Goal: Task Accomplishment & Management: Use online tool/utility

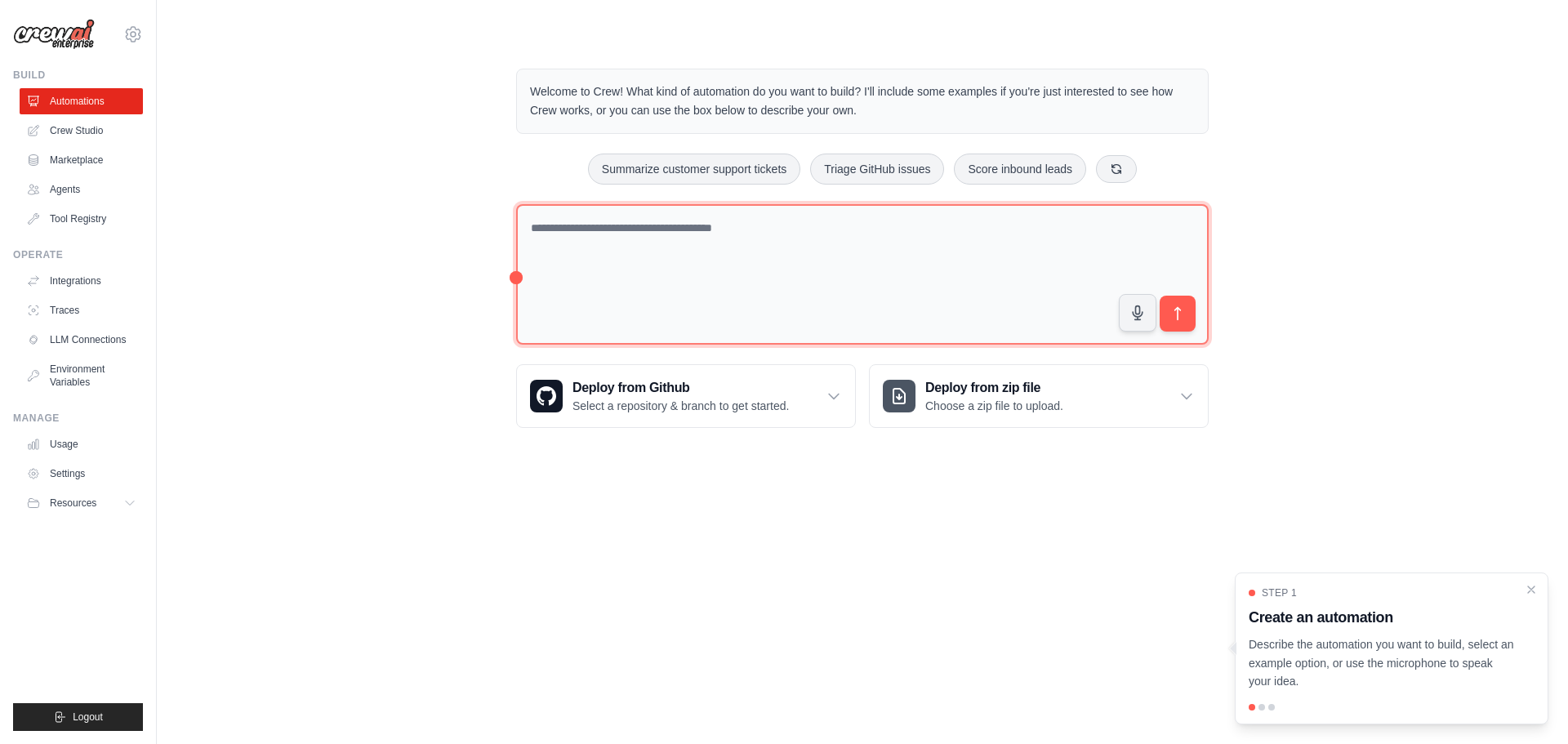
click at [851, 239] on textarea at bounding box center [862, 275] width 693 height 142
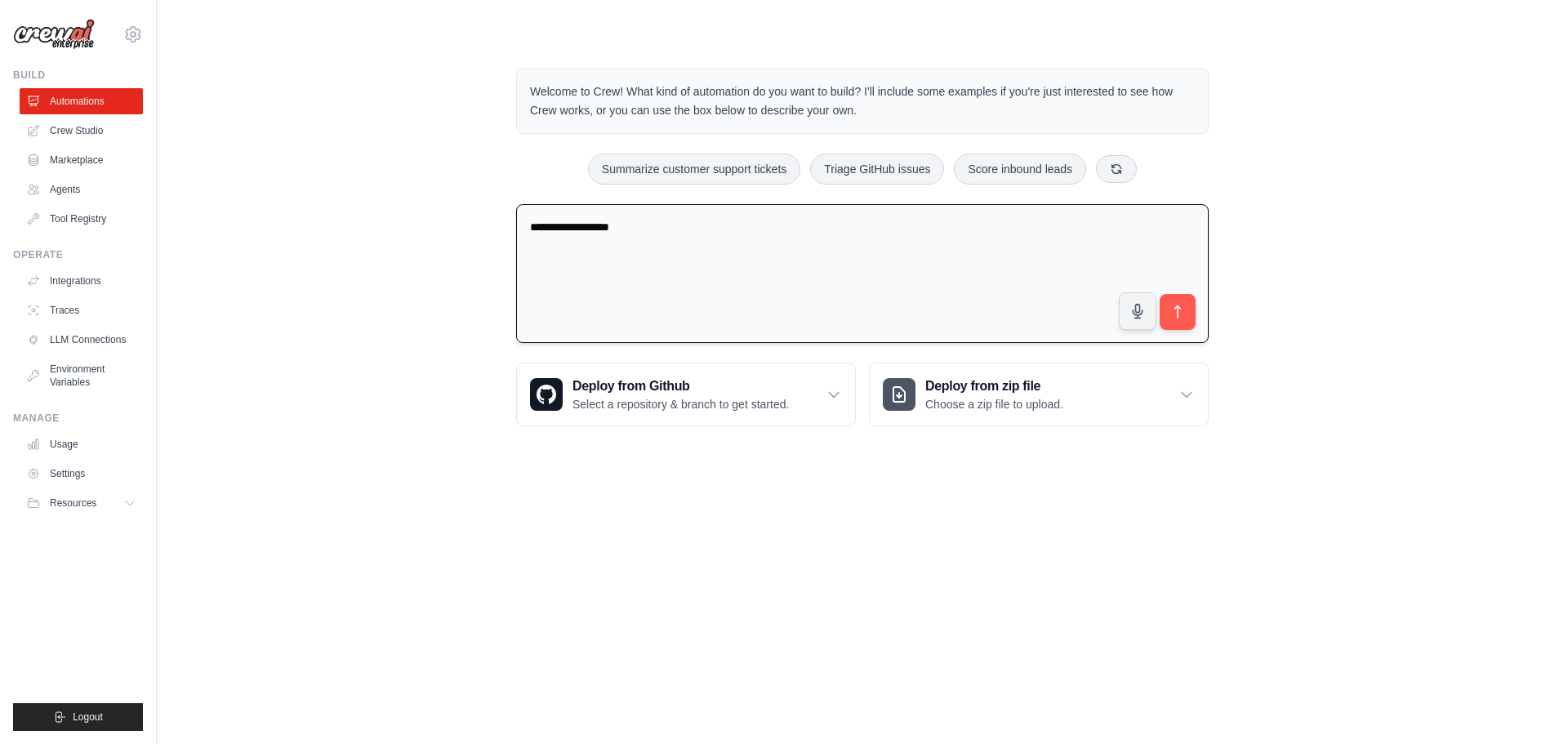
type textarea "**********"
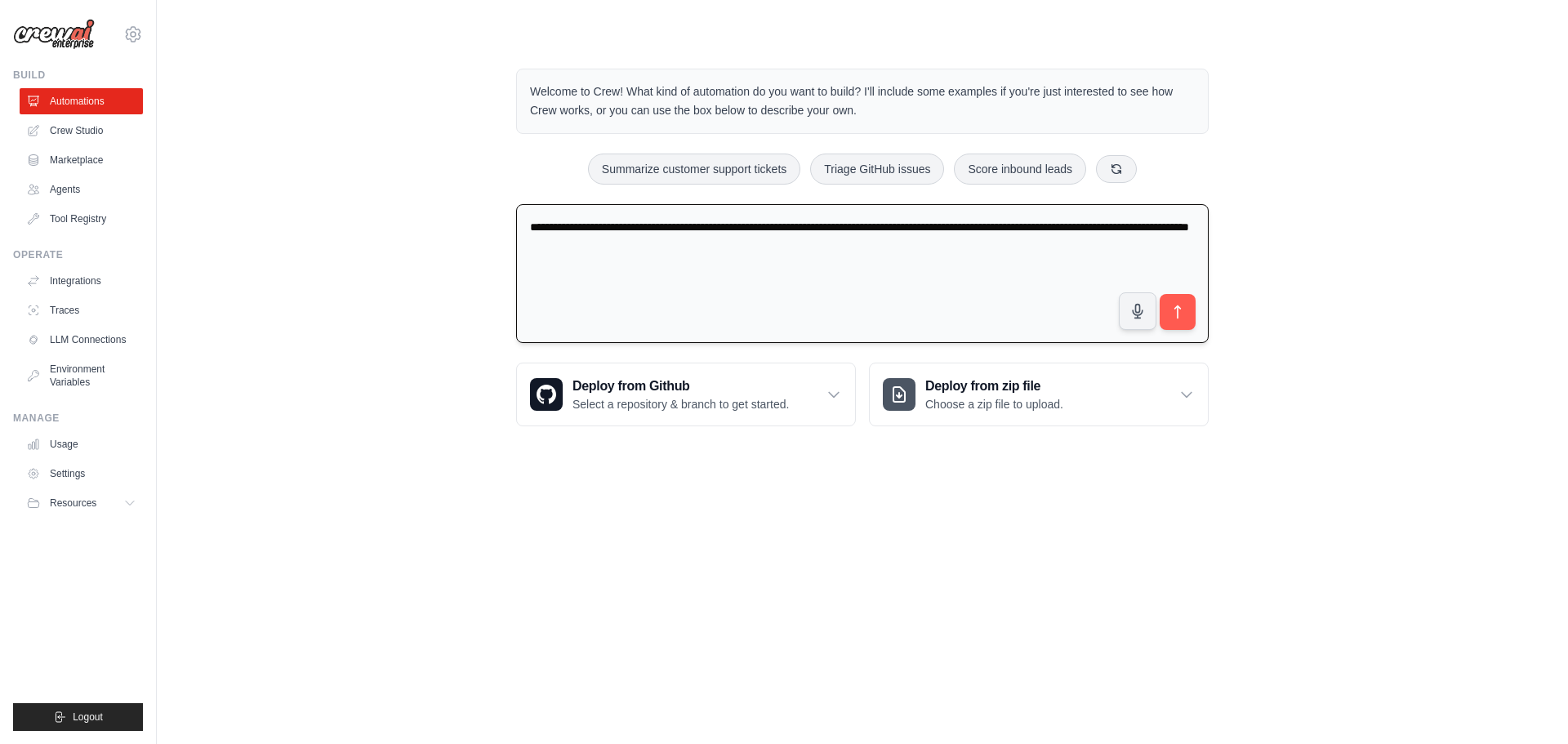
click at [527, 240] on textarea "**********" at bounding box center [862, 274] width 693 height 140
type textarea "**********"
click at [1178, 317] on icon "submit" at bounding box center [1178, 312] width 6 height 13
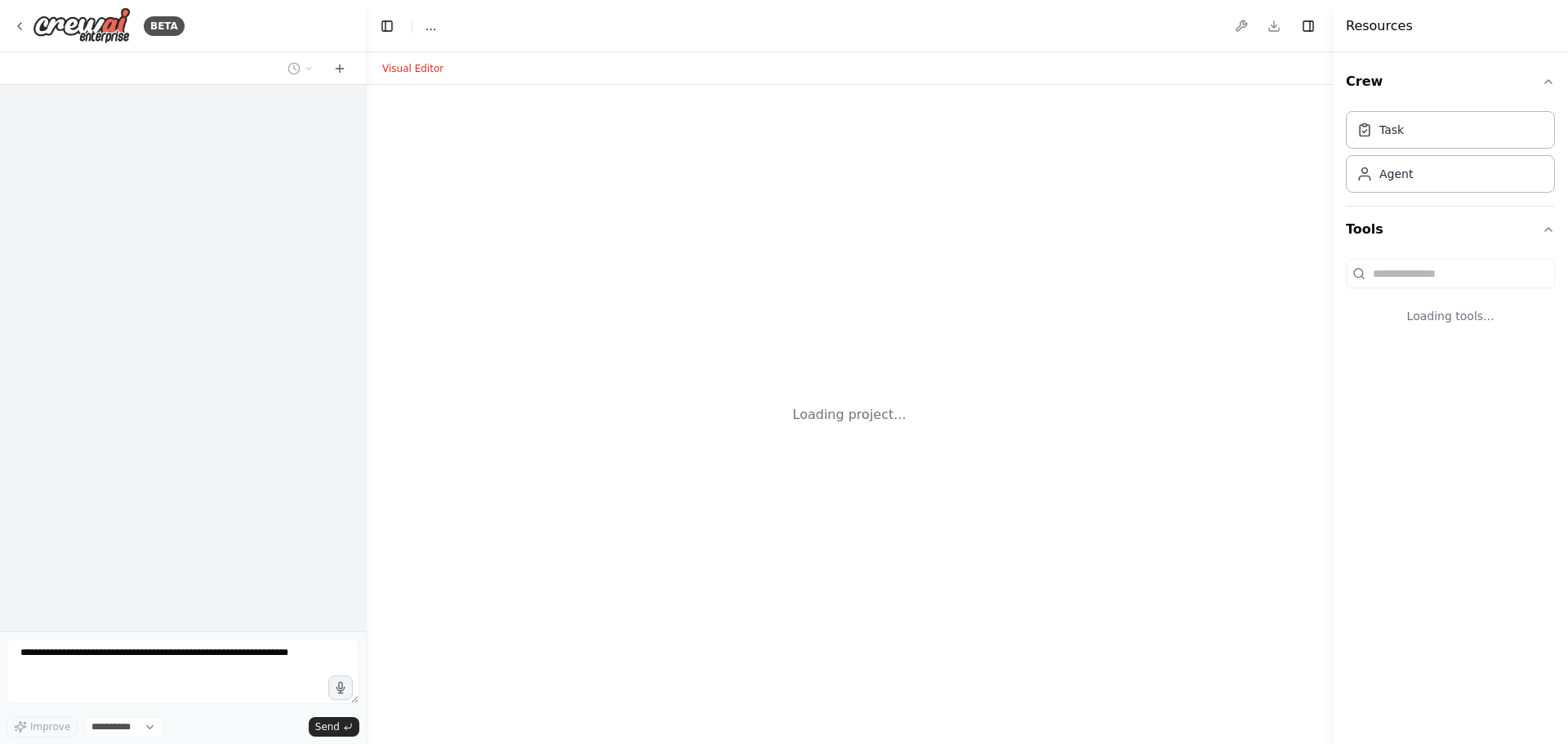
select select "****"
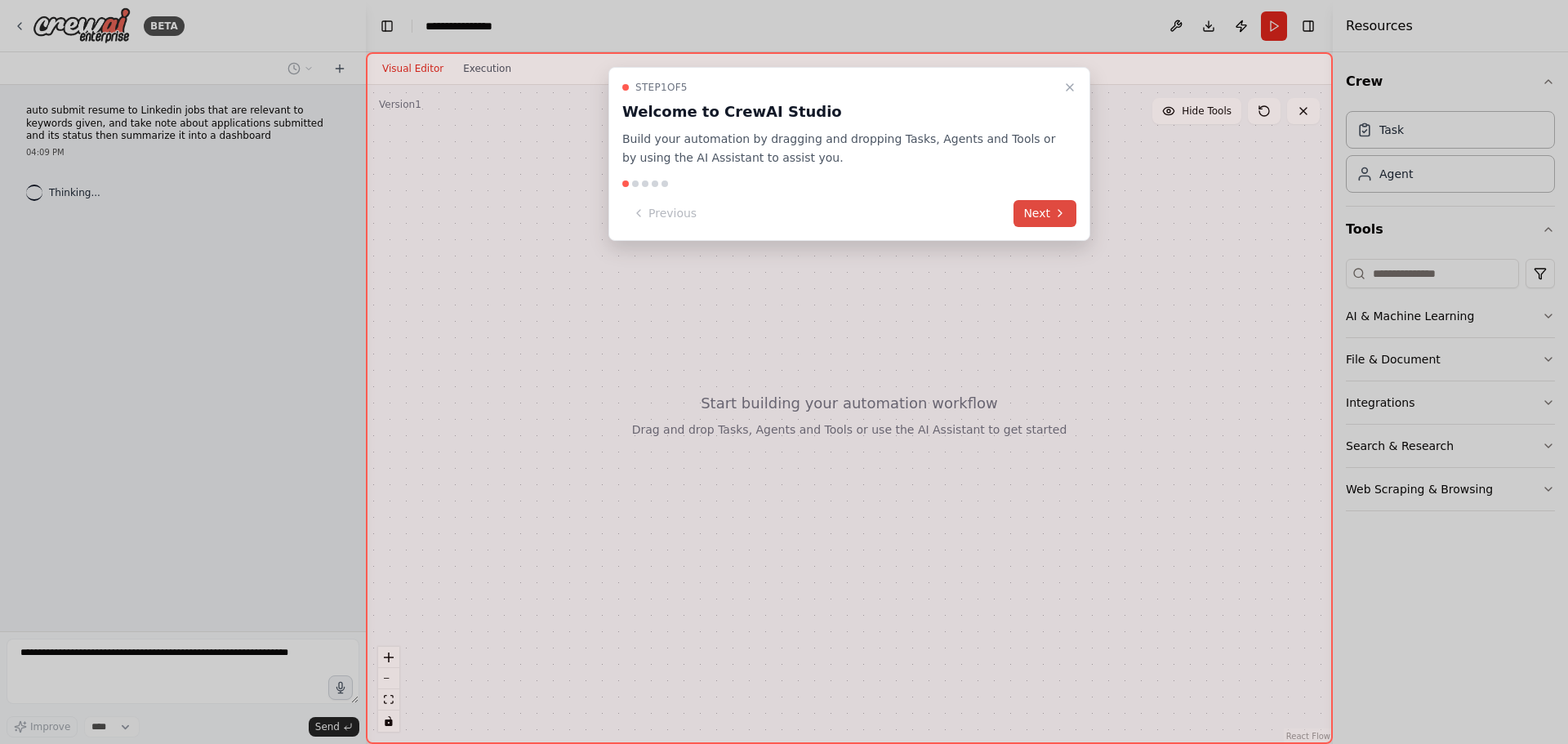
click at [1043, 226] on button "Next" at bounding box center [1045, 213] width 63 height 27
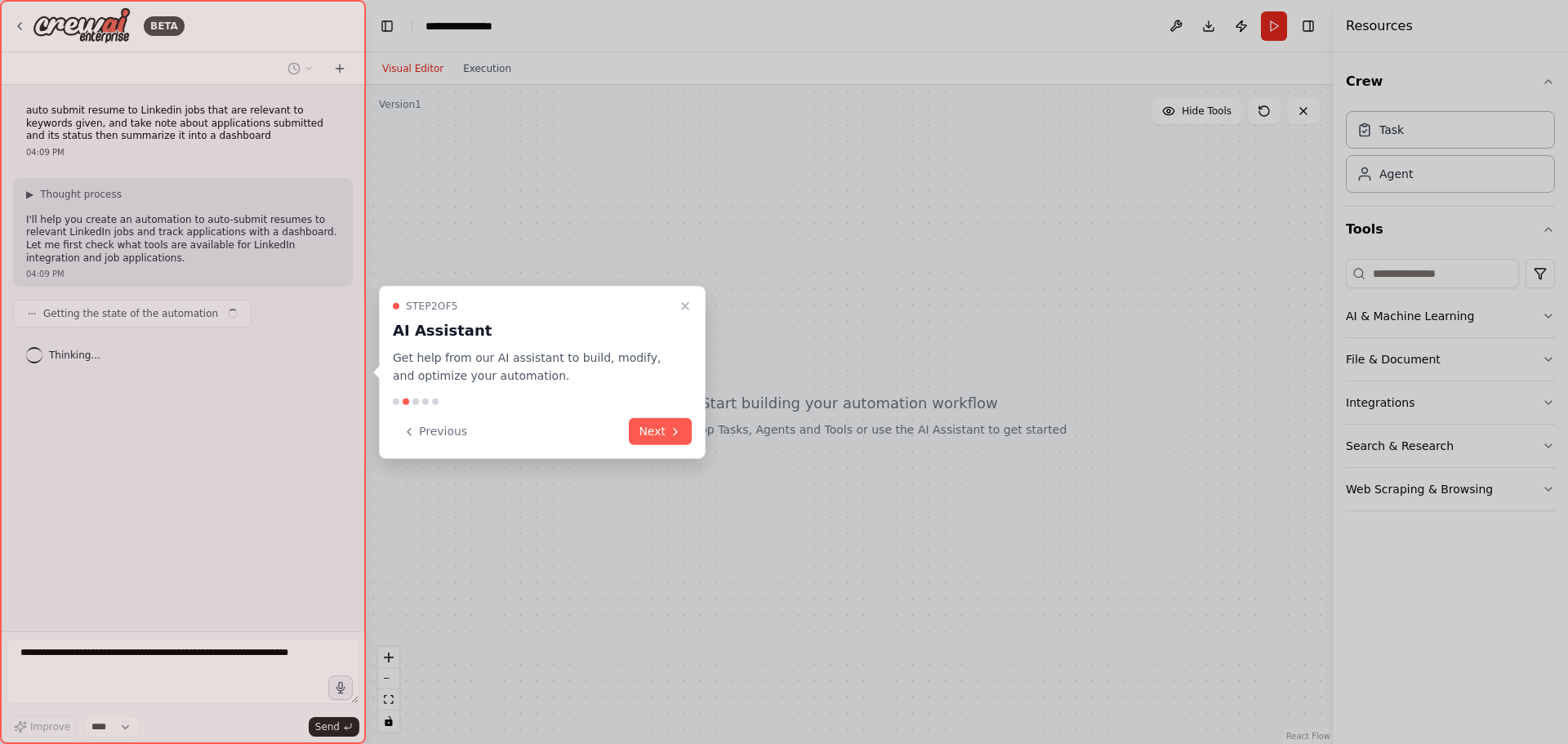
click at [668, 443] on button "Next" at bounding box center [660, 432] width 63 height 27
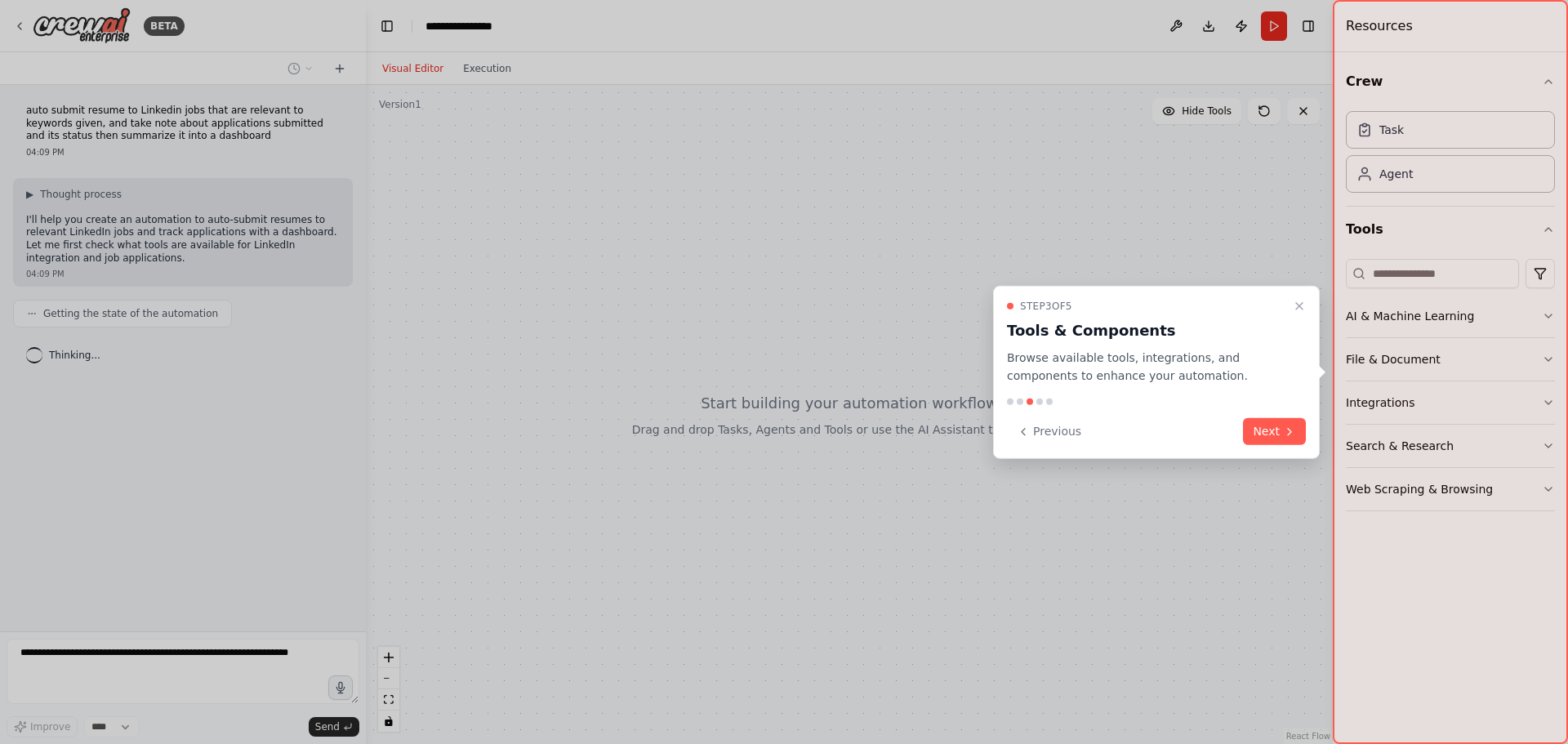
click at [1253, 434] on button "Next" at bounding box center [1275, 432] width 63 height 27
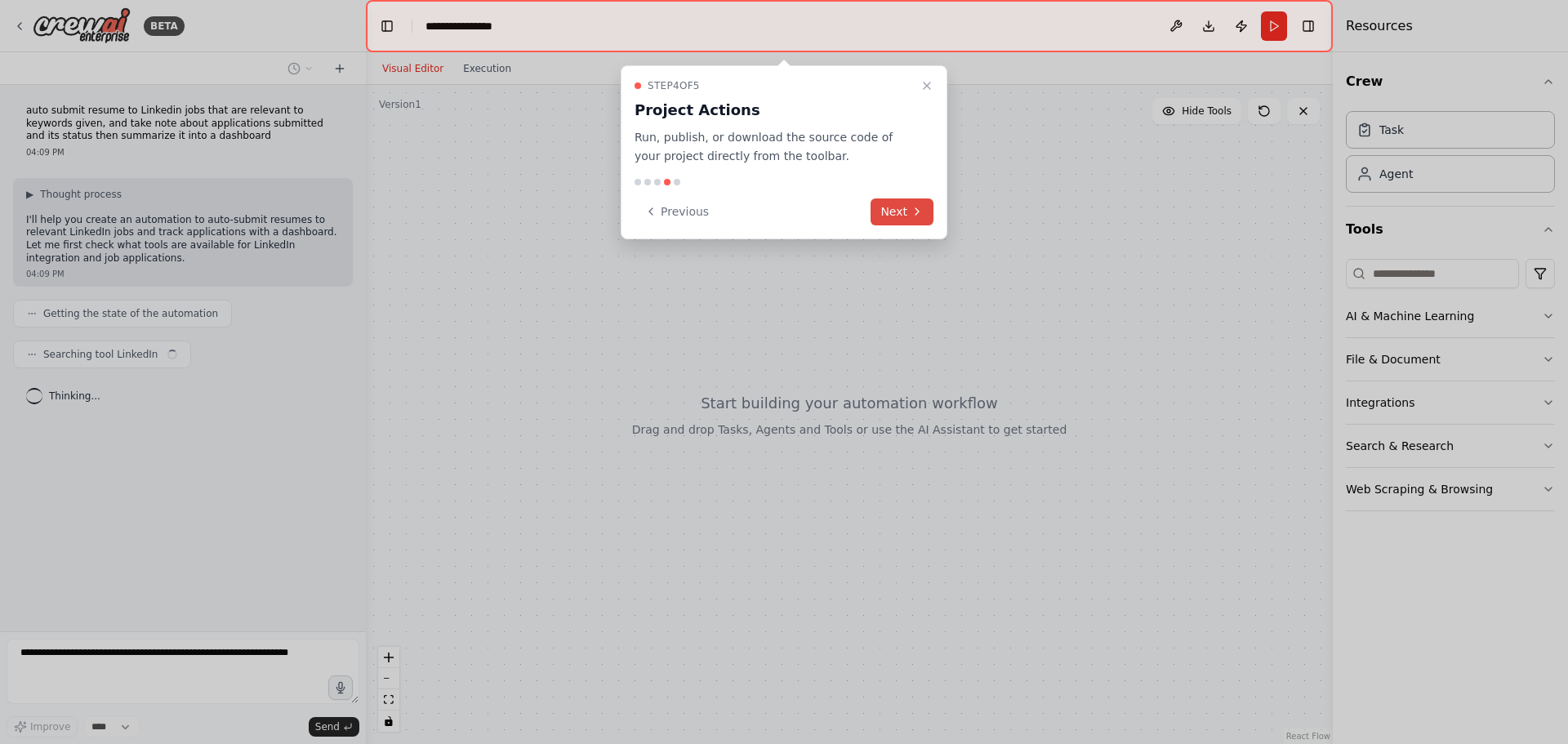
click at [880, 211] on button "Next" at bounding box center [902, 211] width 63 height 27
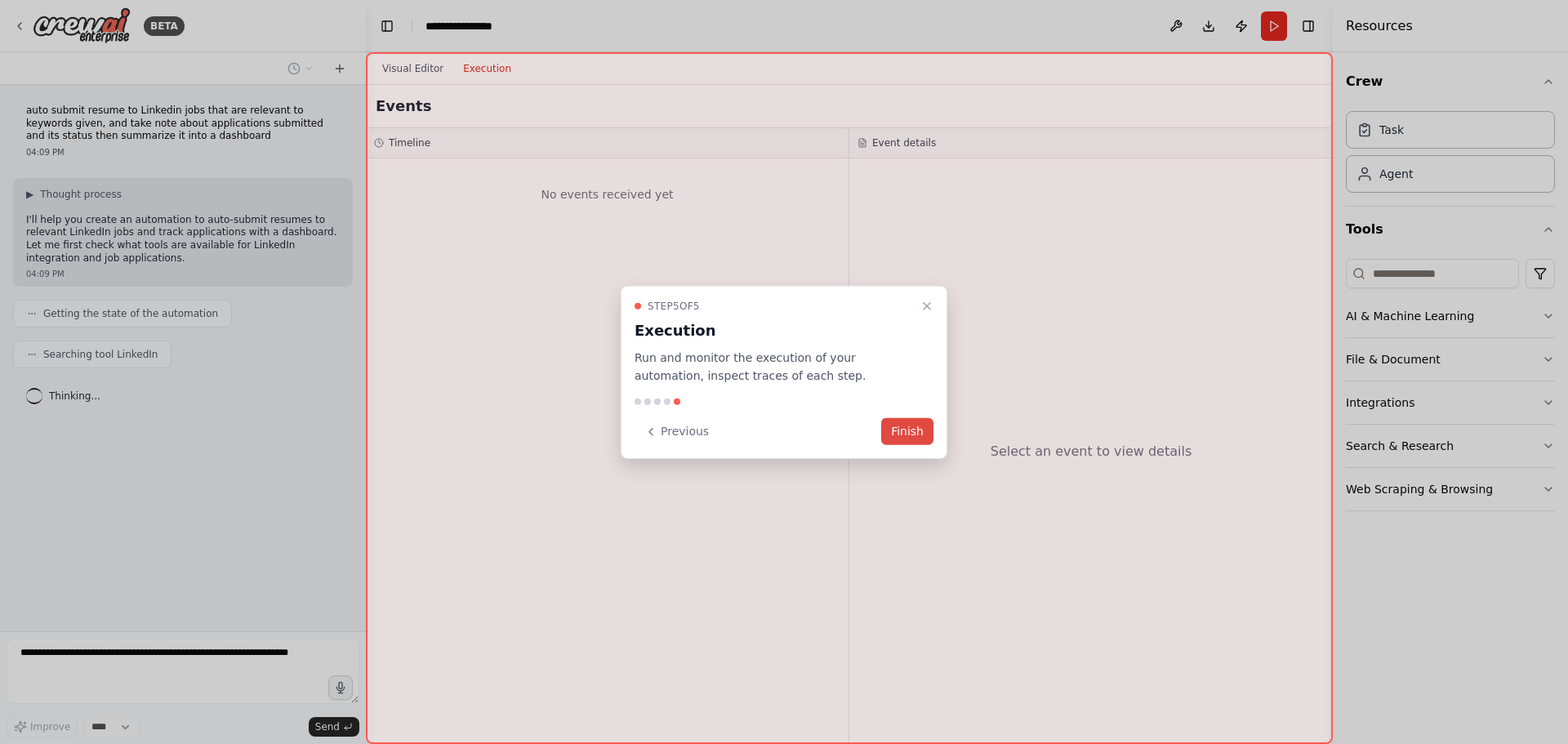
click at [902, 426] on button "Finish" at bounding box center [907, 432] width 53 height 27
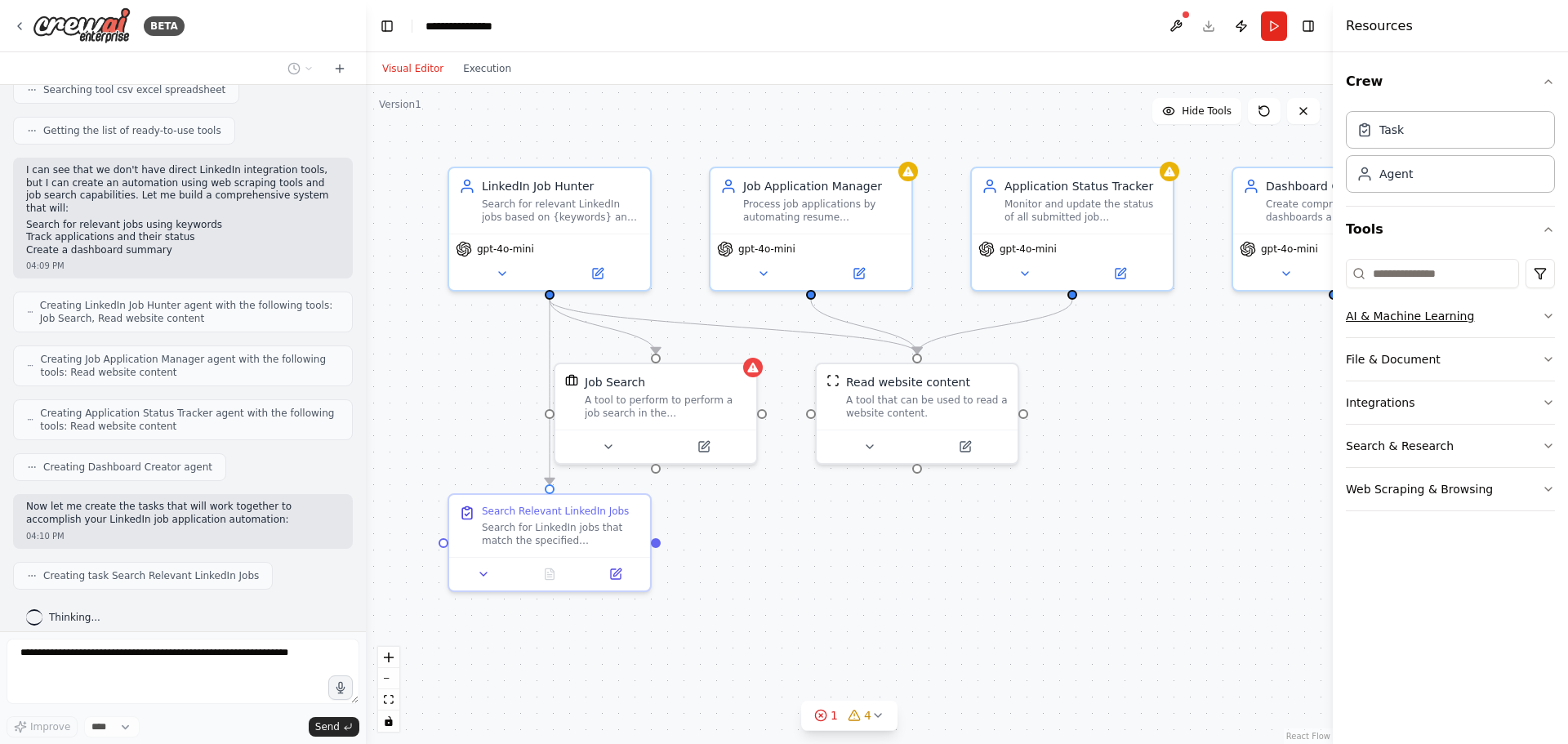
scroll to position [469, 0]
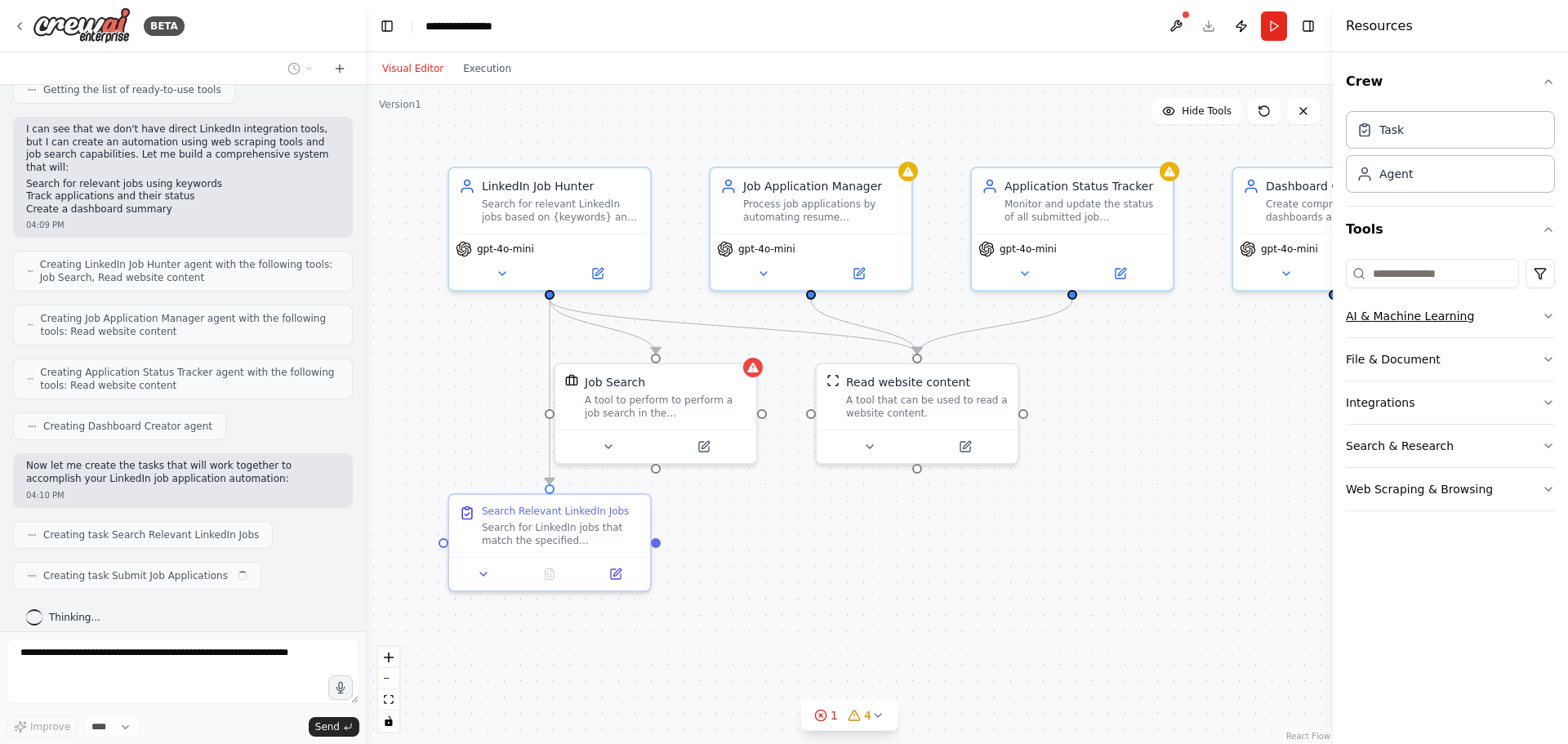
click at [1552, 323] on button "AI & Machine Learning" at bounding box center [1451, 316] width 209 height 42
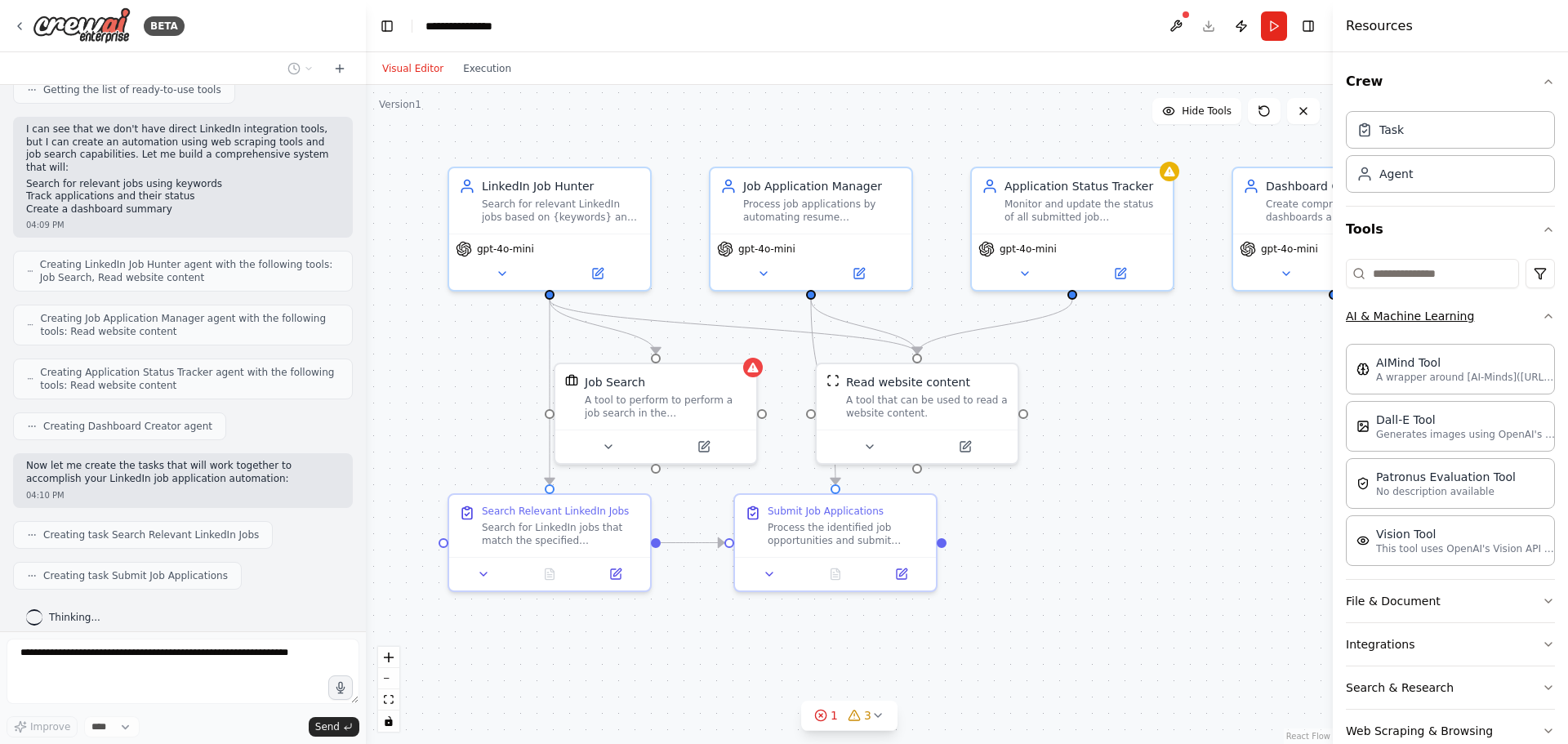
click at [1508, 313] on button "AI & Machine Learning" at bounding box center [1451, 316] width 209 height 42
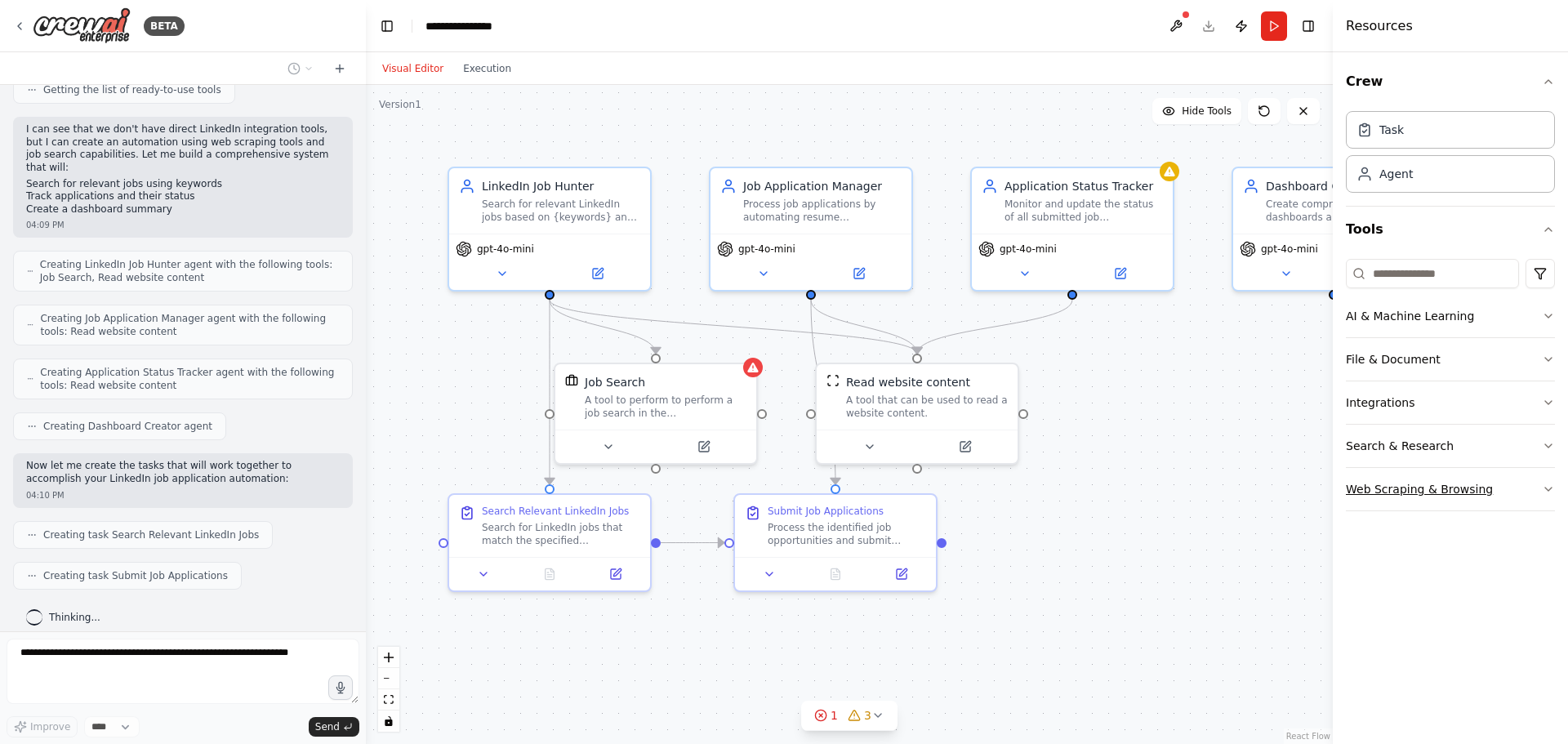
click at [1528, 482] on button "Web Scraping & Browsing" at bounding box center [1451, 489] width 209 height 42
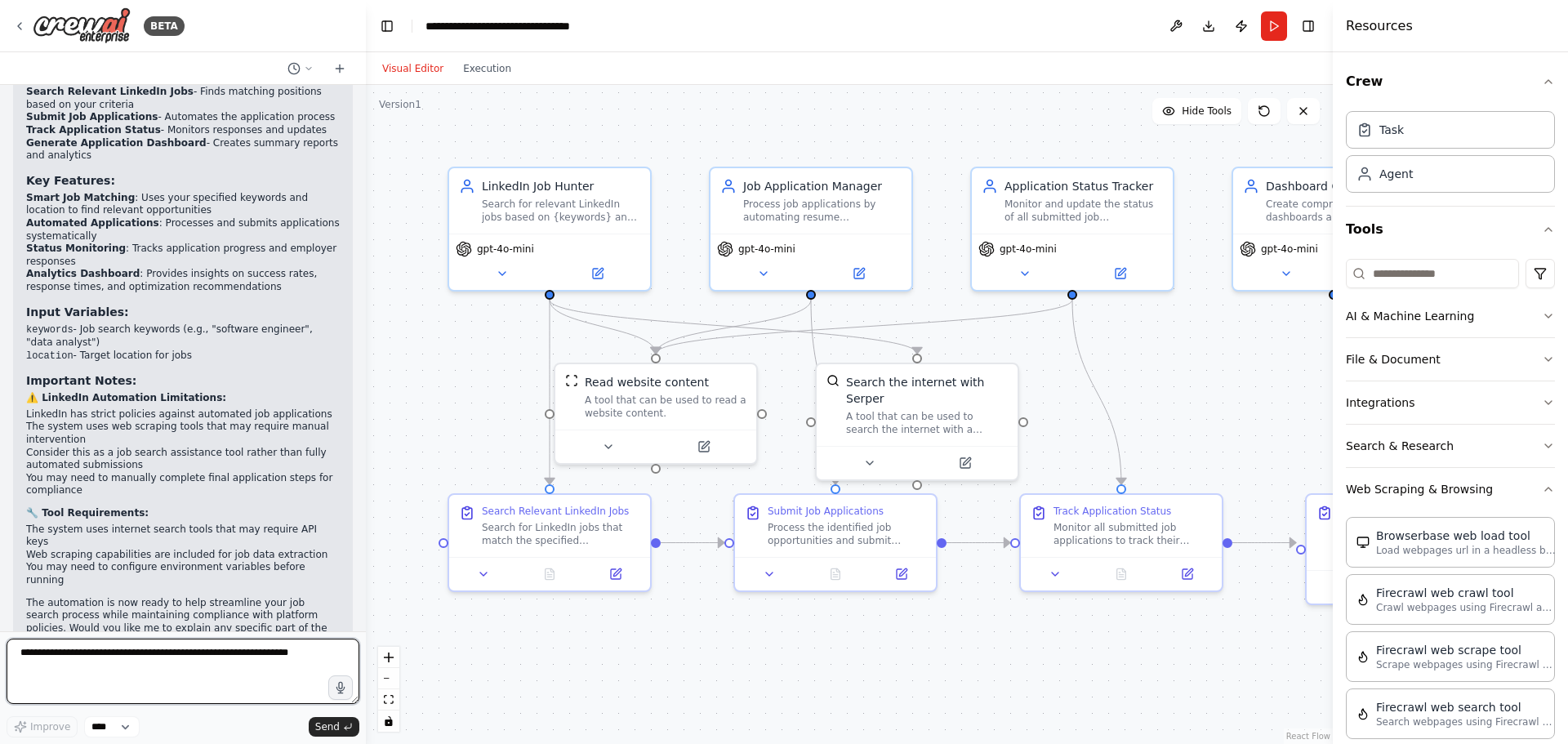
scroll to position [1925, 0]
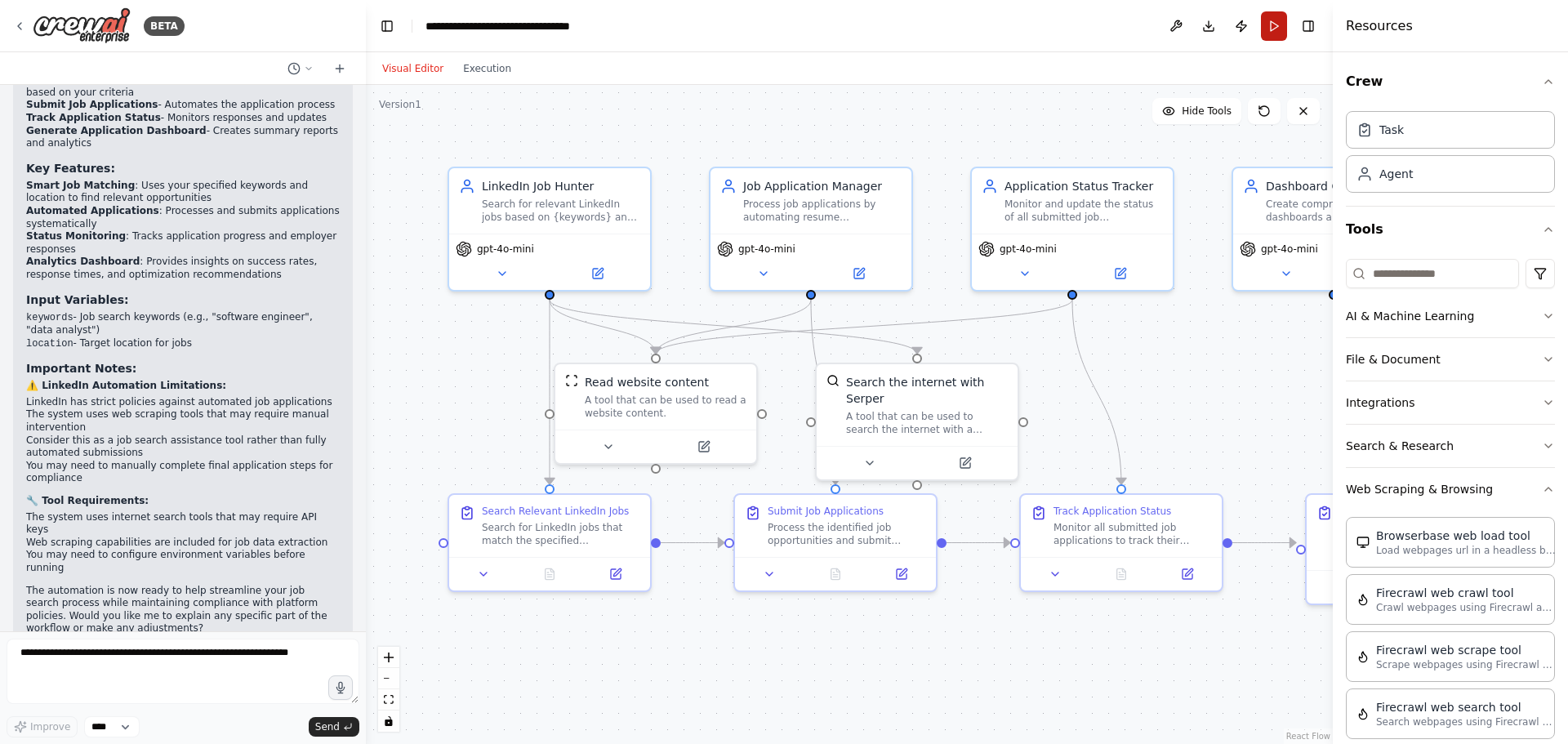
click at [1263, 19] on button "Run" at bounding box center [1274, 26] width 26 height 29
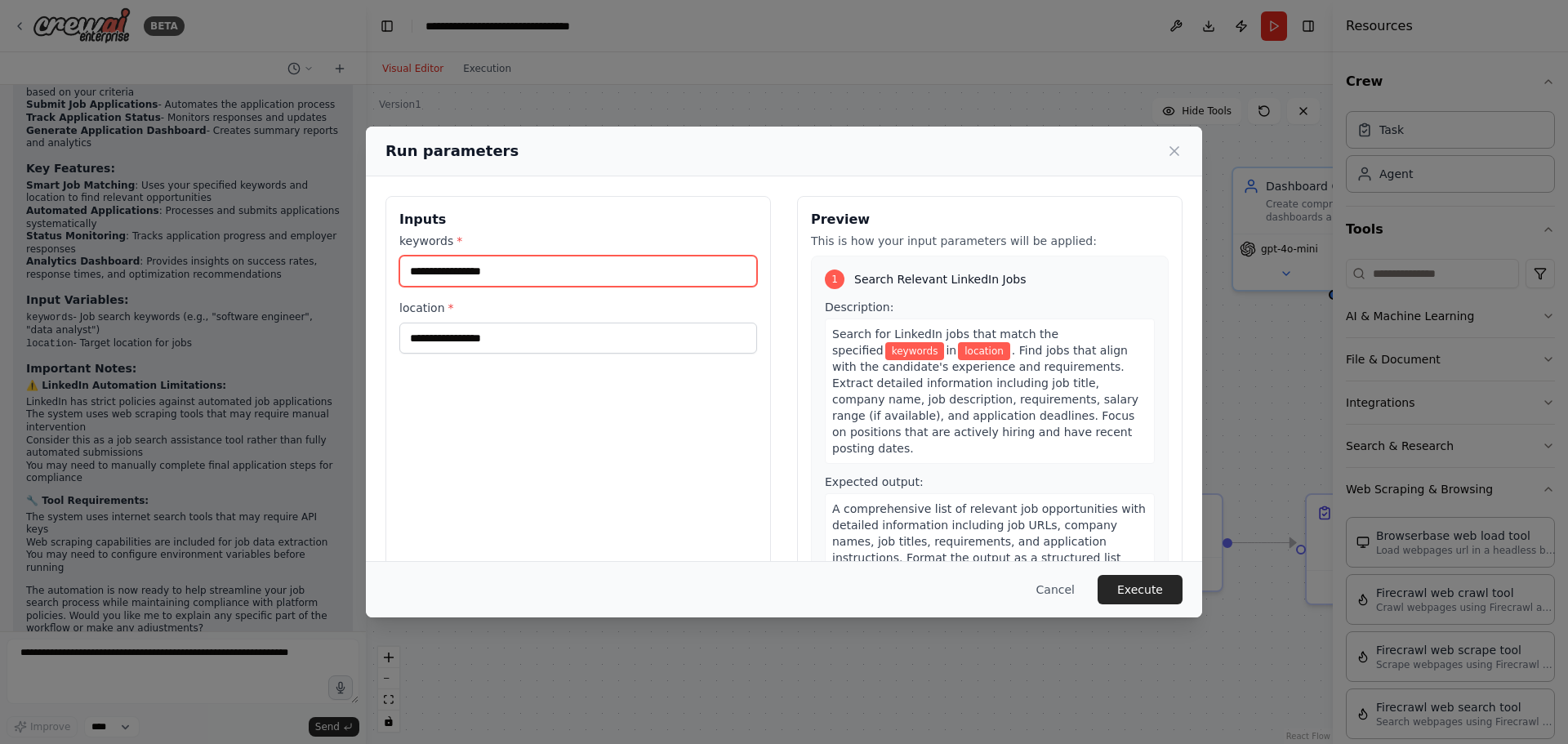
click at [523, 275] on input "keywords *" at bounding box center [578, 271] width 358 height 31
drag, startPoint x: 523, startPoint y: 275, endPoint x: 512, endPoint y: 303, distance: 30.1
type input "**********"
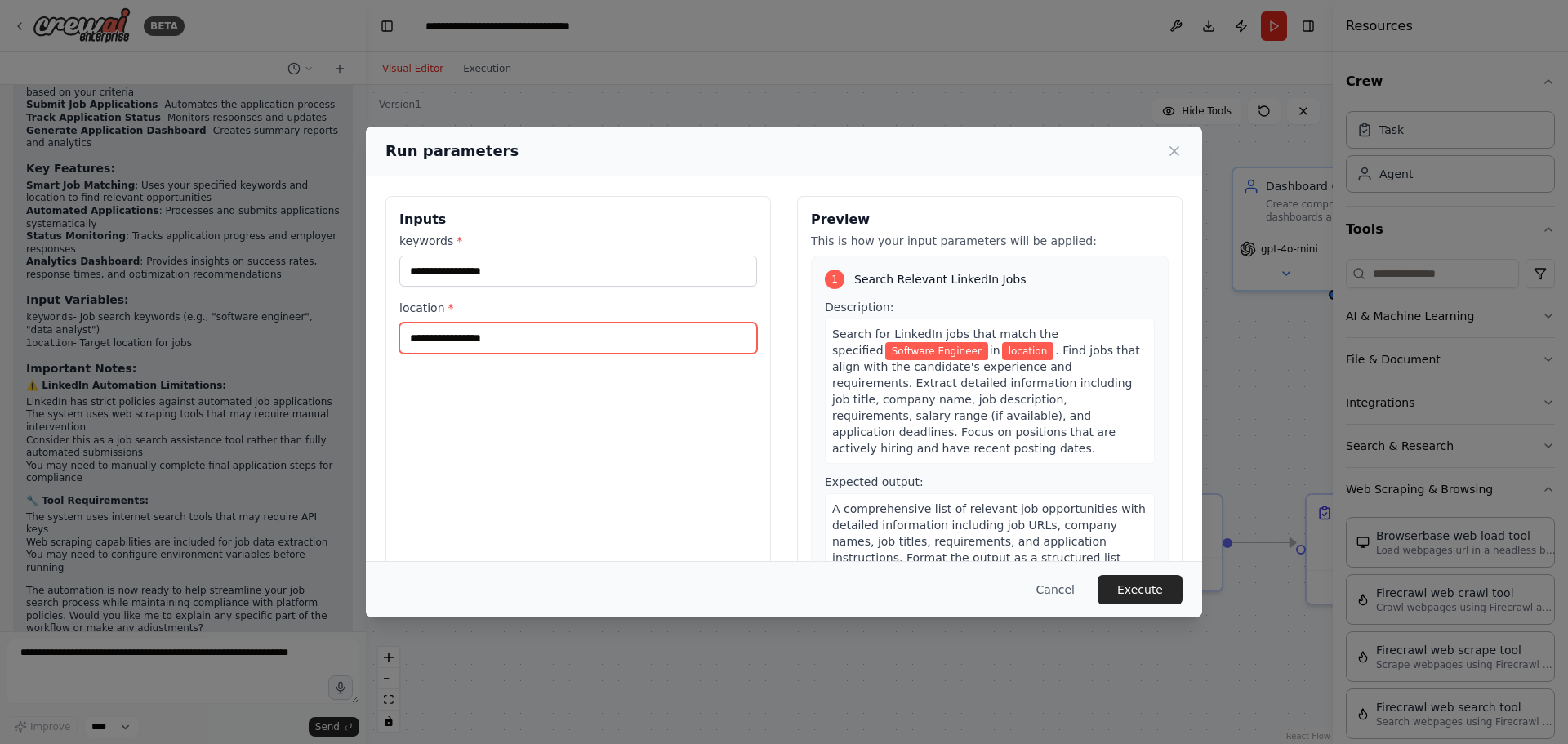
click at [504, 323] on input "location *" at bounding box center [578, 338] width 358 height 31
type input "**********"
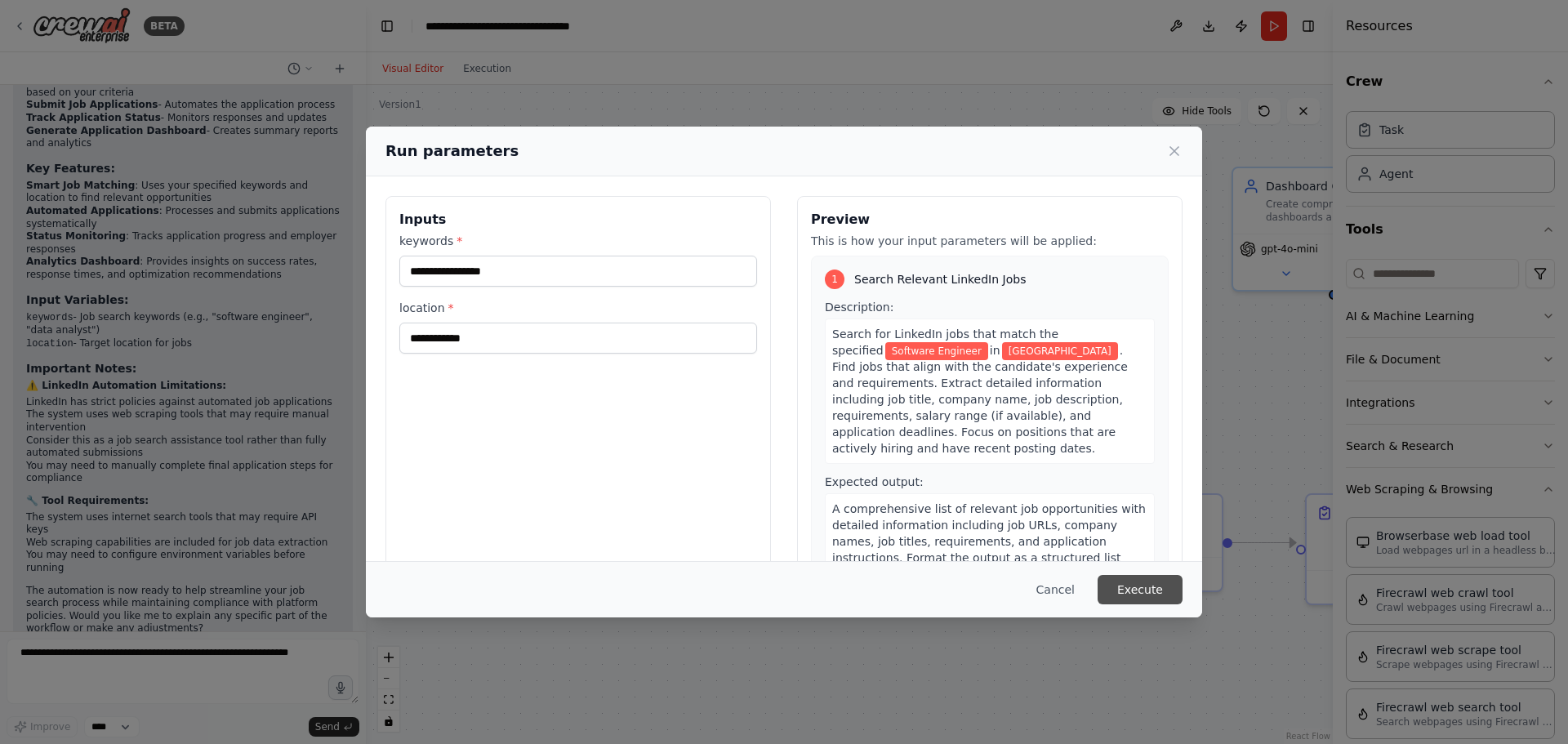
click at [1127, 588] on button "Execute" at bounding box center [1140, 590] width 85 height 29
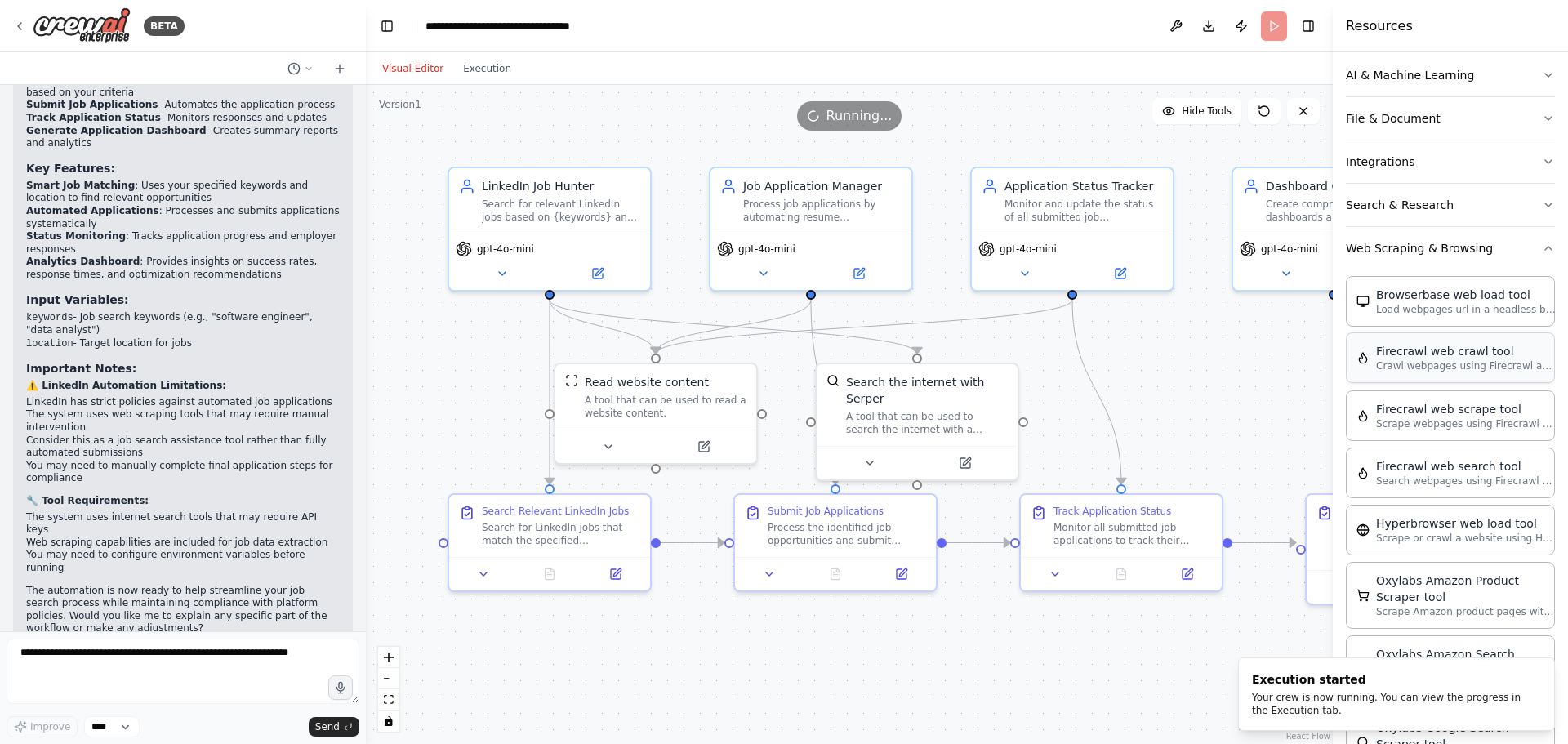
scroll to position [245, 0]
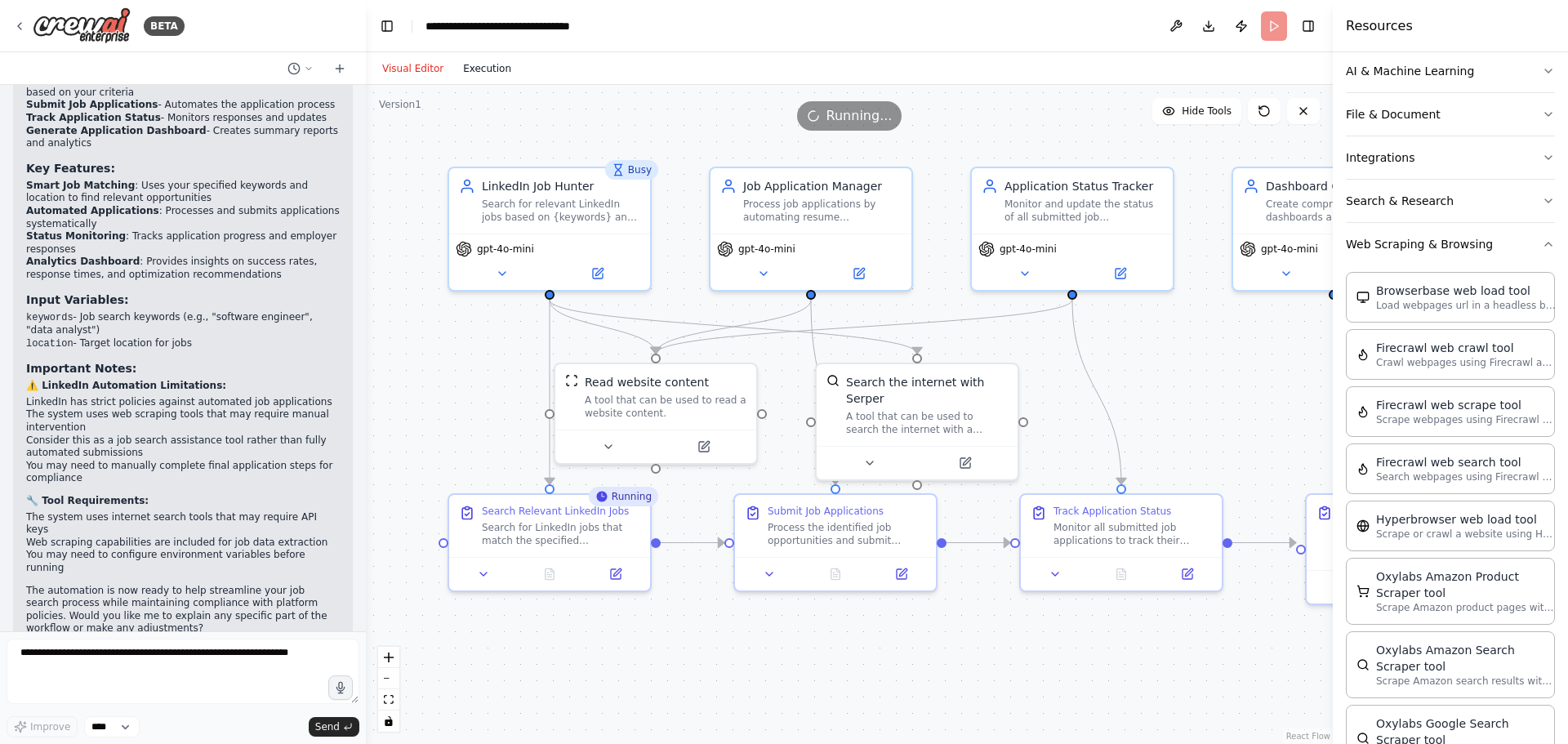
click at [463, 66] on button "Execution" at bounding box center [487, 68] width 68 height 20
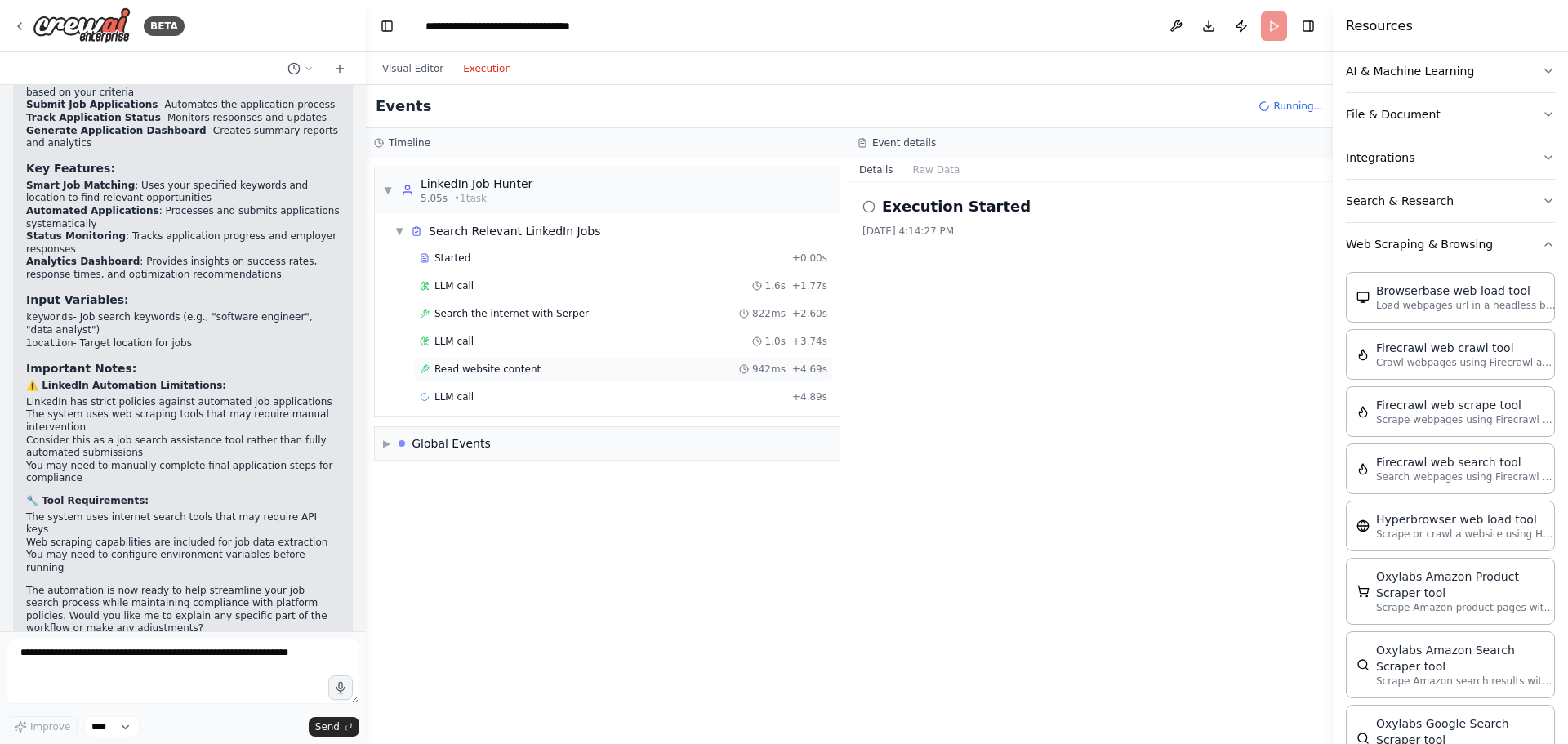
click at [522, 365] on span "Read website content" at bounding box center [488, 369] width 106 height 13
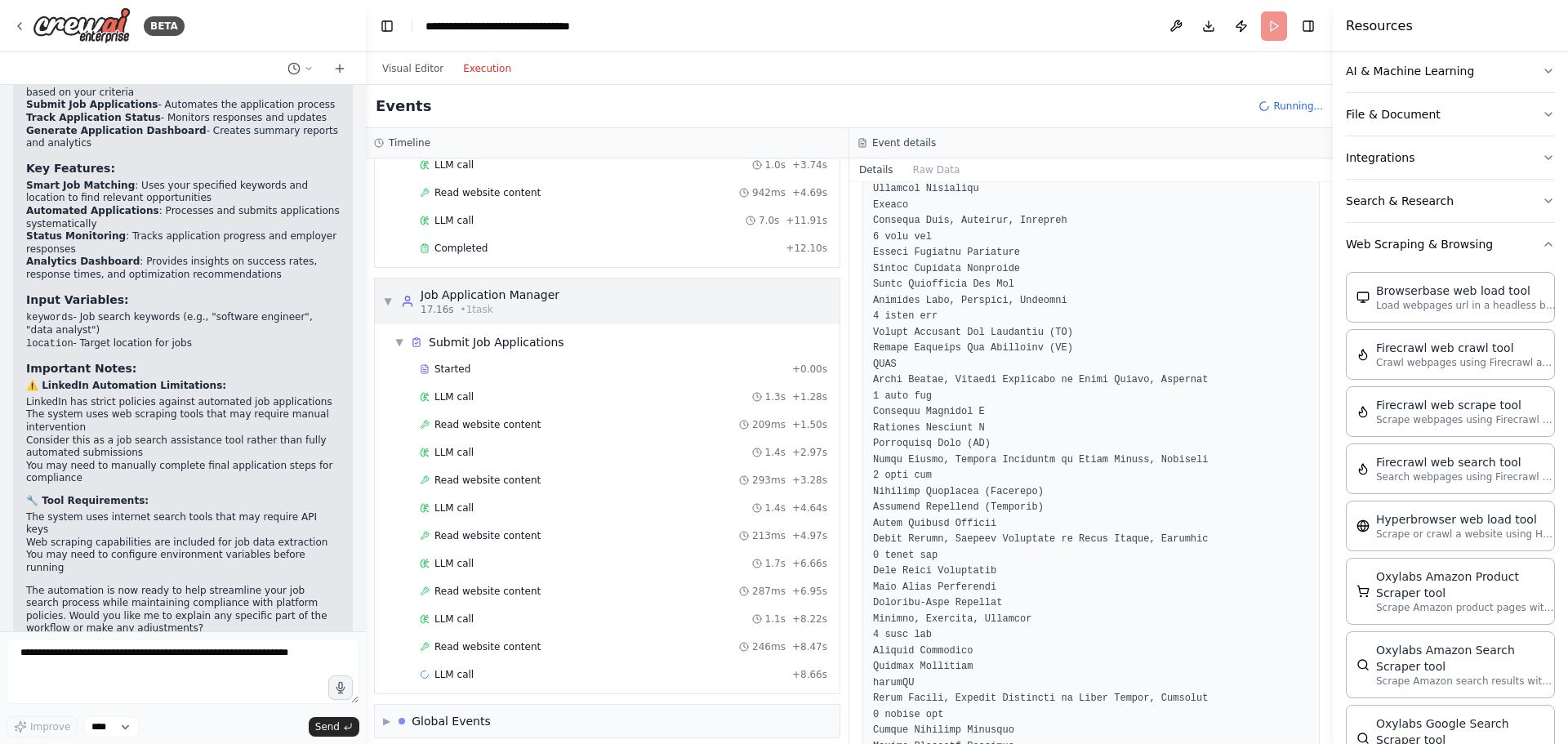
scroll to position [187, 0]
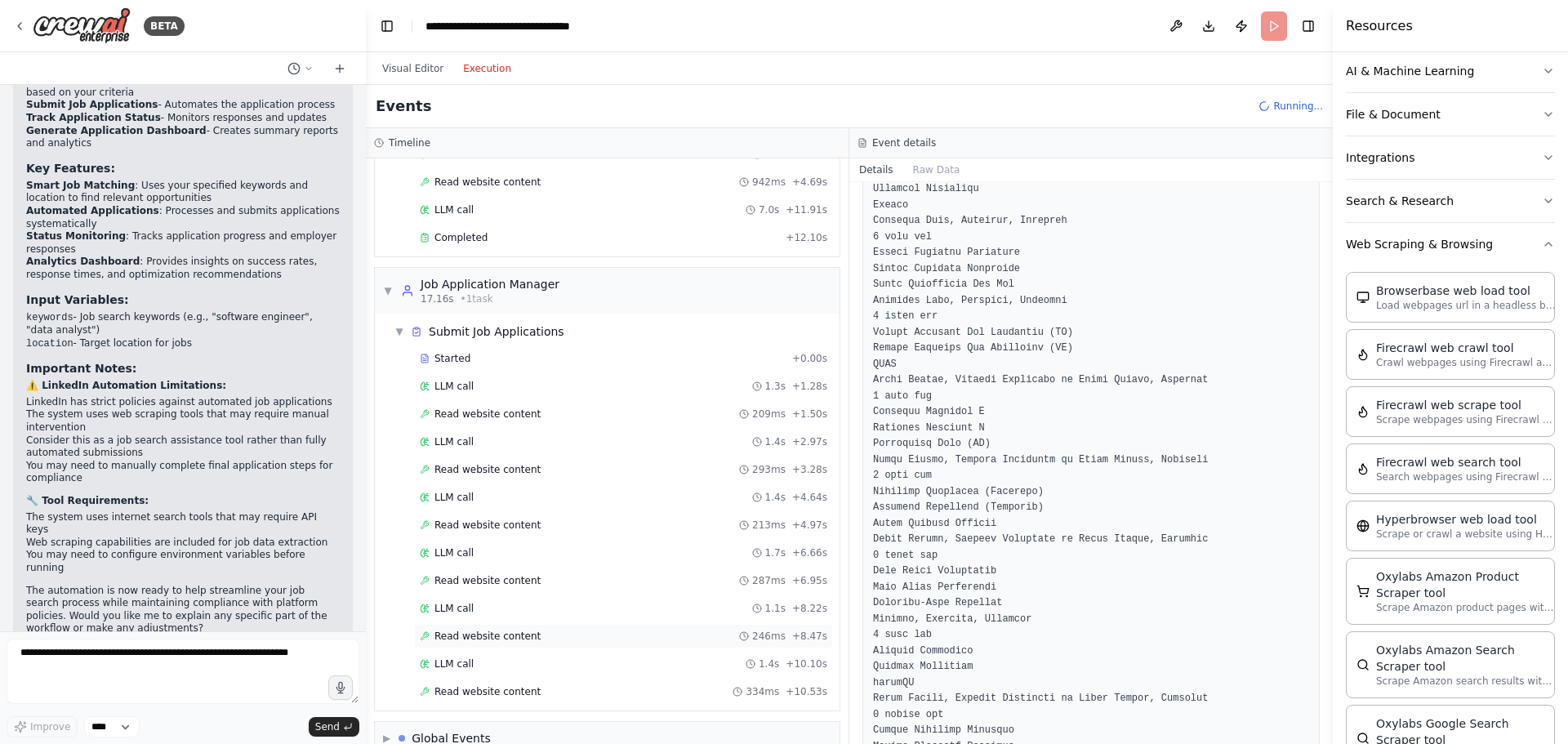
click at [470, 640] on span "Read website content" at bounding box center [488, 636] width 106 height 13
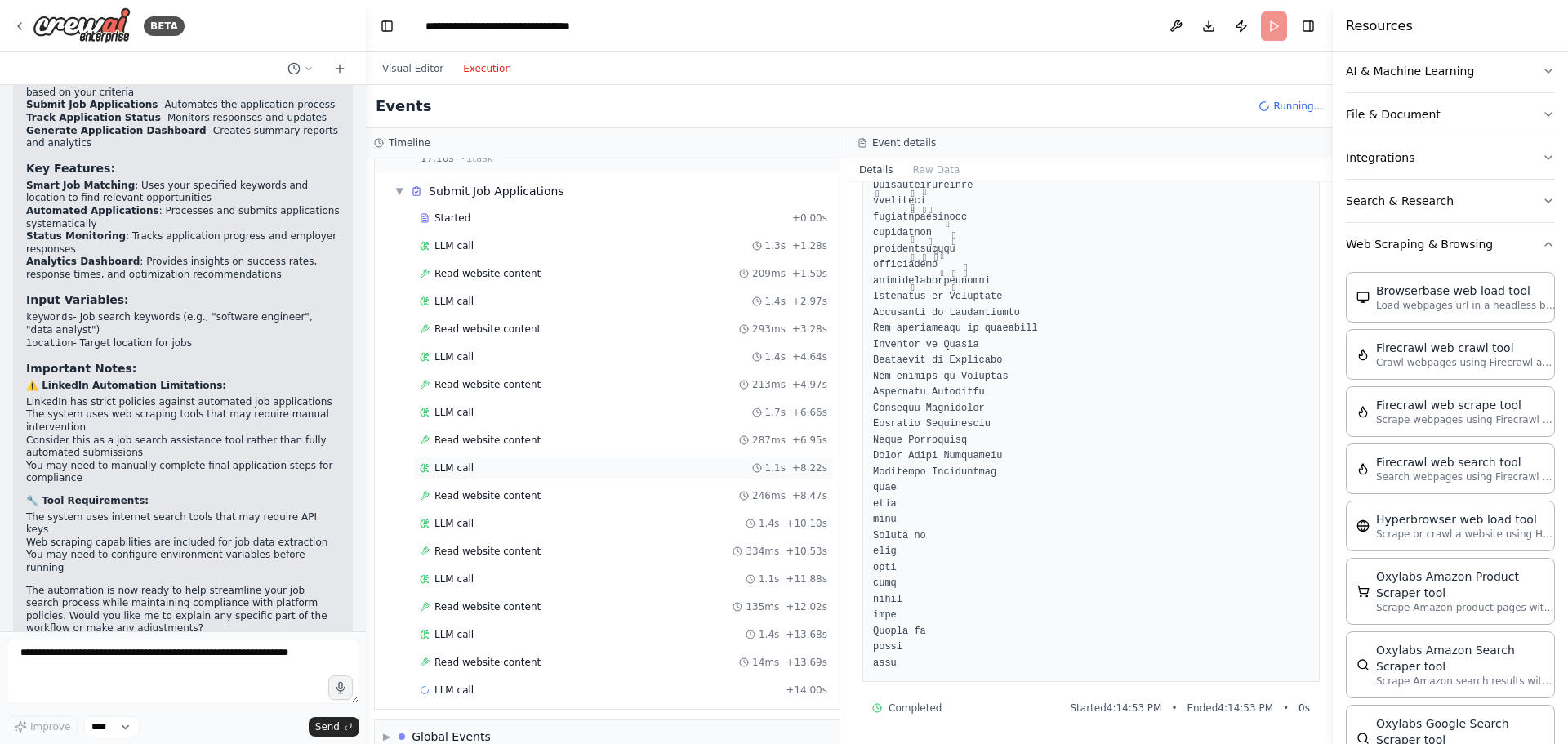
scroll to position [356, 0]
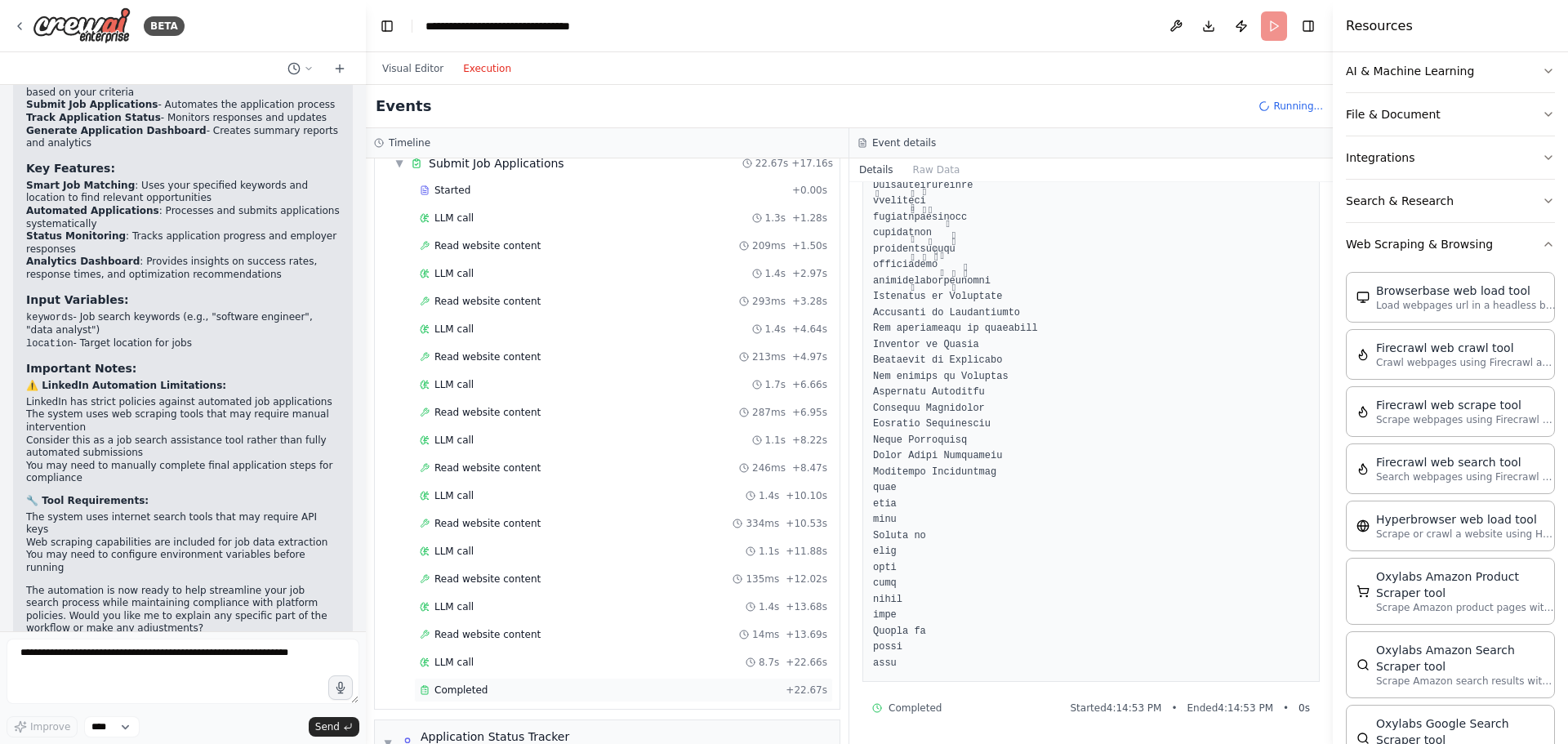
click at [463, 691] on span "Completed" at bounding box center [462, 690] width 54 height 13
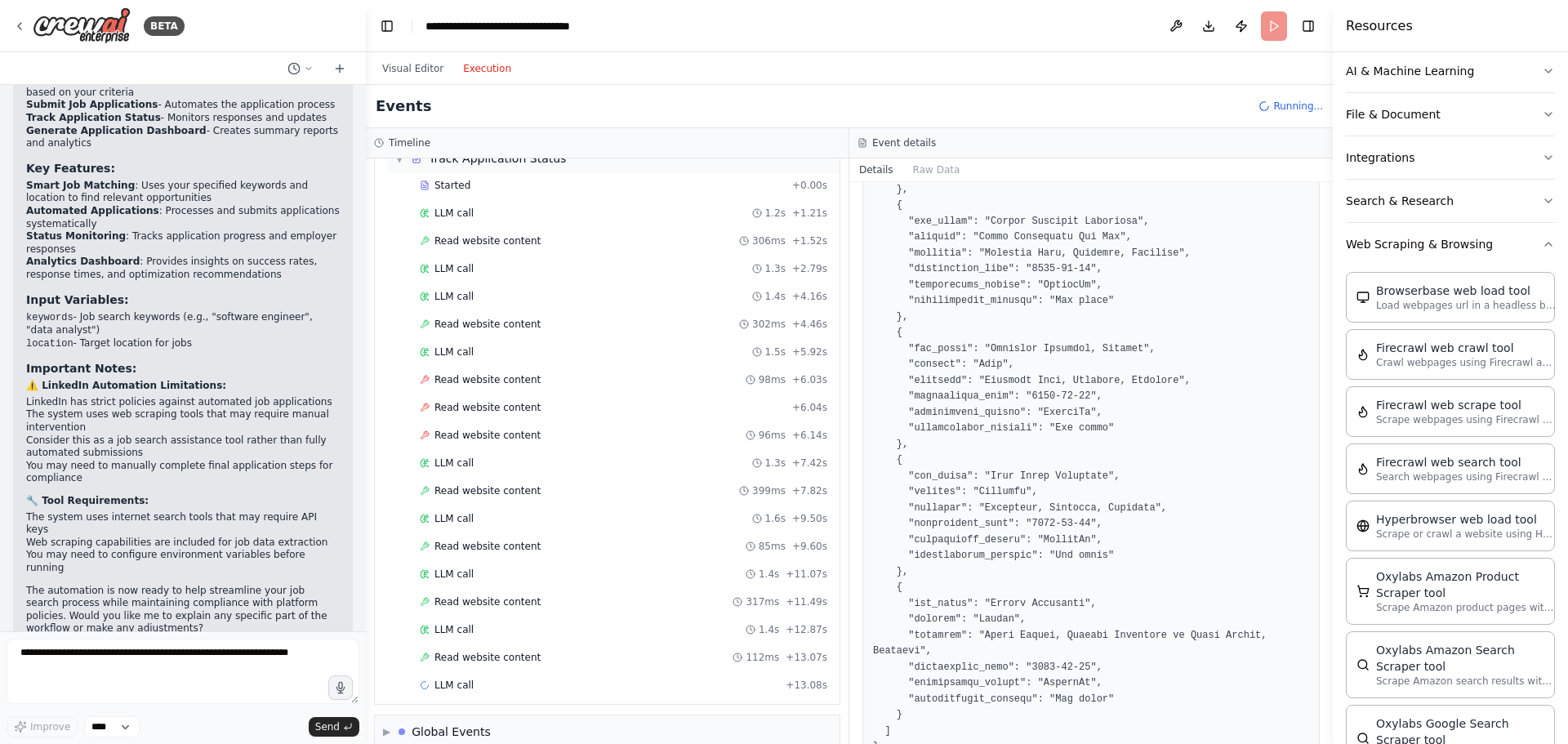
scroll to position [1004, 0]
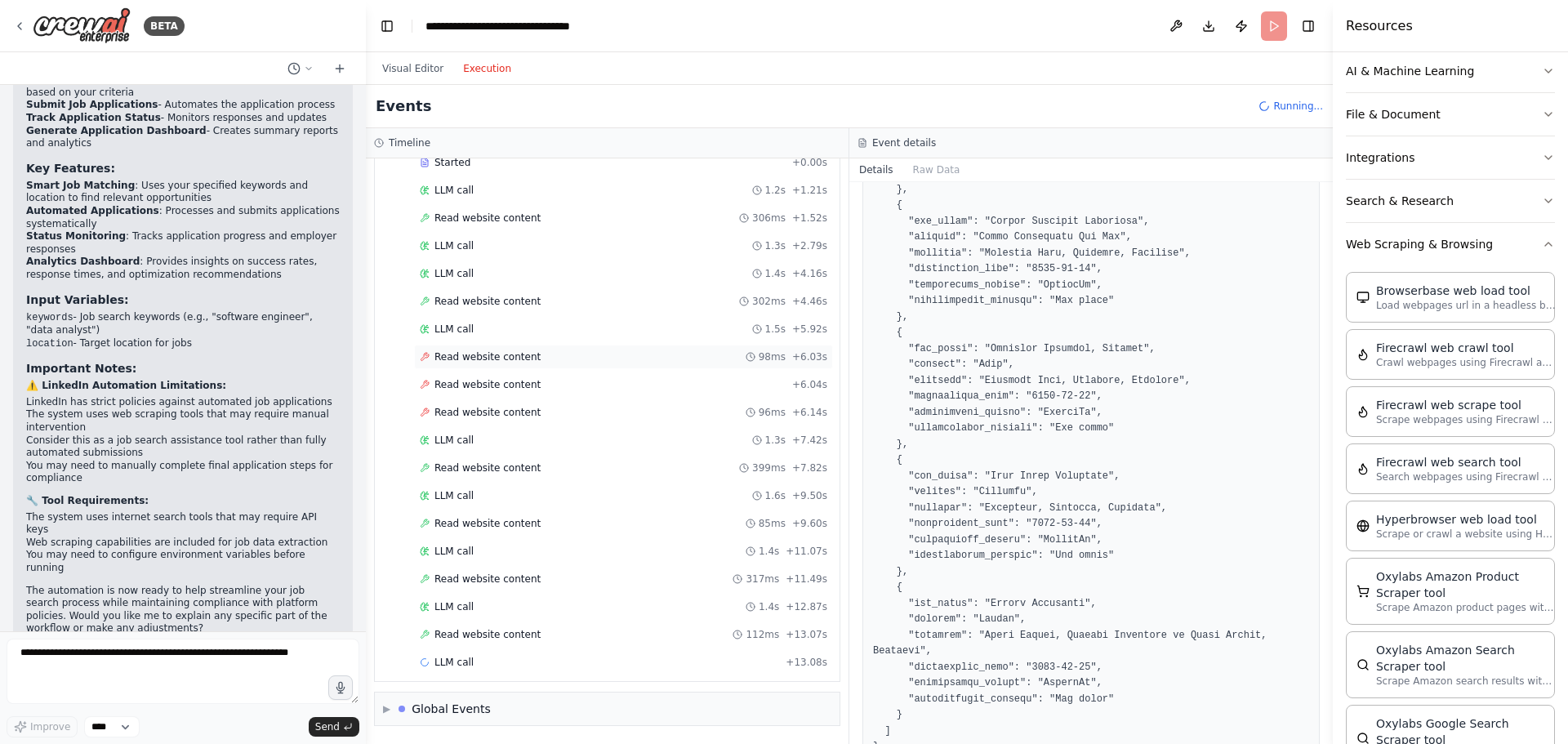
click at [539, 363] on div "Read website content 98ms + 6.03s" at bounding box center [624, 356] width 419 height 24
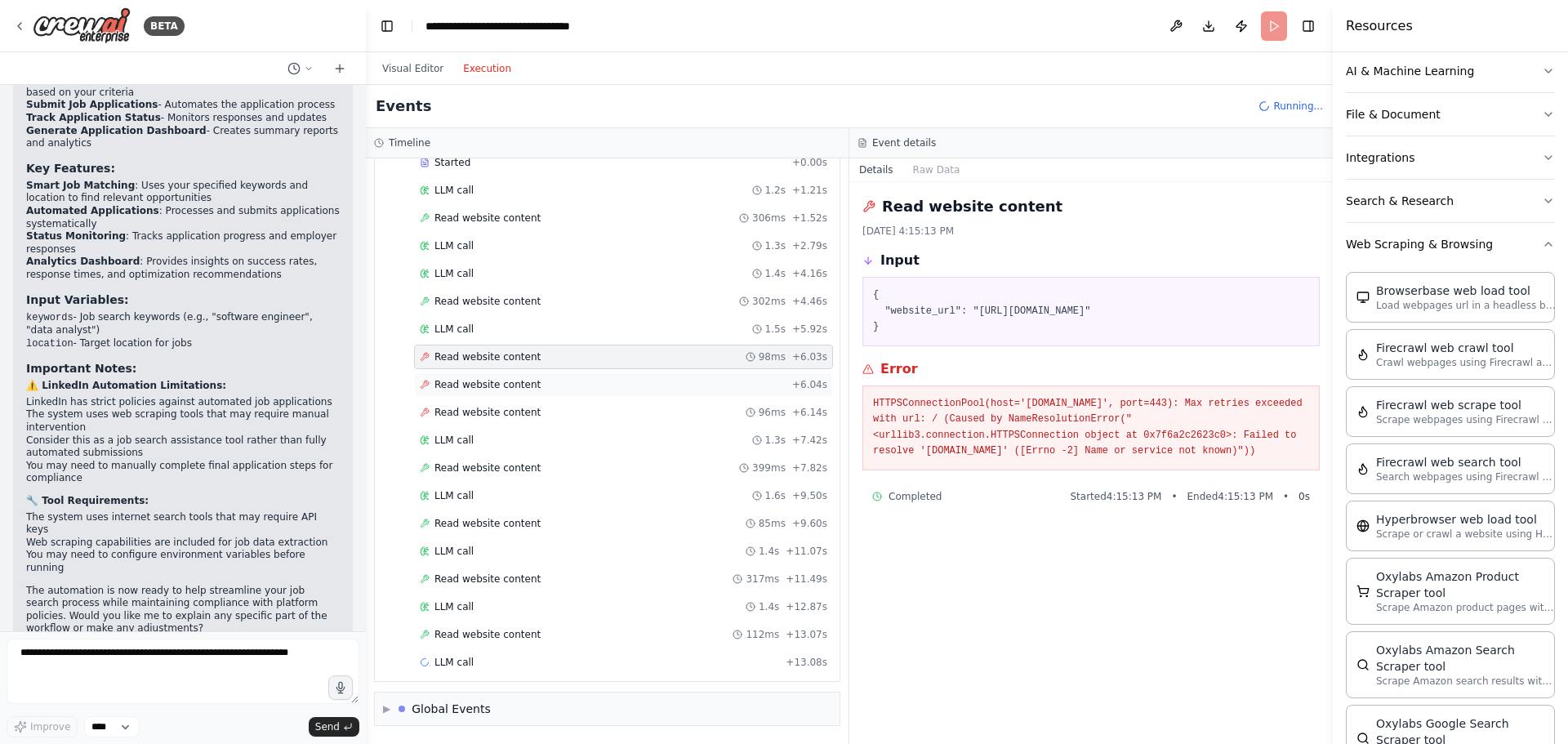
click at [557, 385] on div "Read website content + 6.04s" at bounding box center [624, 384] width 407 height 13
click at [559, 408] on div "Read website content 96ms + 6.14s" at bounding box center [624, 412] width 407 height 13
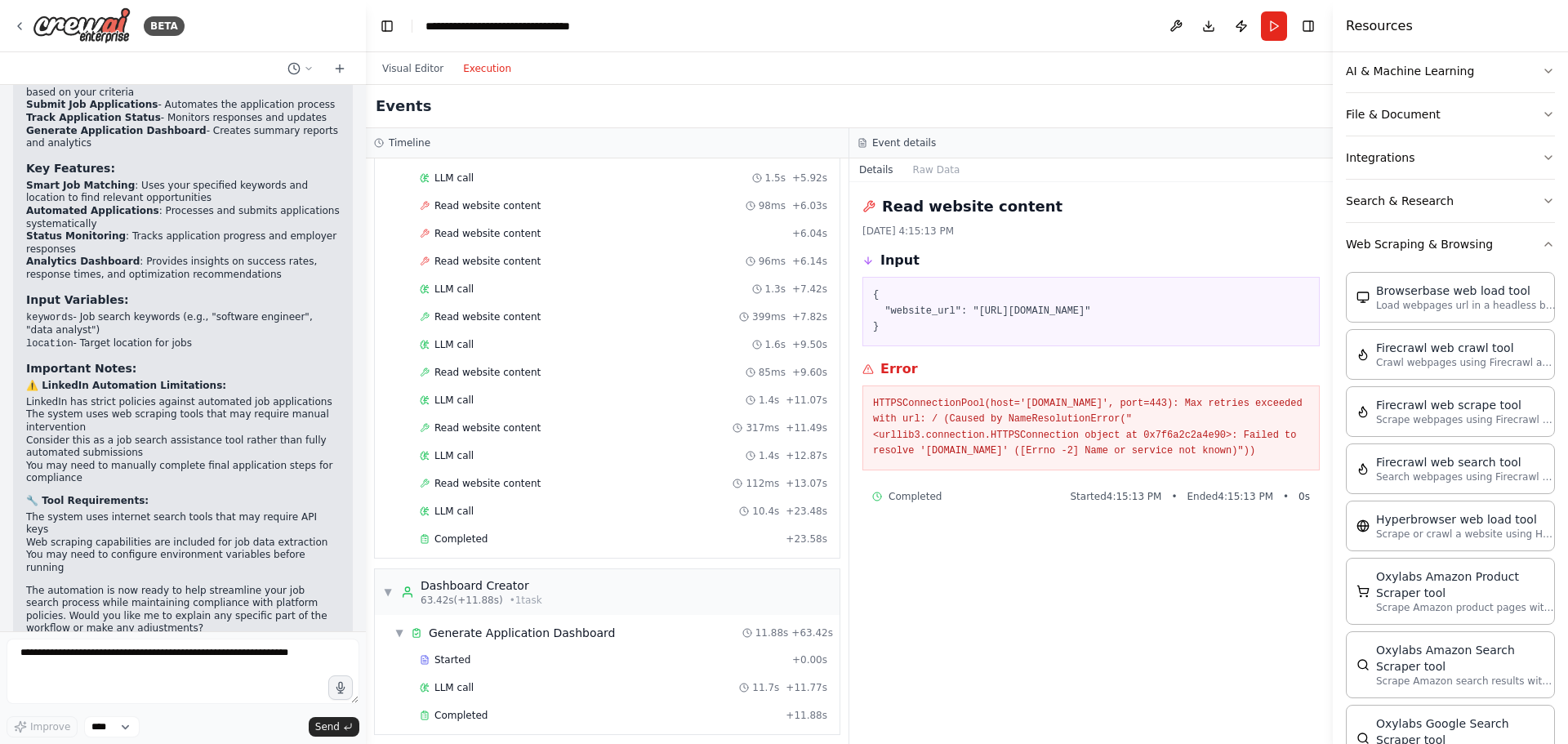
scroll to position [1208, 0]
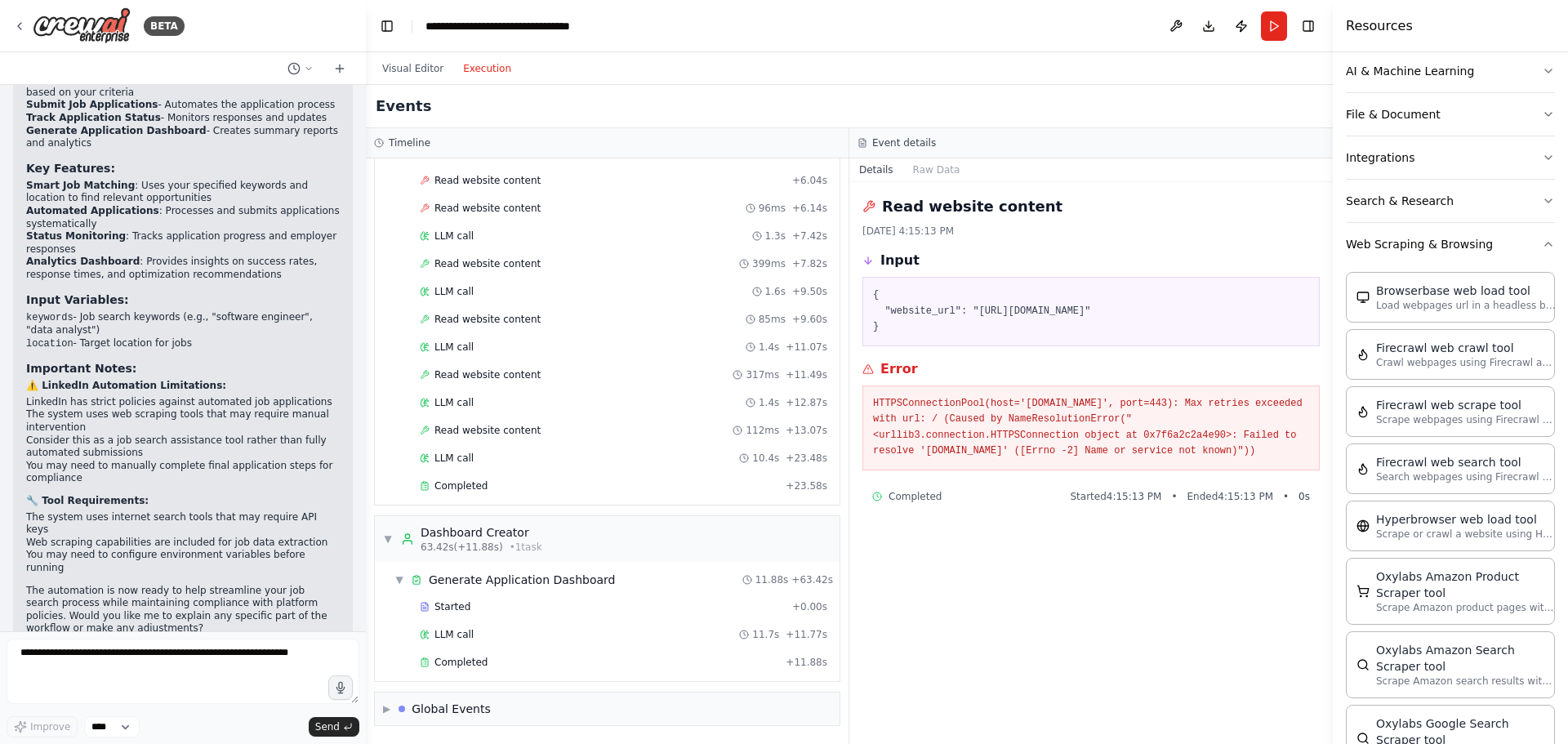
drag, startPoint x: 672, startPoint y: 277, endPoint x: 1101, endPoint y: 251, distance: 429.8
click at [1101, 251] on div "Input" at bounding box center [1092, 261] width 457 height 20
click at [501, 663] on div "Completed" at bounding box center [600, 662] width 359 height 13
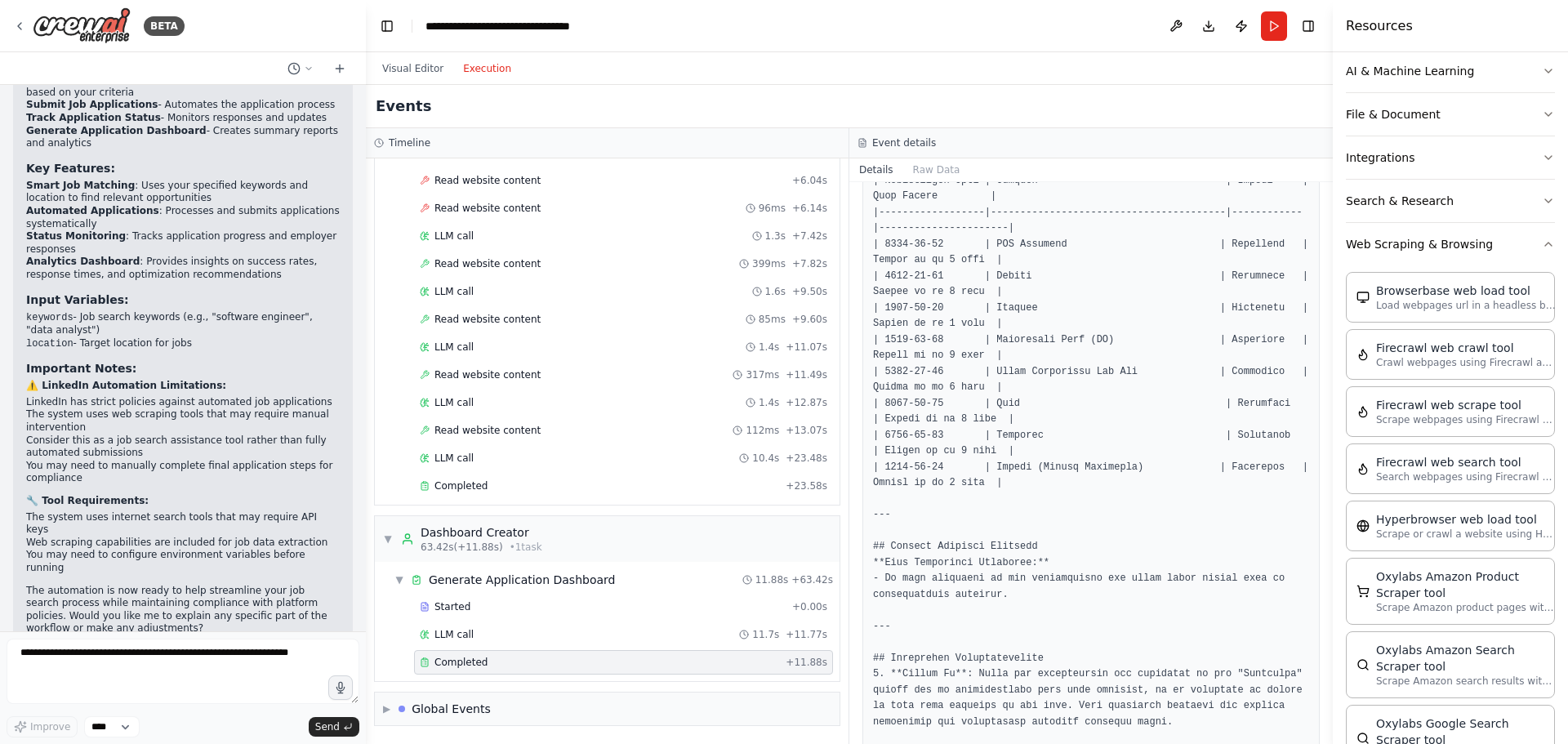
scroll to position [653, 0]
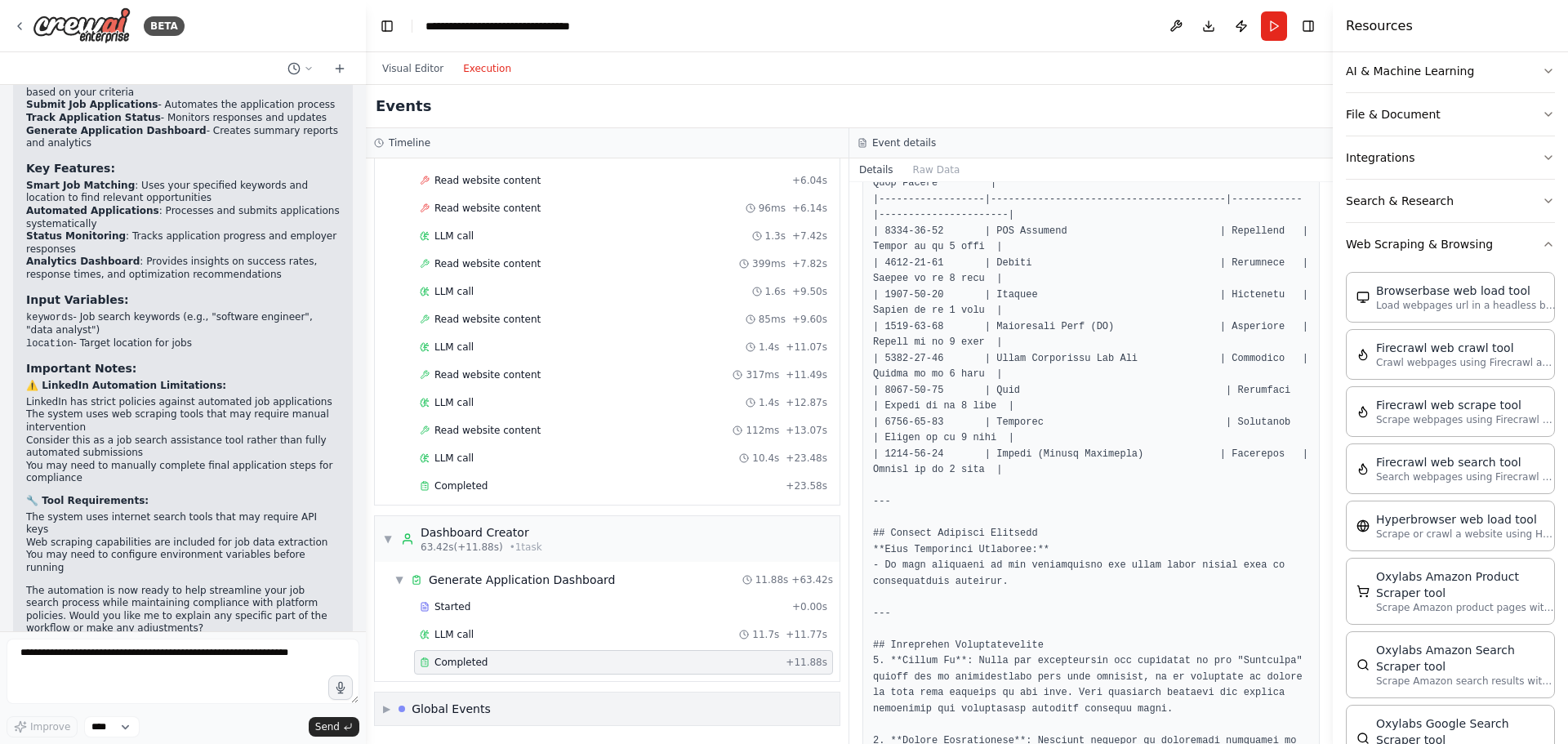
click at [469, 709] on div "Global Events" at bounding box center [451, 709] width 79 height 16
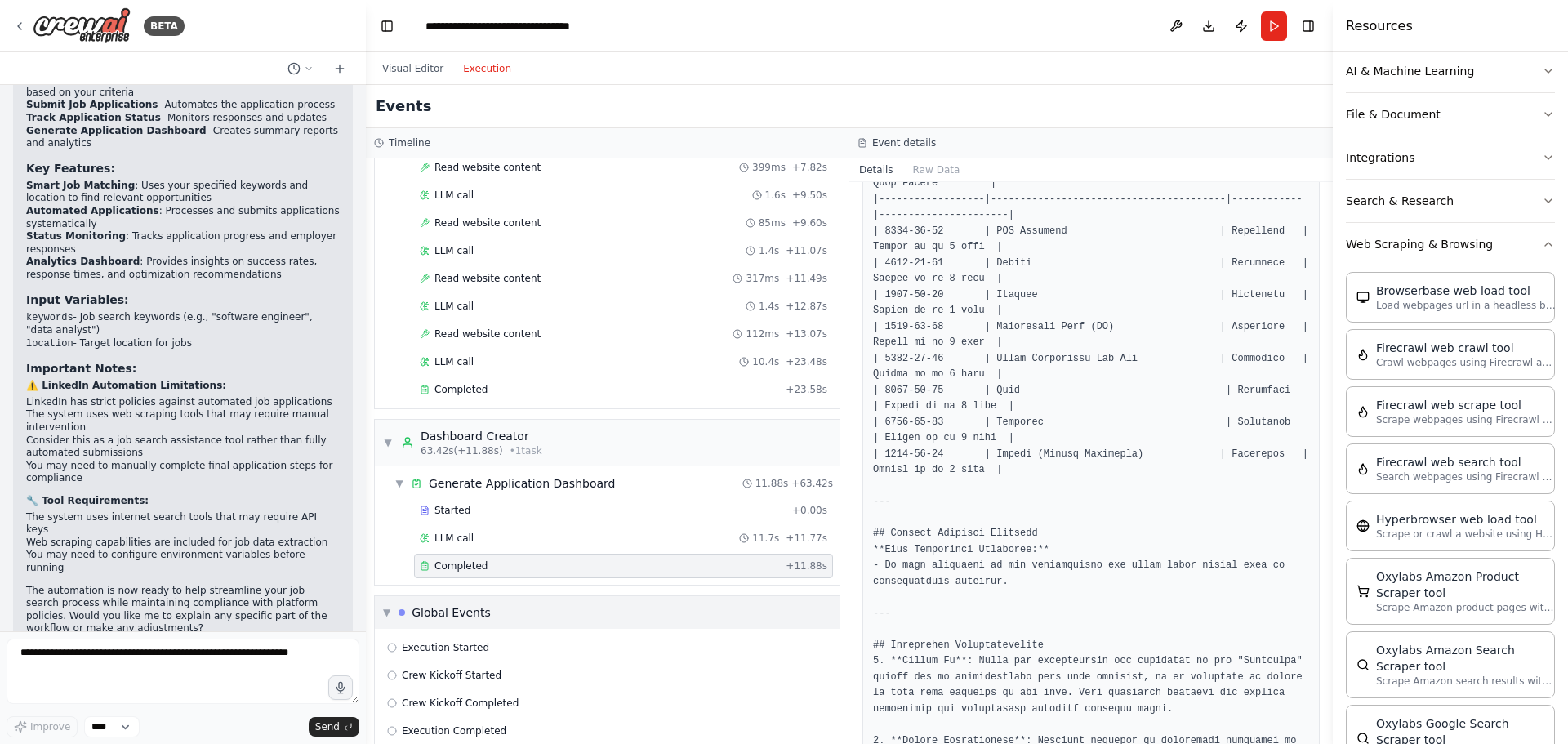
scroll to position [1329, 0]
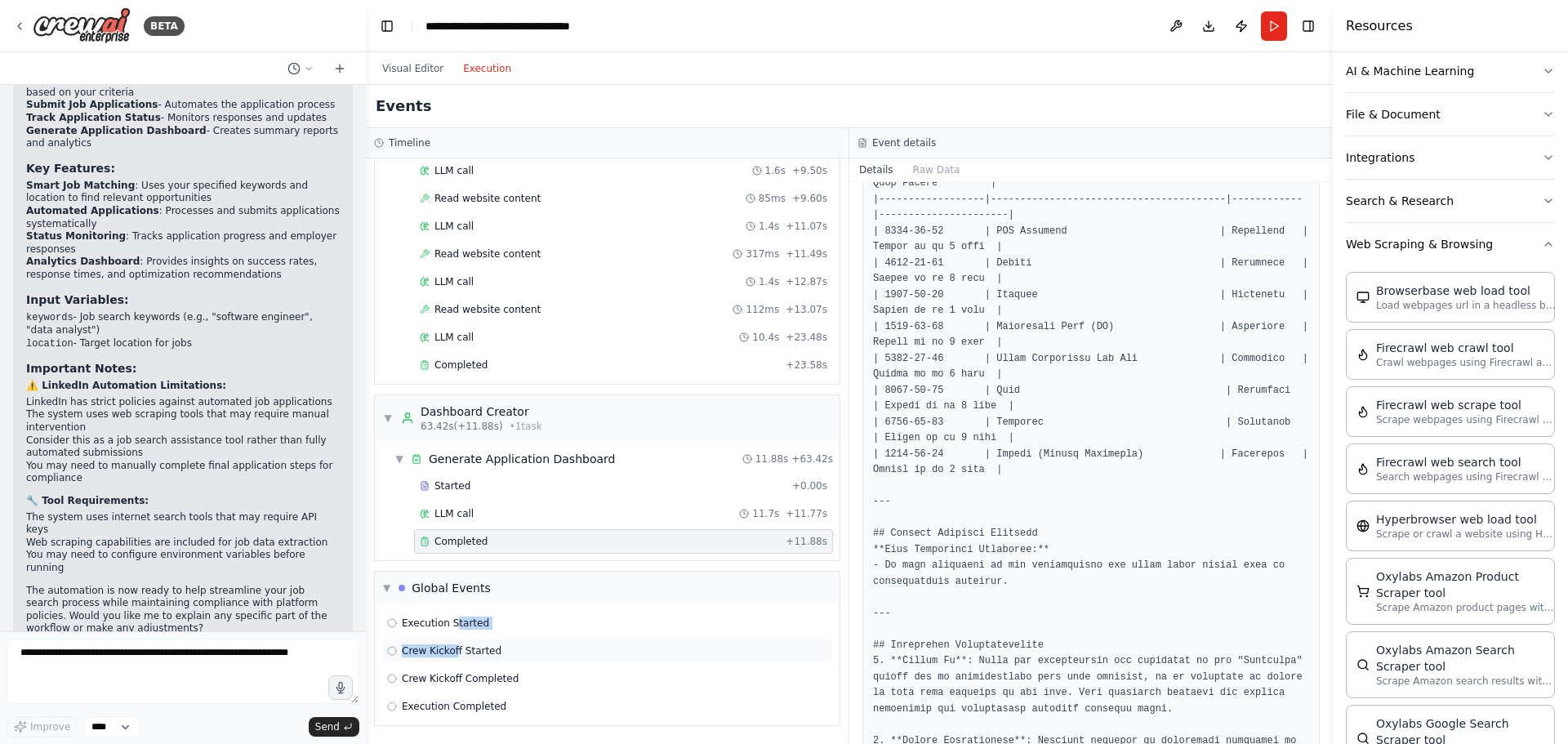
drag, startPoint x: 453, startPoint y: 629, endPoint x: 454, endPoint y: 644, distance: 15.0
click at [454, 644] on div "Execution Started Crew Kickoff Started Crew Kickoff Completed Execution Complet…" at bounding box center [607, 665] width 465 height 121
click at [435, 625] on span "Execution Started" at bounding box center [445, 623] width 87 height 13
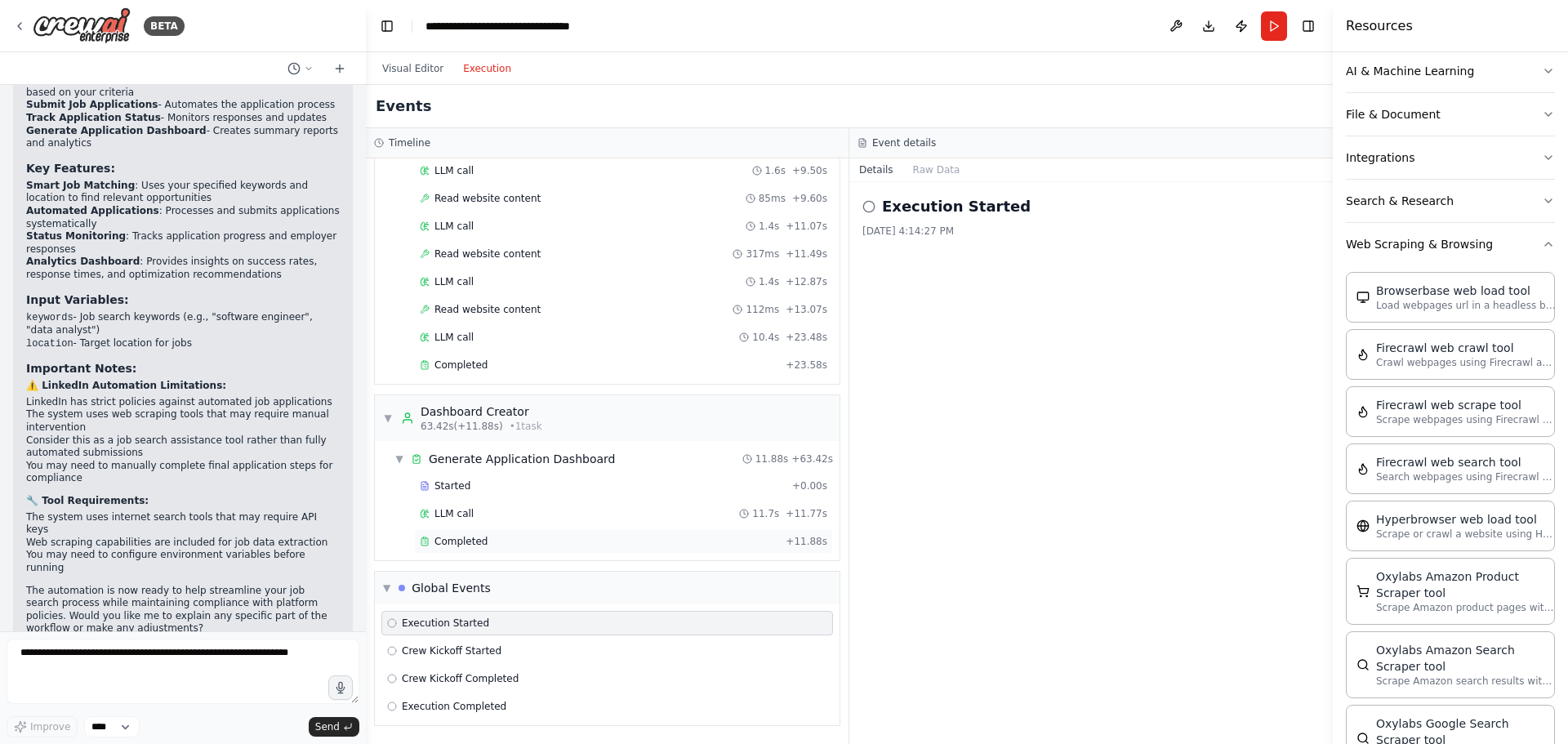
click at [461, 531] on div "Completed + 11.88s" at bounding box center [624, 541] width 419 height 24
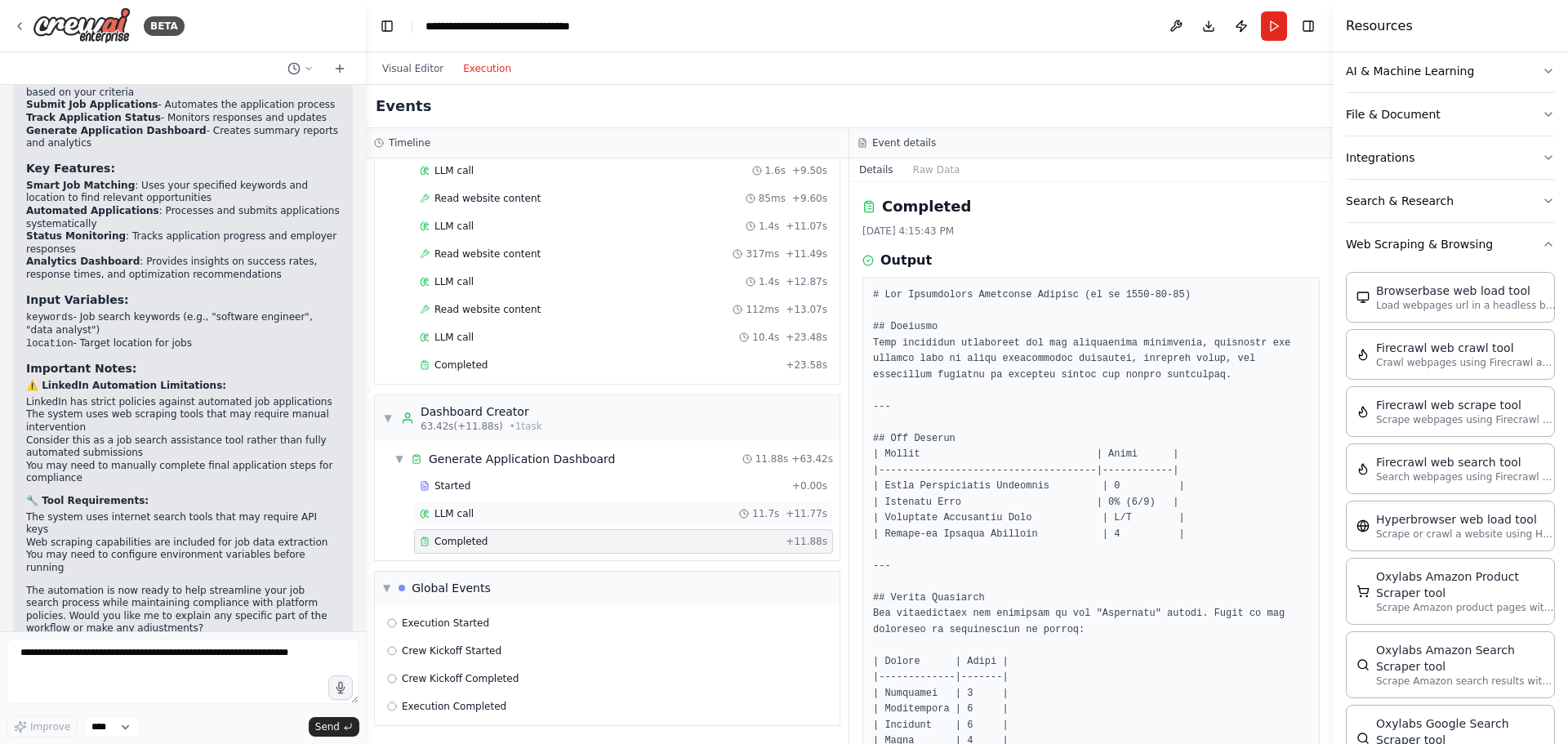
click at [455, 510] on span "LLM call" at bounding box center [454, 514] width 39 height 13
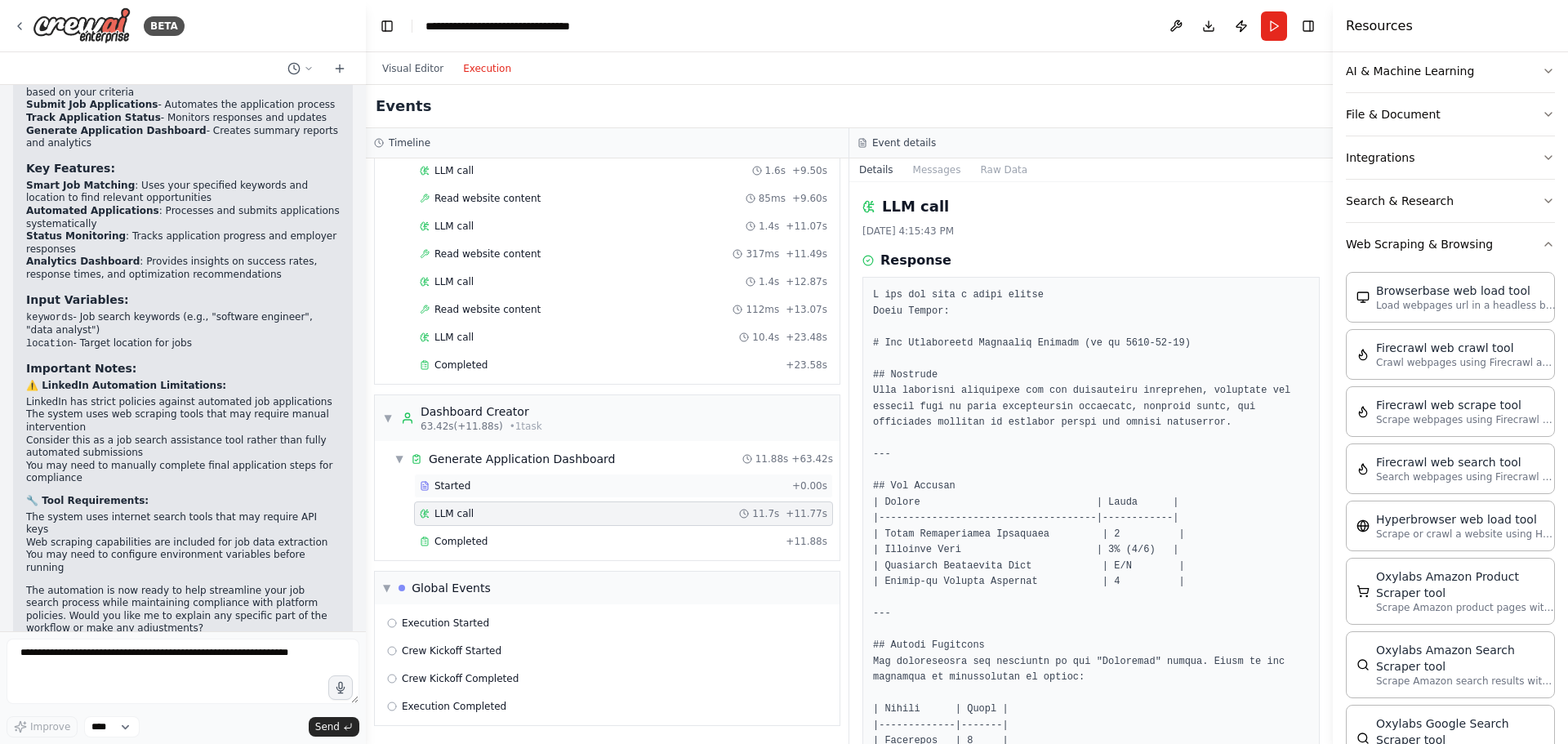
click at [482, 476] on div "Started + 0.00s" at bounding box center [624, 486] width 419 height 24
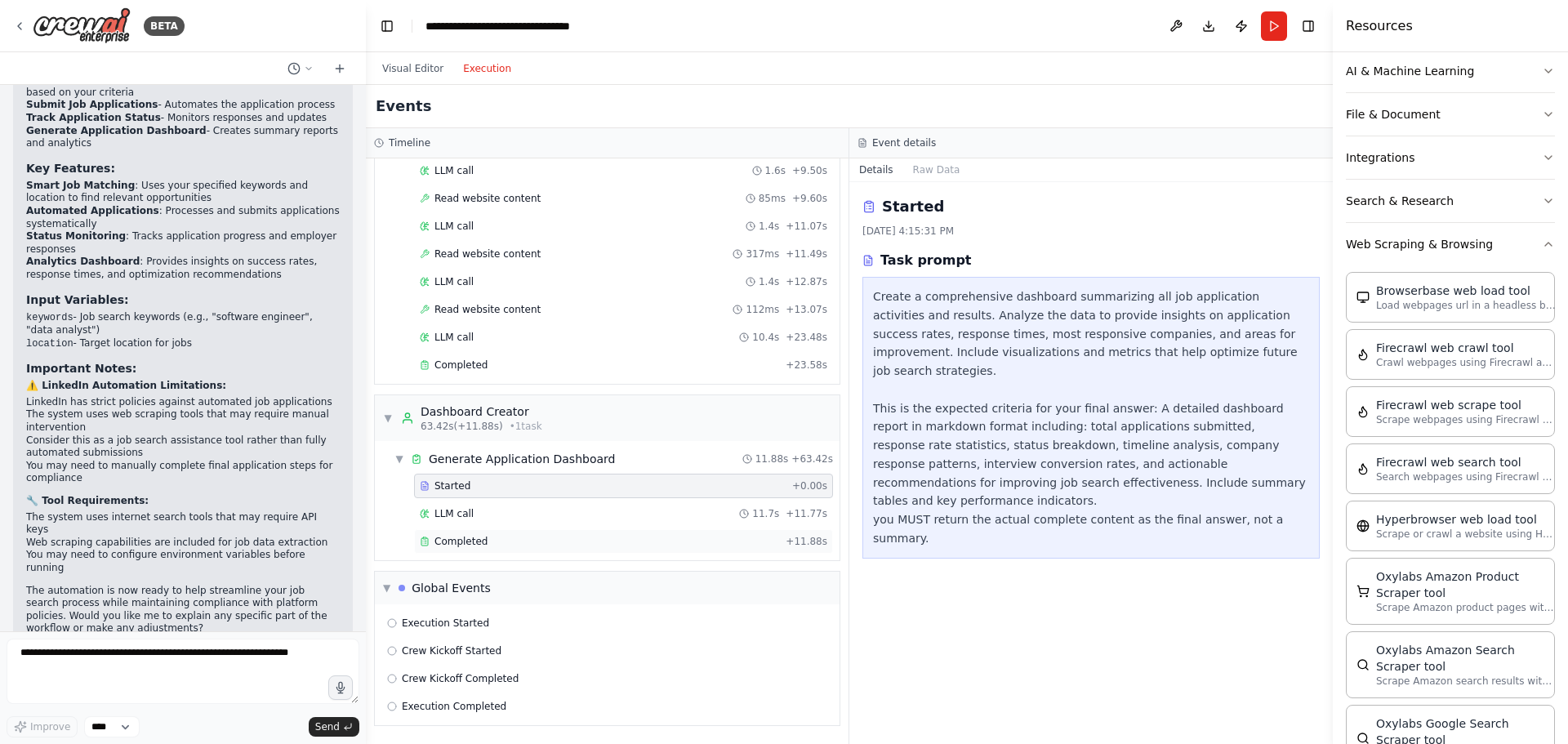
click at [444, 540] on span "Completed" at bounding box center [462, 541] width 54 height 13
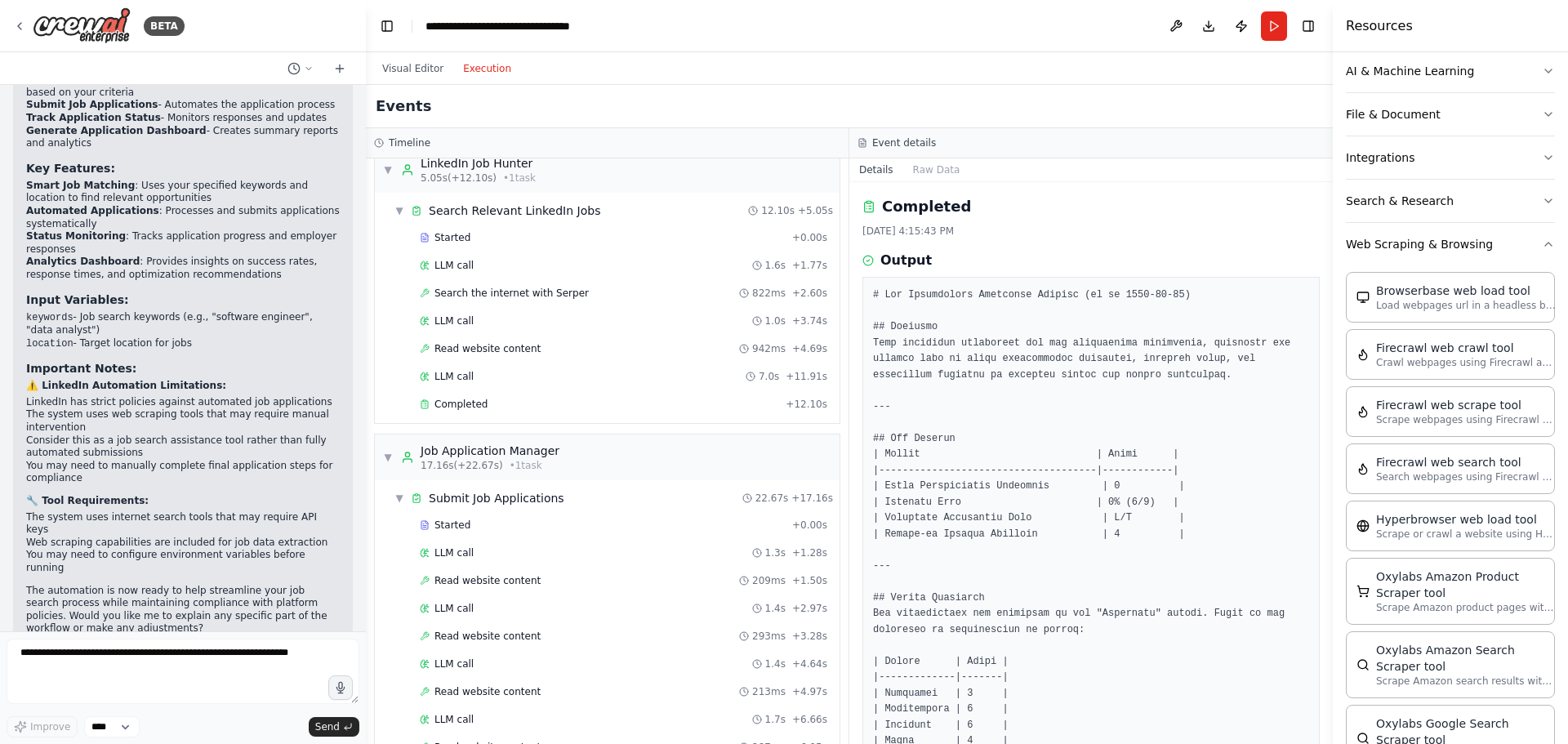
scroll to position [0, 0]
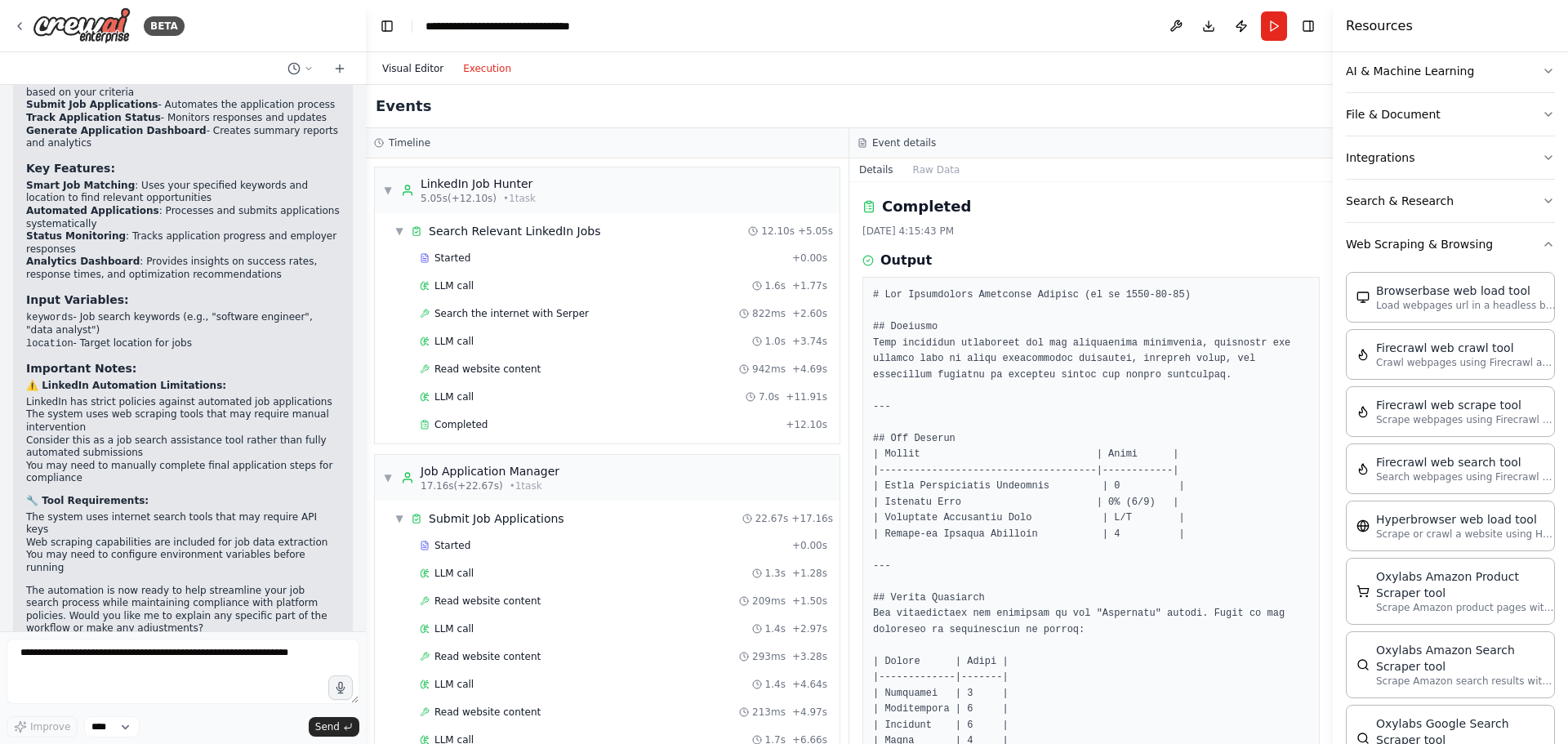
click at [419, 66] on button "Visual Editor" at bounding box center [413, 68] width 81 height 20
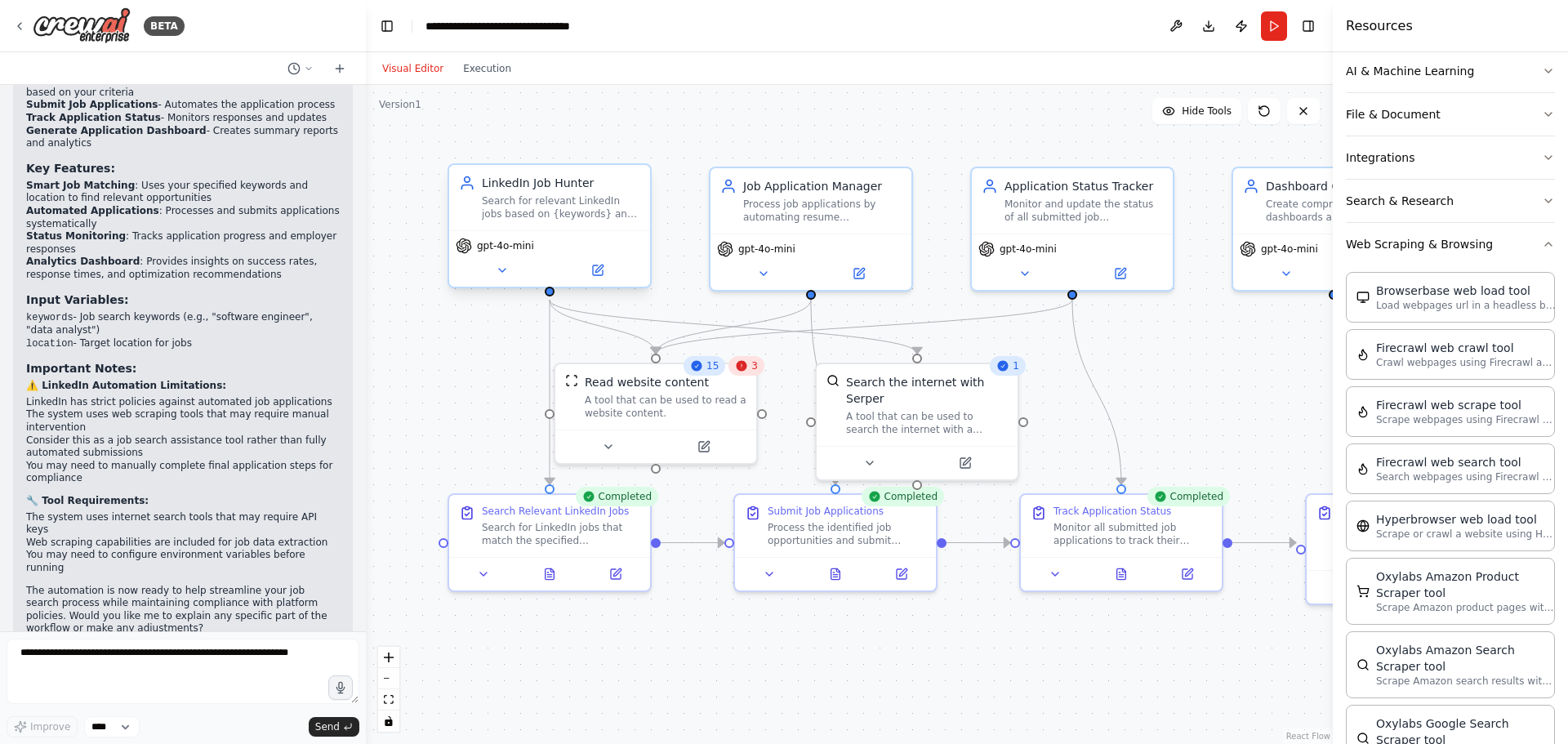
click at [565, 215] on div "Search for relevant LinkedIn jobs based on {keywords} and {location}, identify …" at bounding box center [561, 207] width 159 height 26
click at [539, 196] on div "Search for relevant LinkedIn jobs based on {keywords} and {location}, identify …" at bounding box center [561, 207] width 159 height 26
click at [595, 276] on icon at bounding box center [597, 270] width 13 height 13
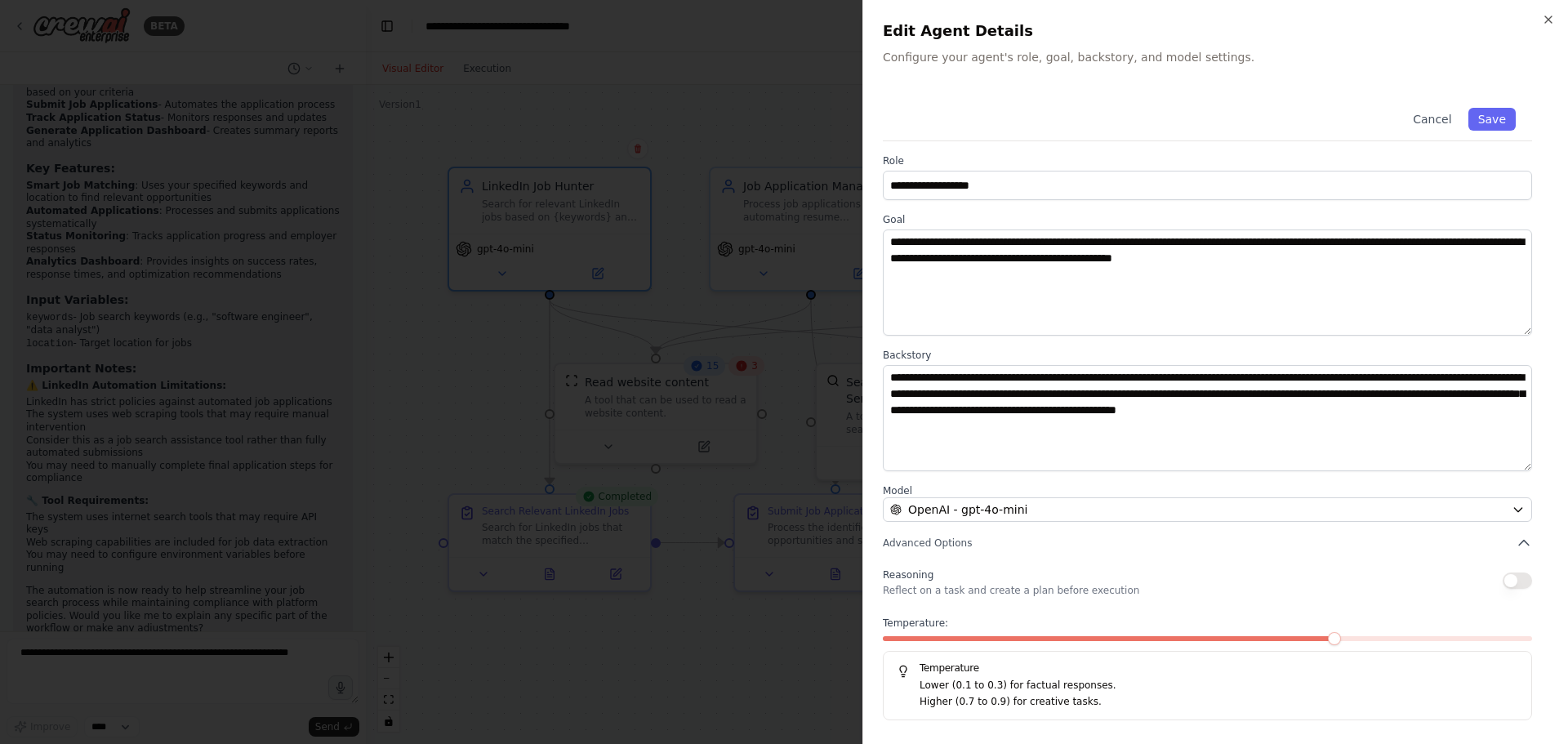
click at [719, 143] on div at bounding box center [784, 372] width 1568 height 744
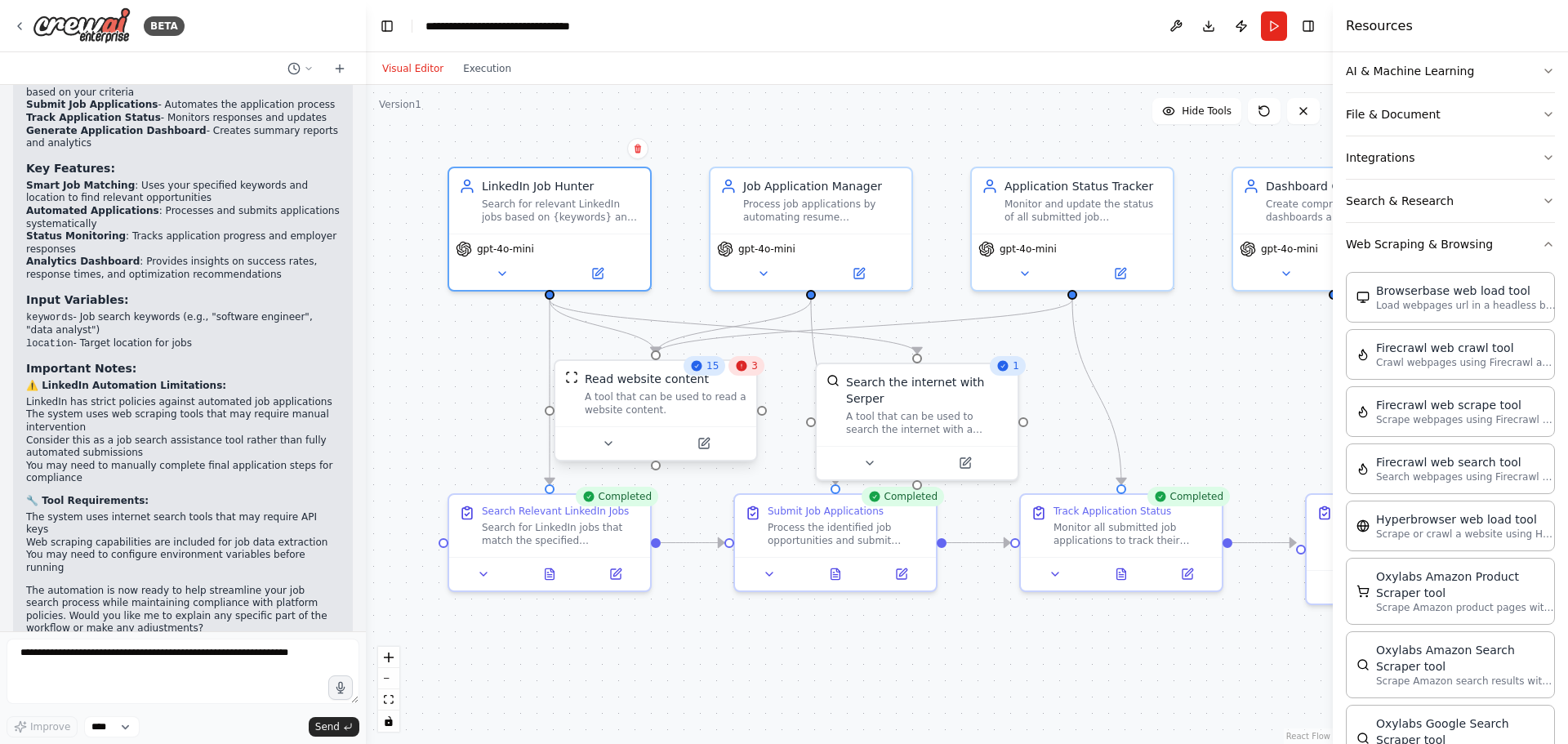
click at [643, 407] on div "A tool that can be used to read a website content." at bounding box center [665, 403] width 161 height 26
click at [711, 445] on button at bounding box center [703, 444] width 92 height 20
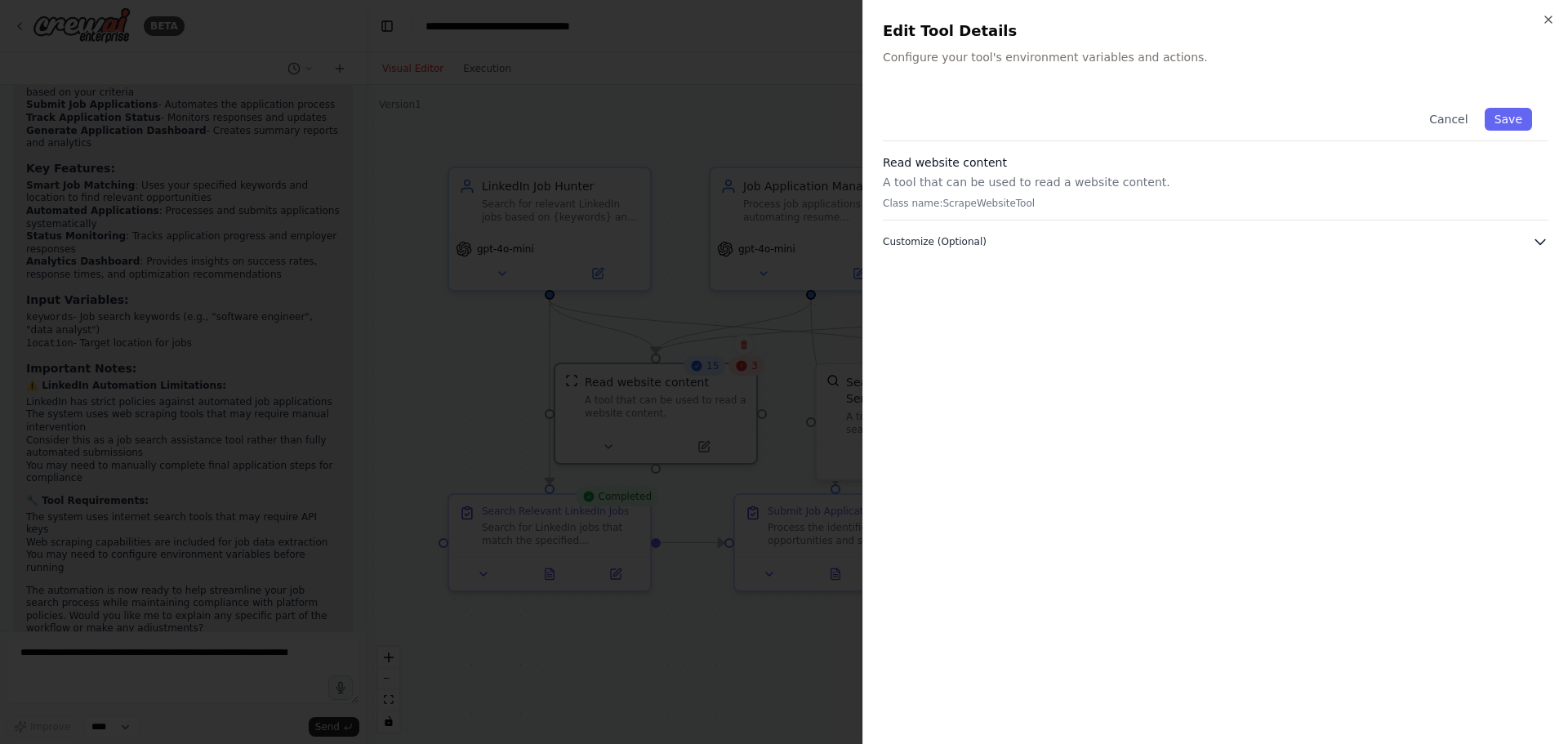
click at [980, 239] on button "Customize (Optional)" at bounding box center [1215, 242] width 665 height 16
click at [698, 149] on div at bounding box center [784, 372] width 1568 height 744
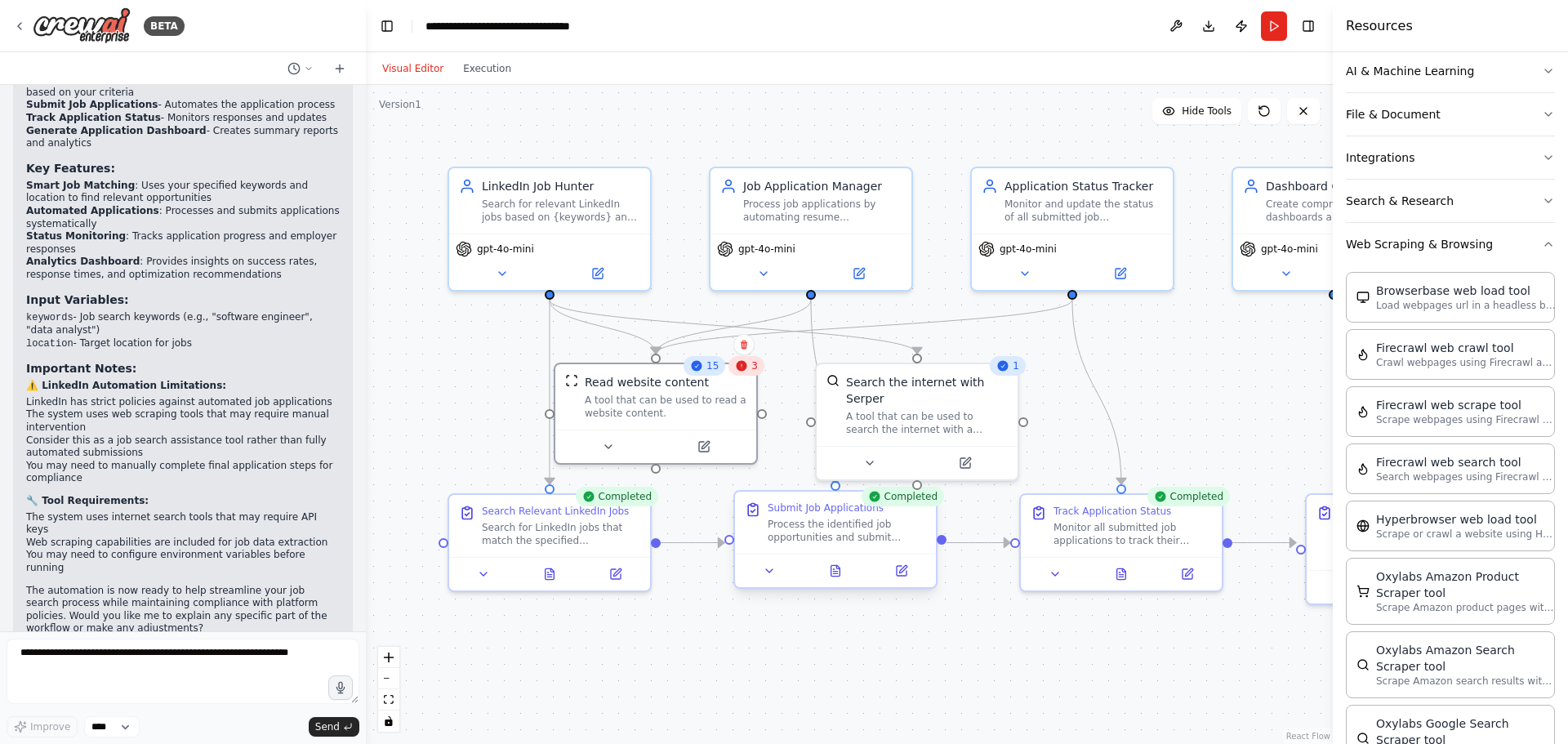
click at [853, 525] on div "Process the identified job opportunities and submit applications using the prov…" at bounding box center [847, 531] width 159 height 26
click at [479, 79] on div "Visual Editor Execution" at bounding box center [447, 69] width 148 height 33
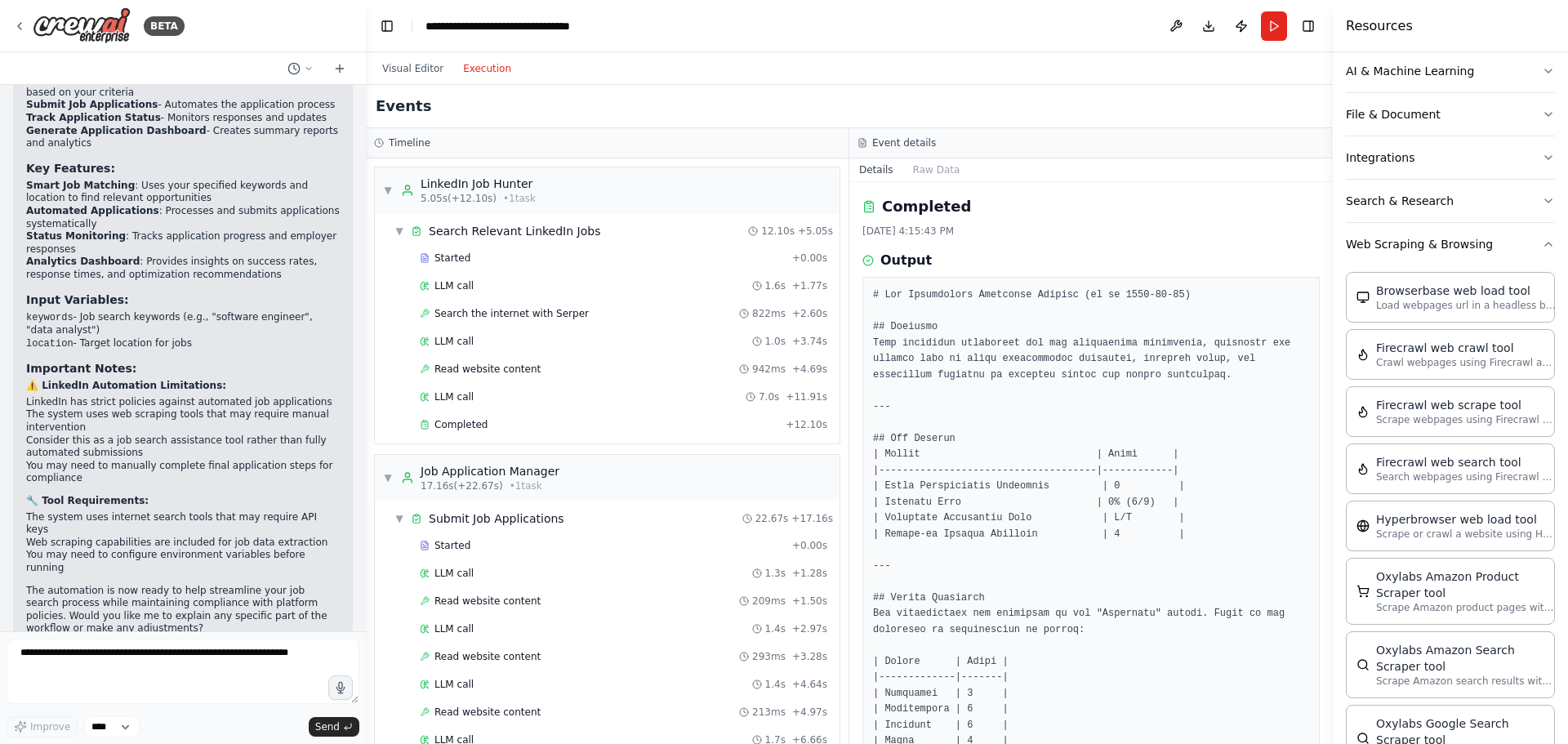
click at [477, 77] on button "Execution" at bounding box center [487, 68] width 68 height 20
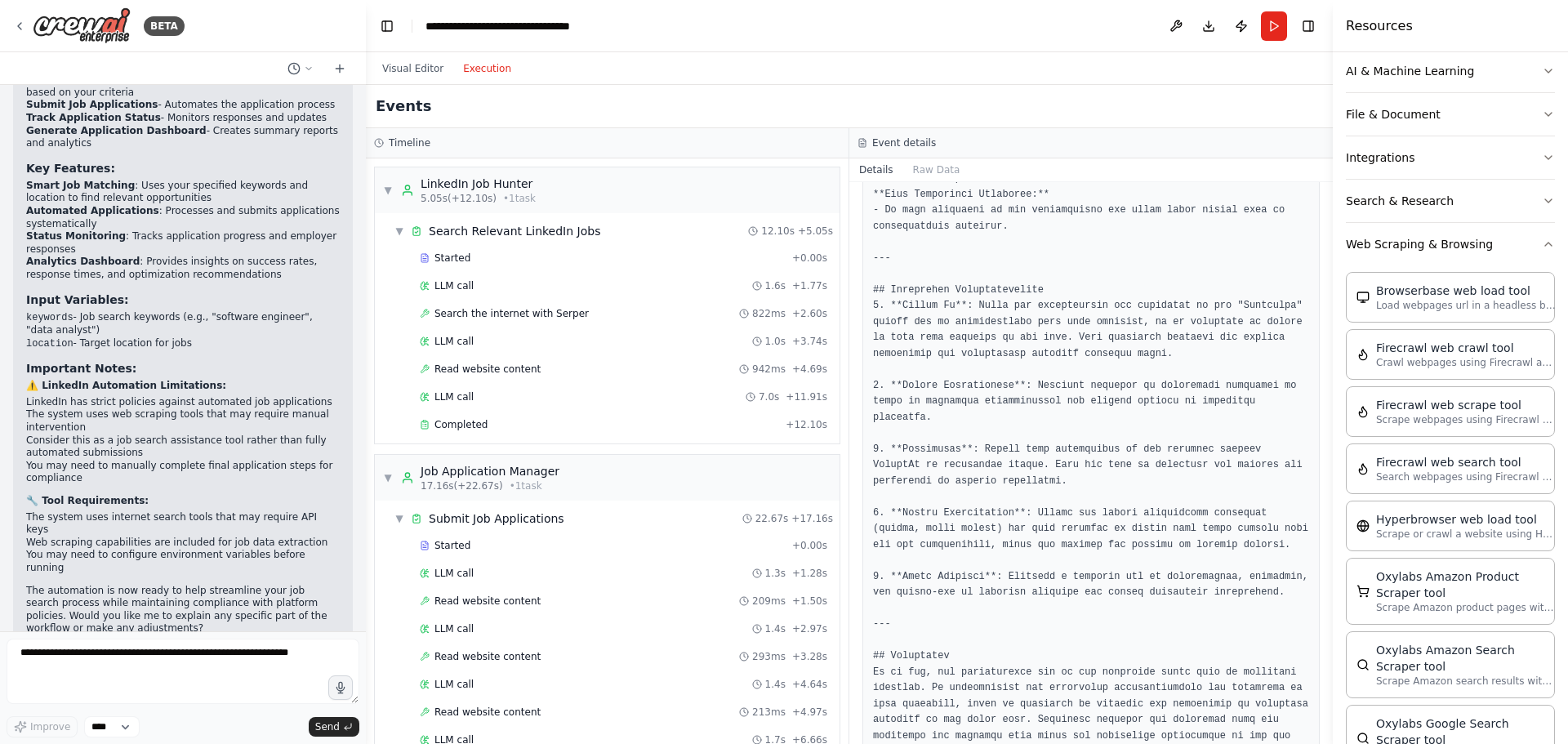
scroll to position [1031, 0]
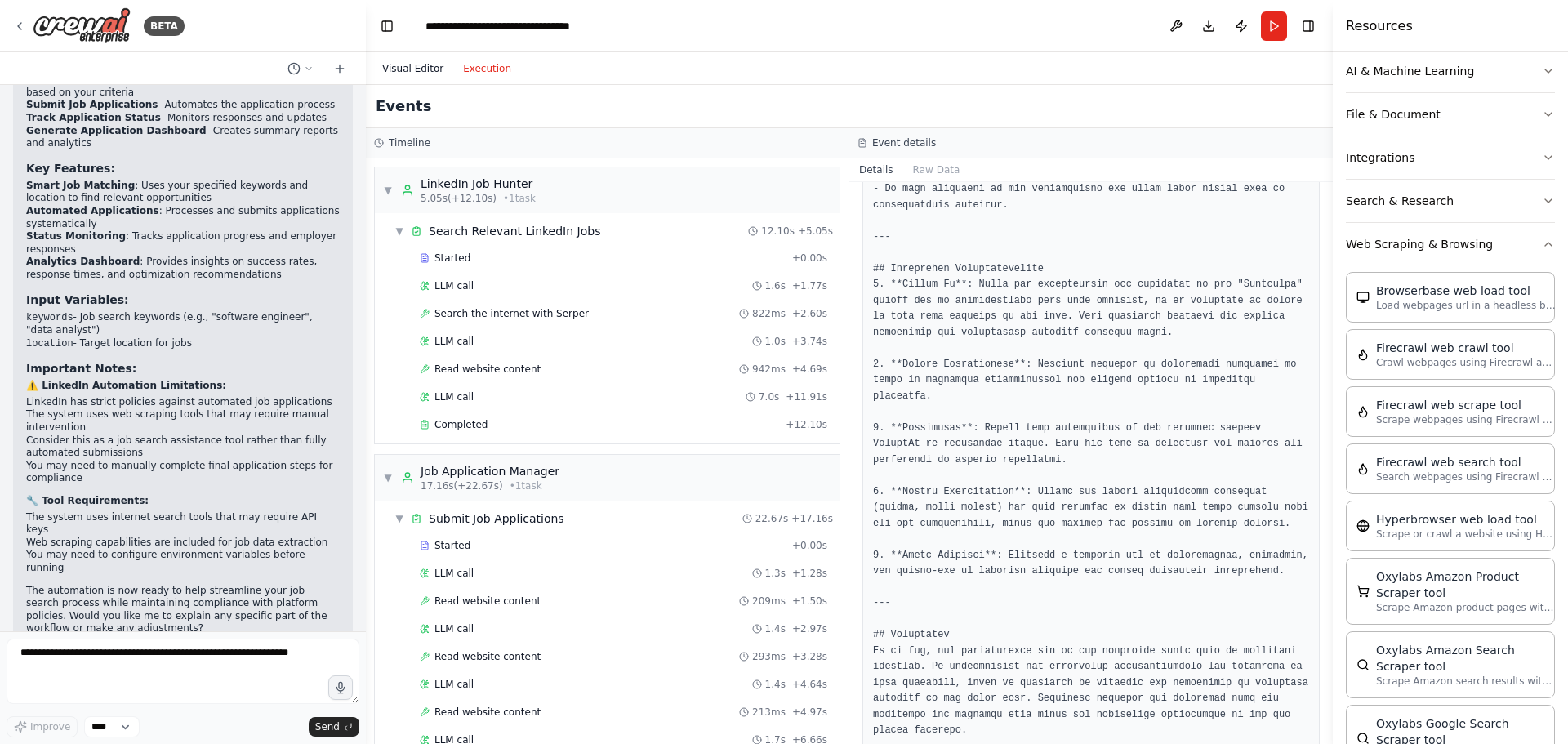
click at [419, 68] on button "Visual Editor" at bounding box center [413, 68] width 81 height 20
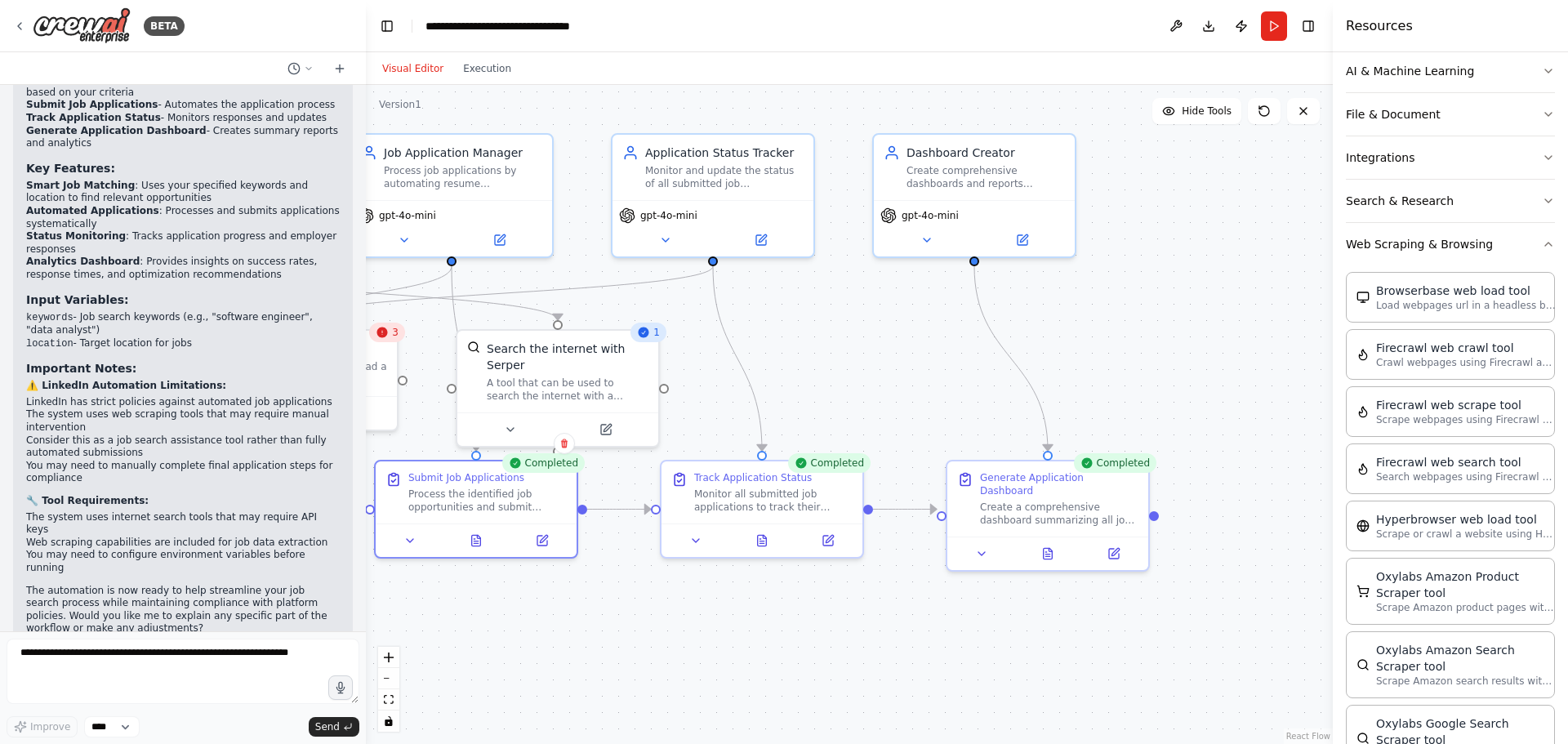
drag, startPoint x: 1281, startPoint y: 343, endPoint x: 934, endPoint y: 309, distance: 348.7
click at [931, 309] on div ".deletable-edge-delete-btn { width: 20px; height: 20px; border: 0px solid #ffff…" at bounding box center [849, 414] width 967 height 659
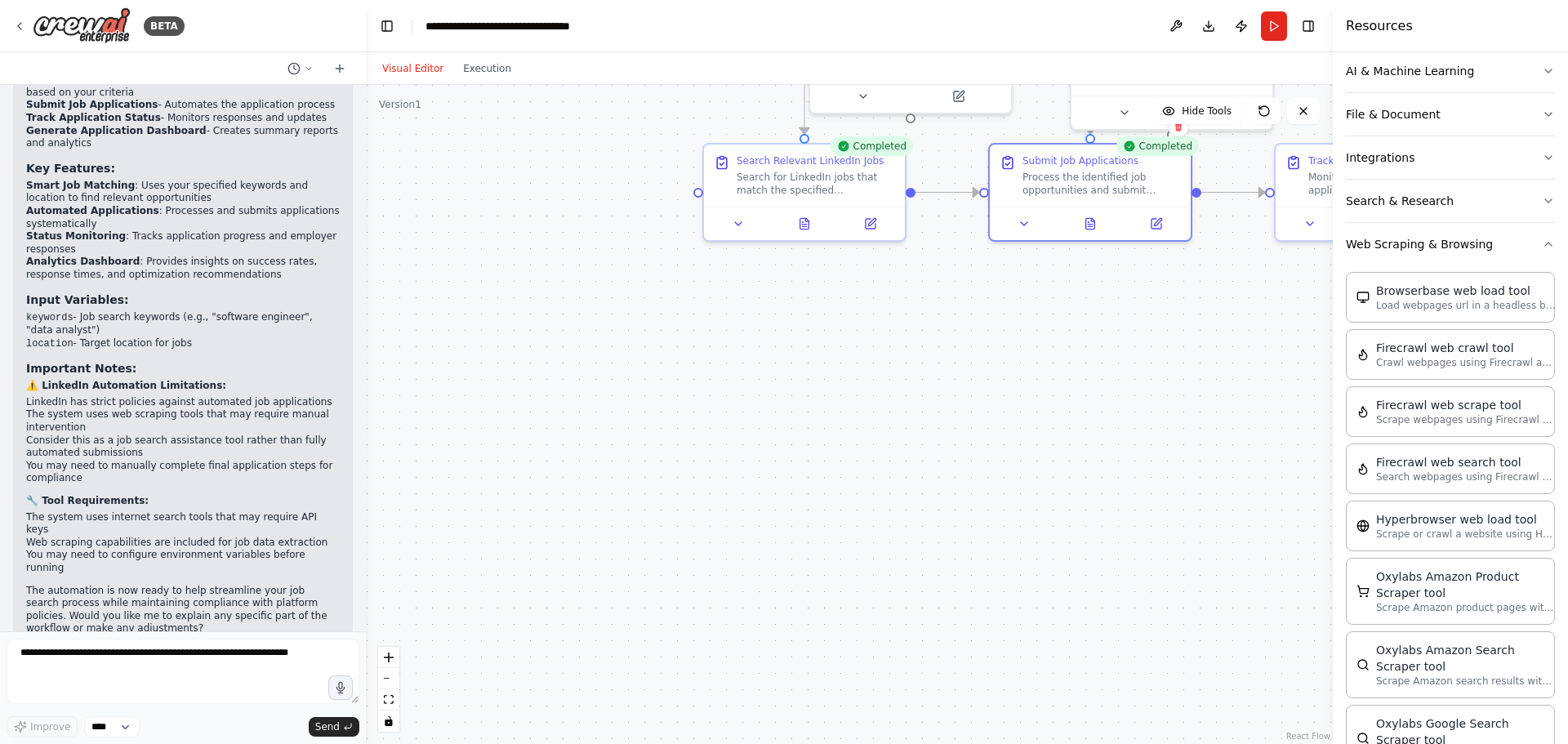
drag, startPoint x: 717, startPoint y: 345, endPoint x: 1567, endPoint y: 200, distance: 862.3
click at [1388, 25] on div "BETA auto submit resume to Linkedin jobs that are relevant to keywords given, a…" at bounding box center [784, 372] width 1568 height 744
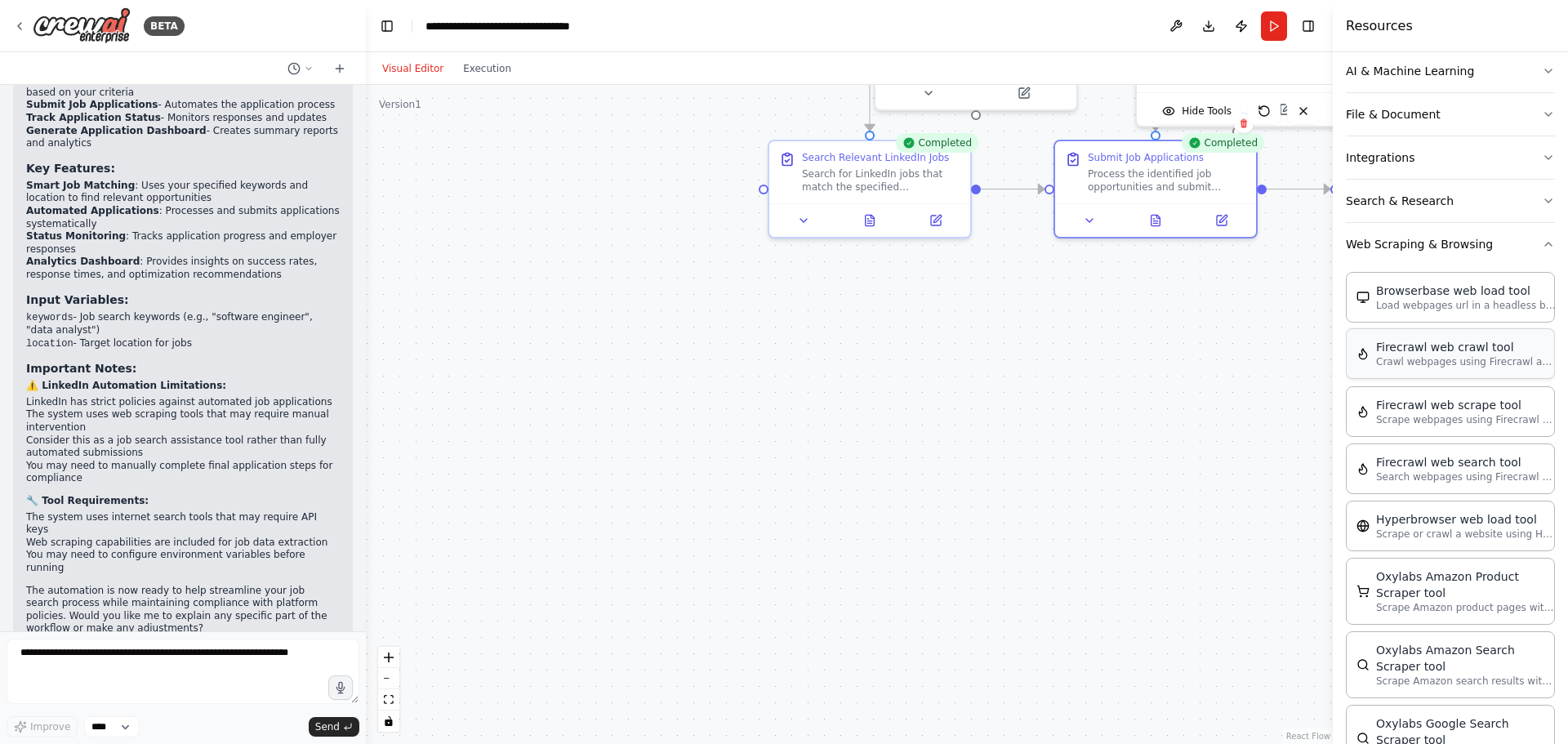
click at [1464, 354] on div "Firecrawl web crawl tool" at bounding box center [1466, 347] width 179 height 16
click at [709, 463] on div "Crawl webpages using Firecrawl and return the contents" at bounding box center [715, 458] width 161 height 26
click at [755, 499] on icon at bounding box center [756, 496] width 8 height 8
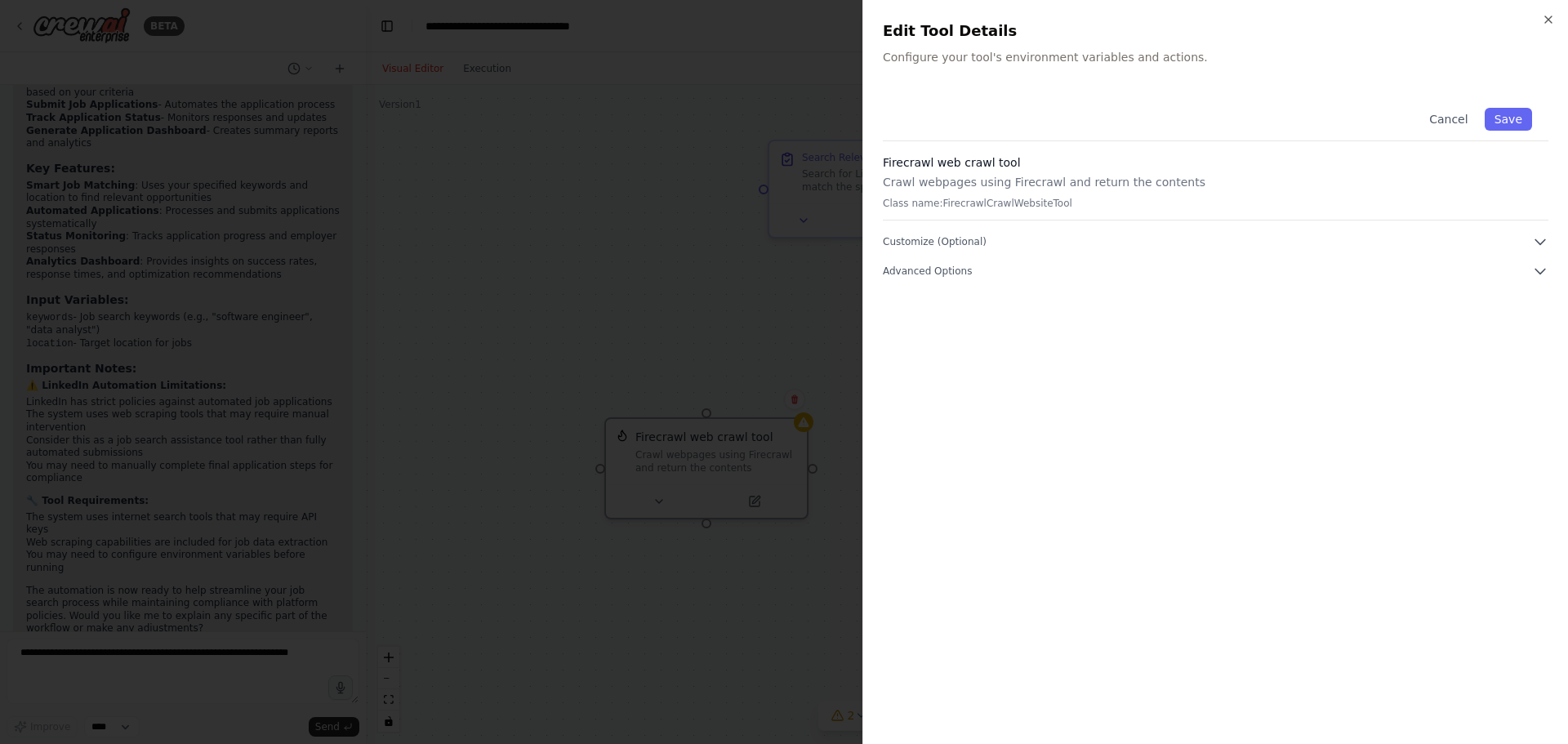
click at [960, 174] on p "Crawl webpages using Firecrawl and return the contents" at bounding box center [1215, 182] width 665 height 16
click at [996, 257] on div "Cancel Save Firecrawl web crawl tool Crawl webpages using Firecrawl and return …" at bounding box center [1215, 186] width 665 height 188
click at [954, 249] on button "Customize (Optional)" at bounding box center [1215, 242] width 665 height 16
click at [922, 326] on span "Advanced Options" at bounding box center [927, 330] width 89 height 13
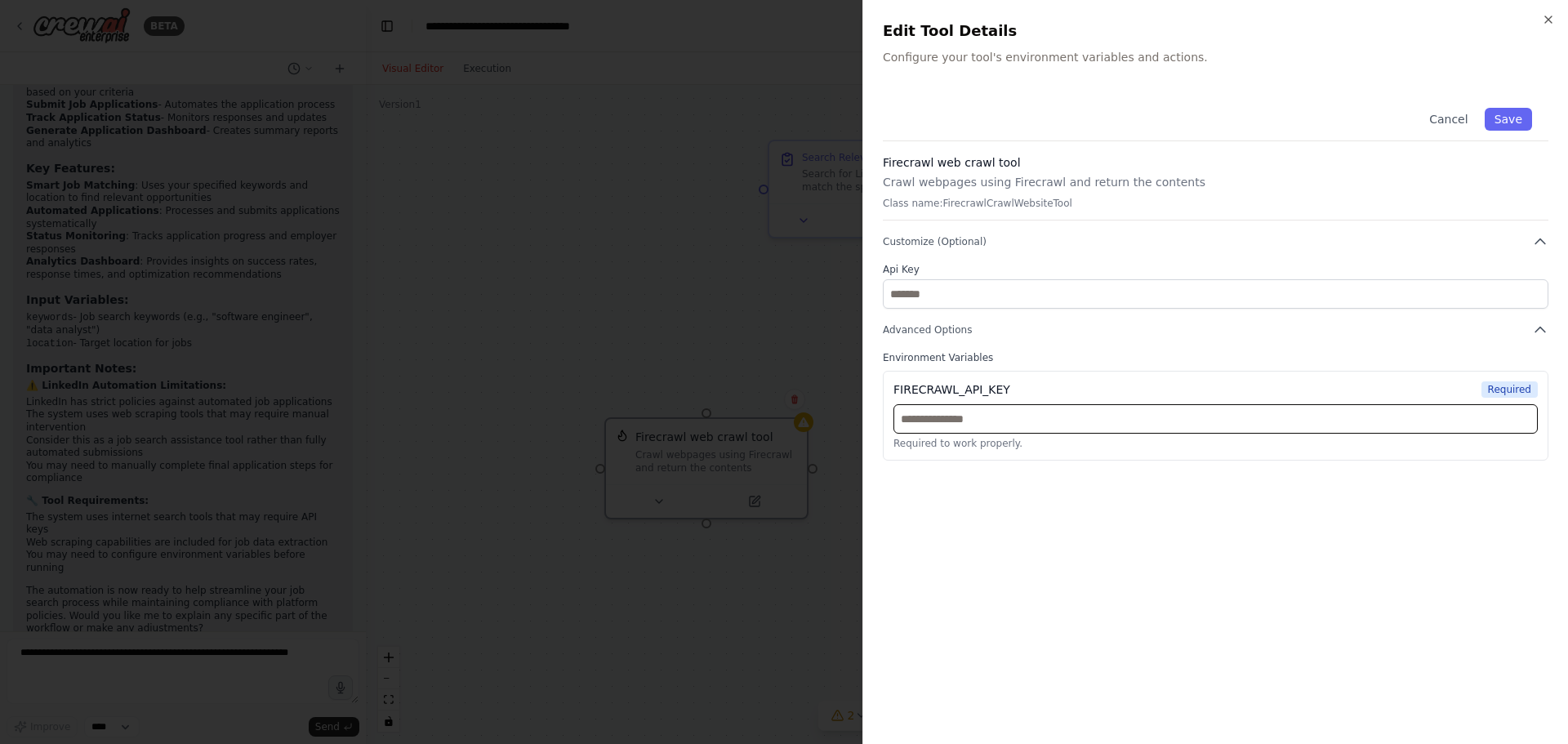
click at [986, 421] on input "text" at bounding box center [1215, 419] width 645 height 29
click at [947, 213] on div "Firecrawl web crawl tool Crawl webpages using Firecrawl and return the contents…" at bounding box center [1215, 187] width 665 height 66
click at [986, 191] on div "Firecrawl web crawl tool Crawl webpages using Firecrawl and return the contents…" at bounding box center [1215, 187] width 665 height 66
click at [1548, 18] on icon "button" at bounding box center [1548, 19] width 13 height 13
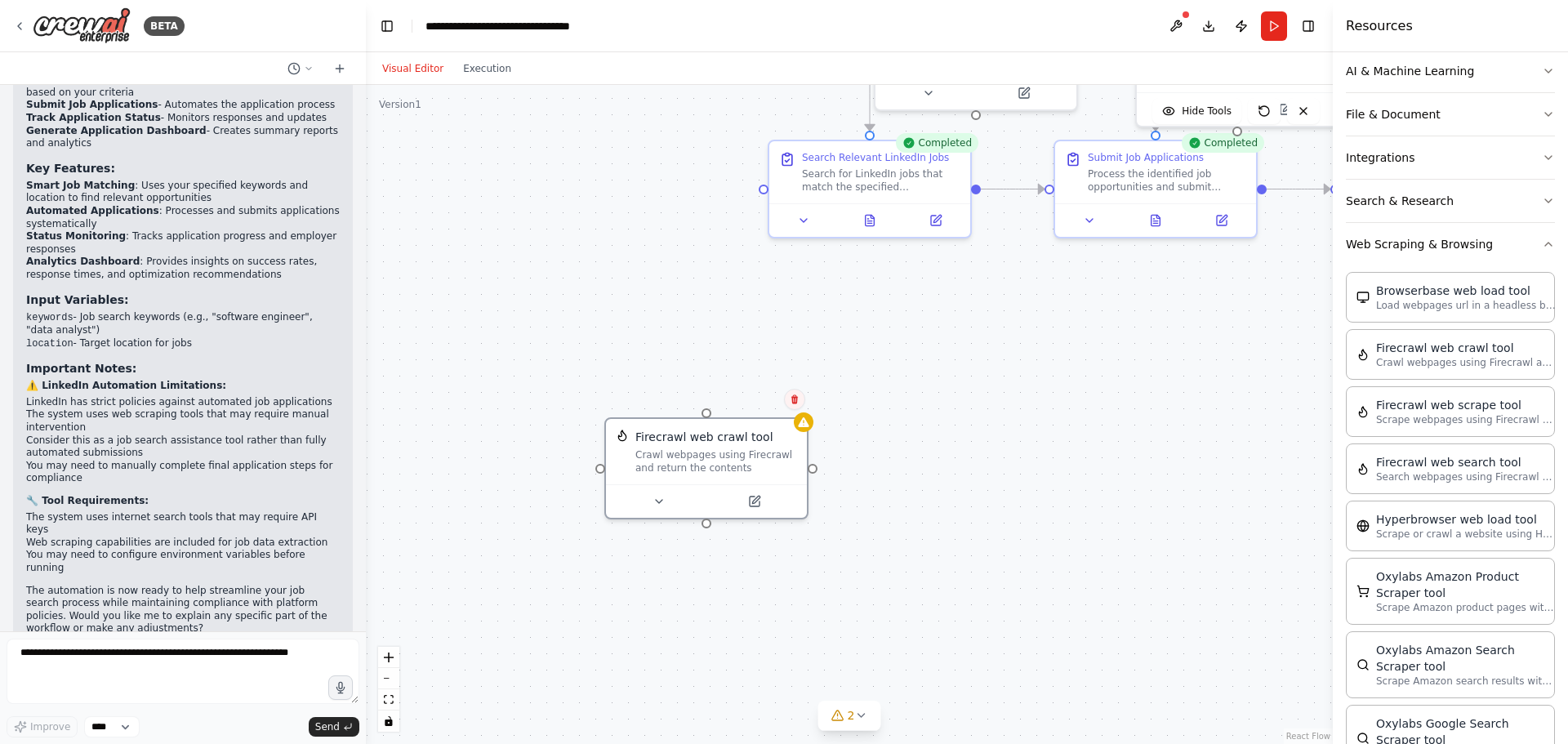
click at [787, 403] on button at bounding box center [795, 400] width 22 height 22
click at [759, 398] on button "Confirm" at bounding box center [748, 399] width 58 height 20
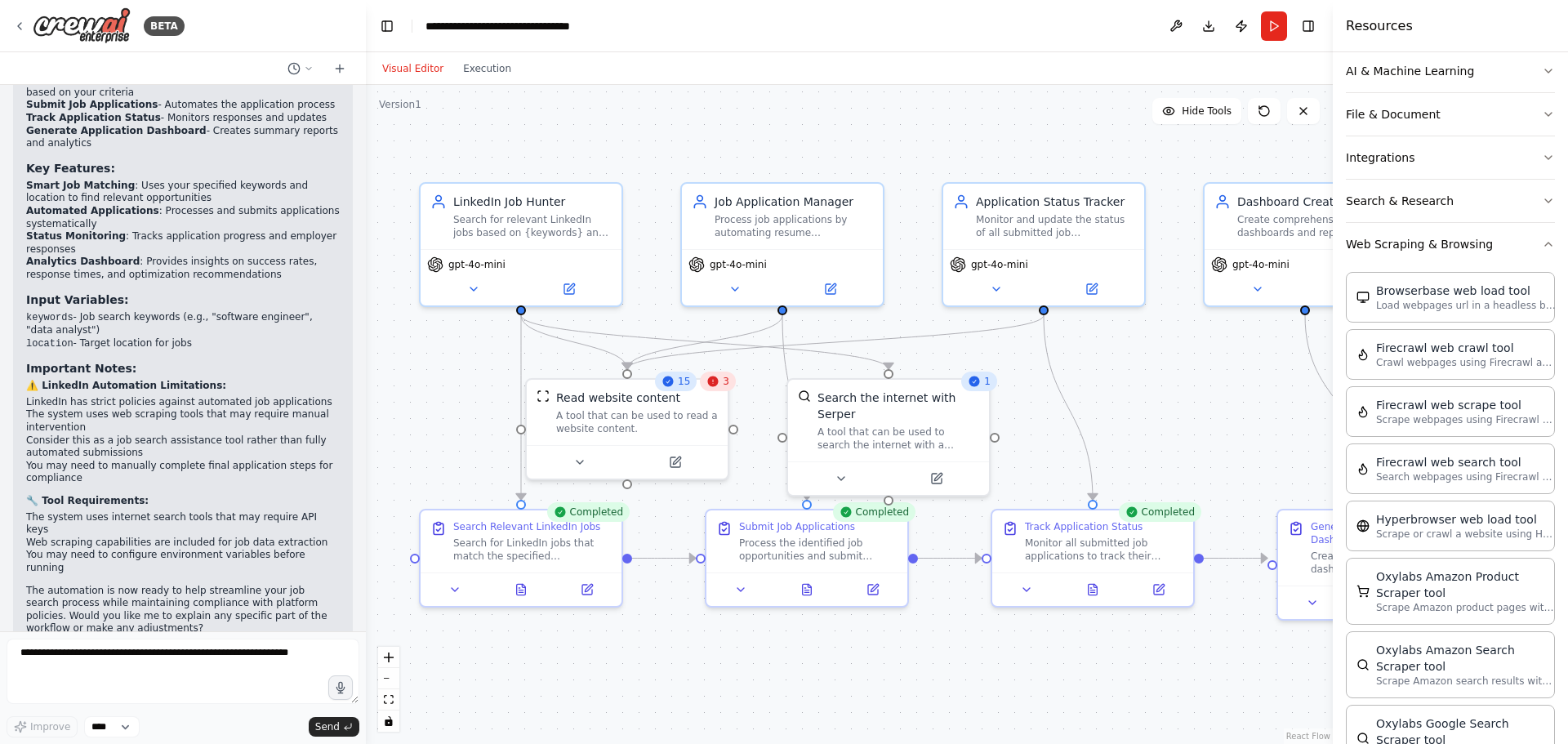
drag, startPoint x: 1004, startPoint y: 308, endPoint x: 655, endPoint y: 678, distance: 508.6
click at [655, 678] on div ".deletable-edge-delete-btn { width: 20px; height: 20px; border: 0px solid #ffff…" at bounding box center [849, 414] width 967 height 659
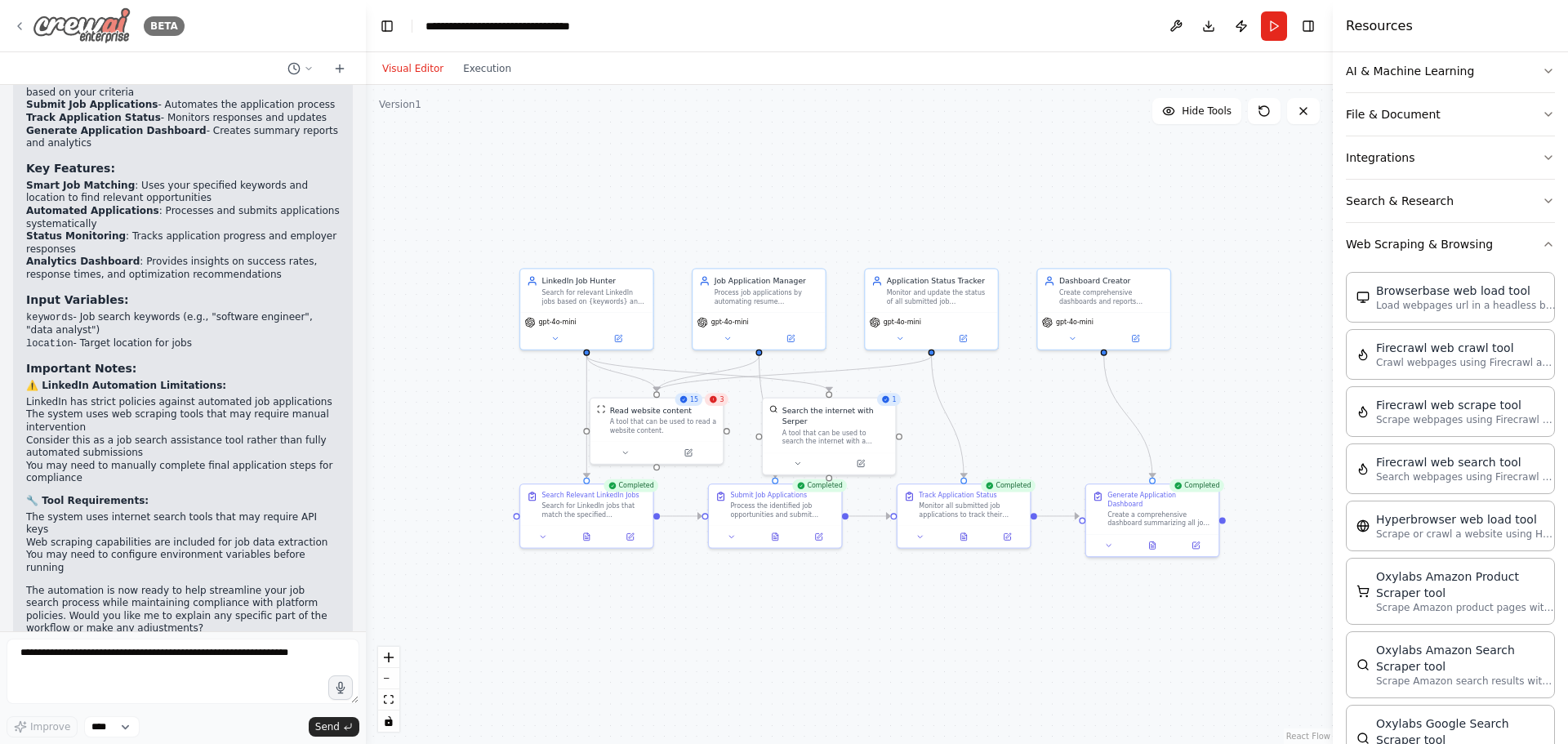
click at [18, 17] on div "BETA" at bounding box center [98, 26] width 172 height 37
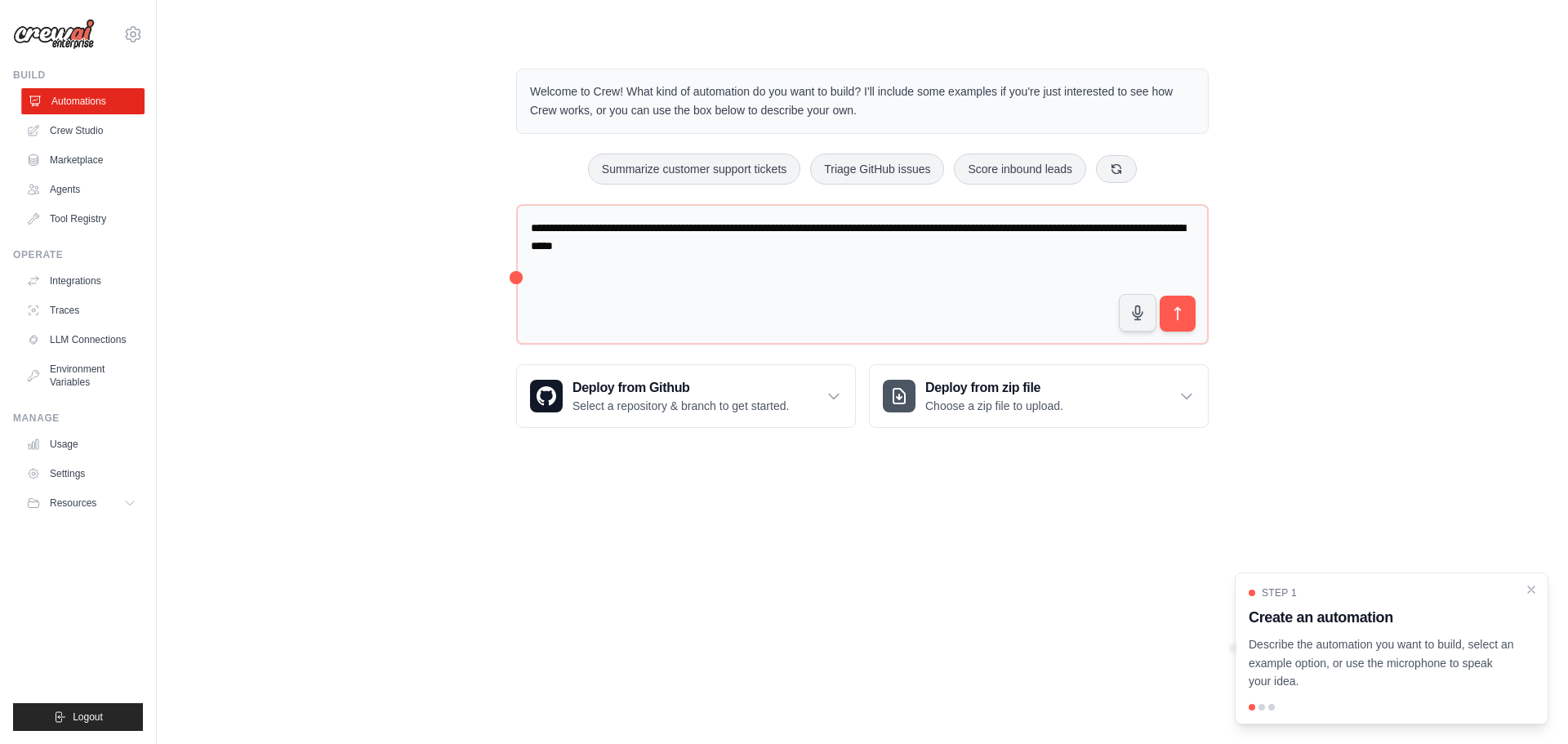
click at [59, 98] on link "Automations" at bounding box center [83, 101] width 123 height 26
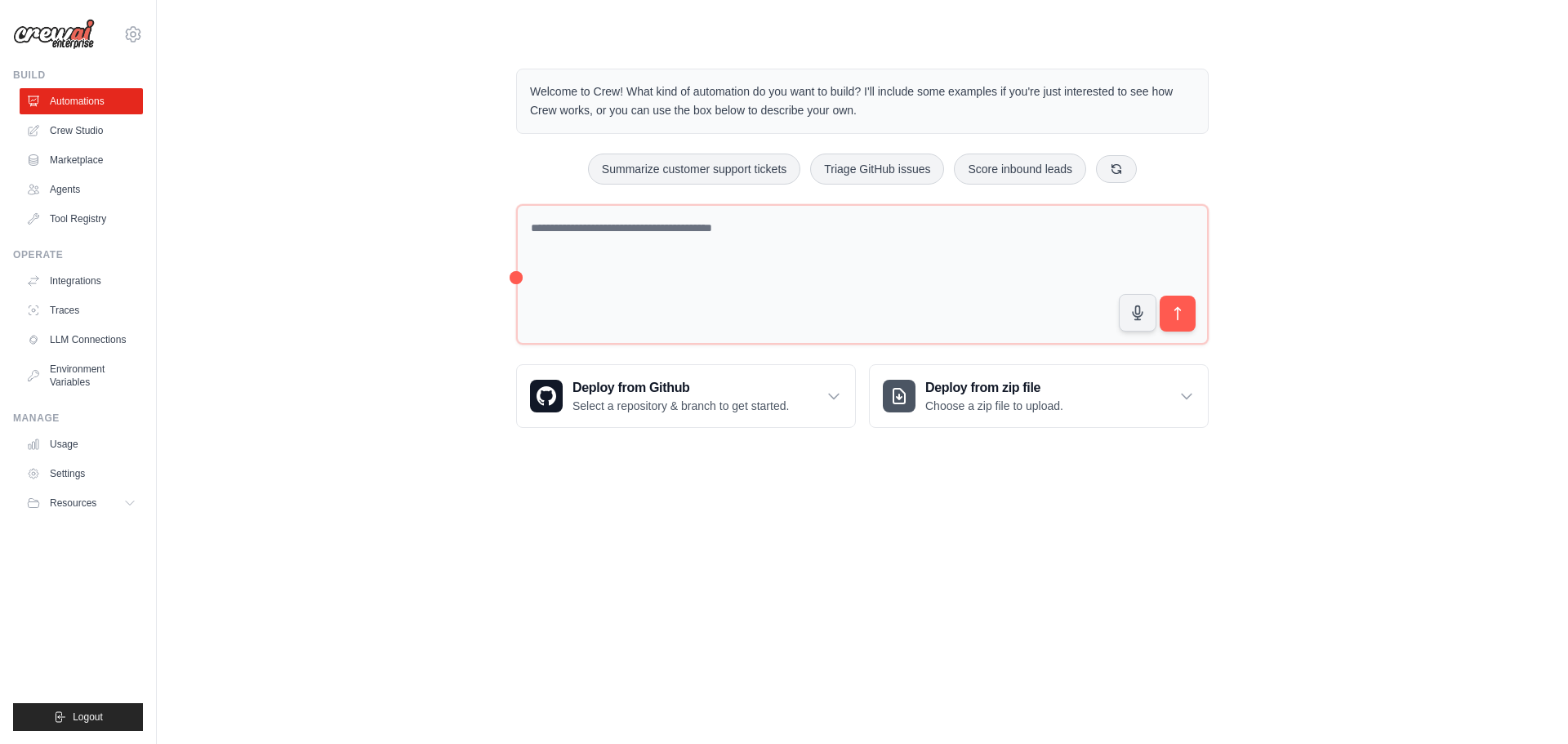
click at [59, 98] on link "Automations" at bounding box center [81, 101] width 123 height 26
click at [104, 281] on link "Integrations" at bounding box center [83, 281] width 123 height 26
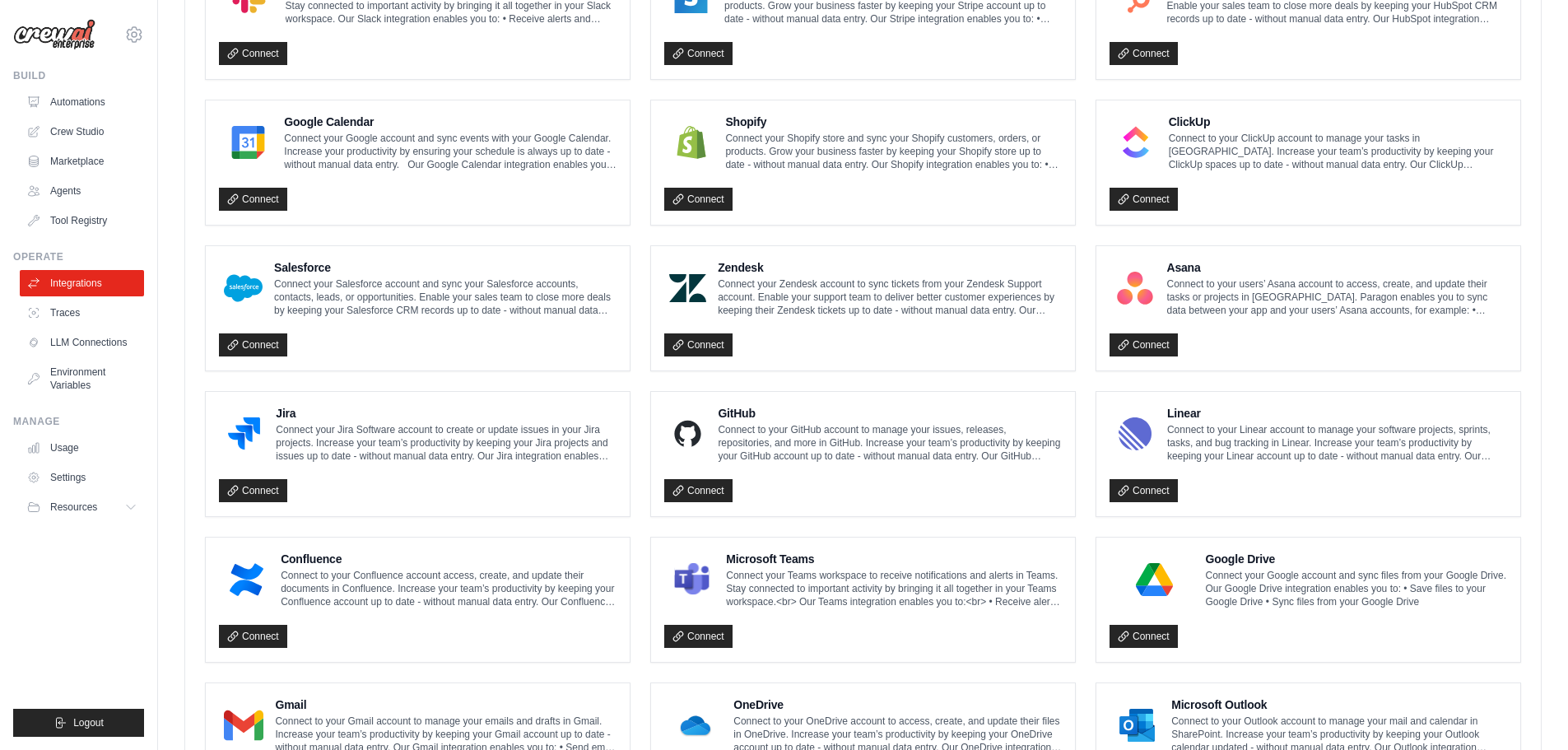
scroll to position [741, 0]
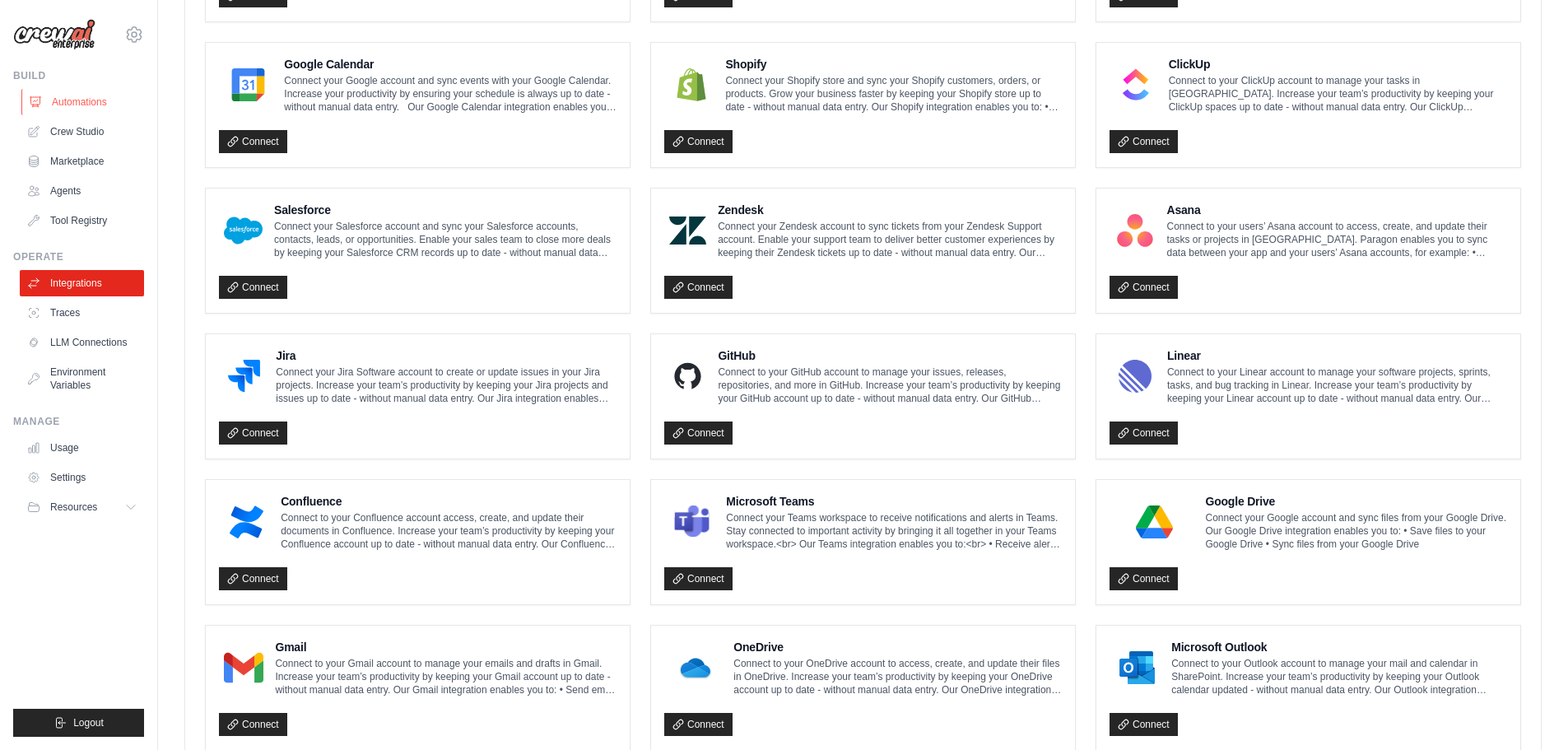
click at [107, 107] on link "Automations" at bounding box center [83, 102] width 124 height 26
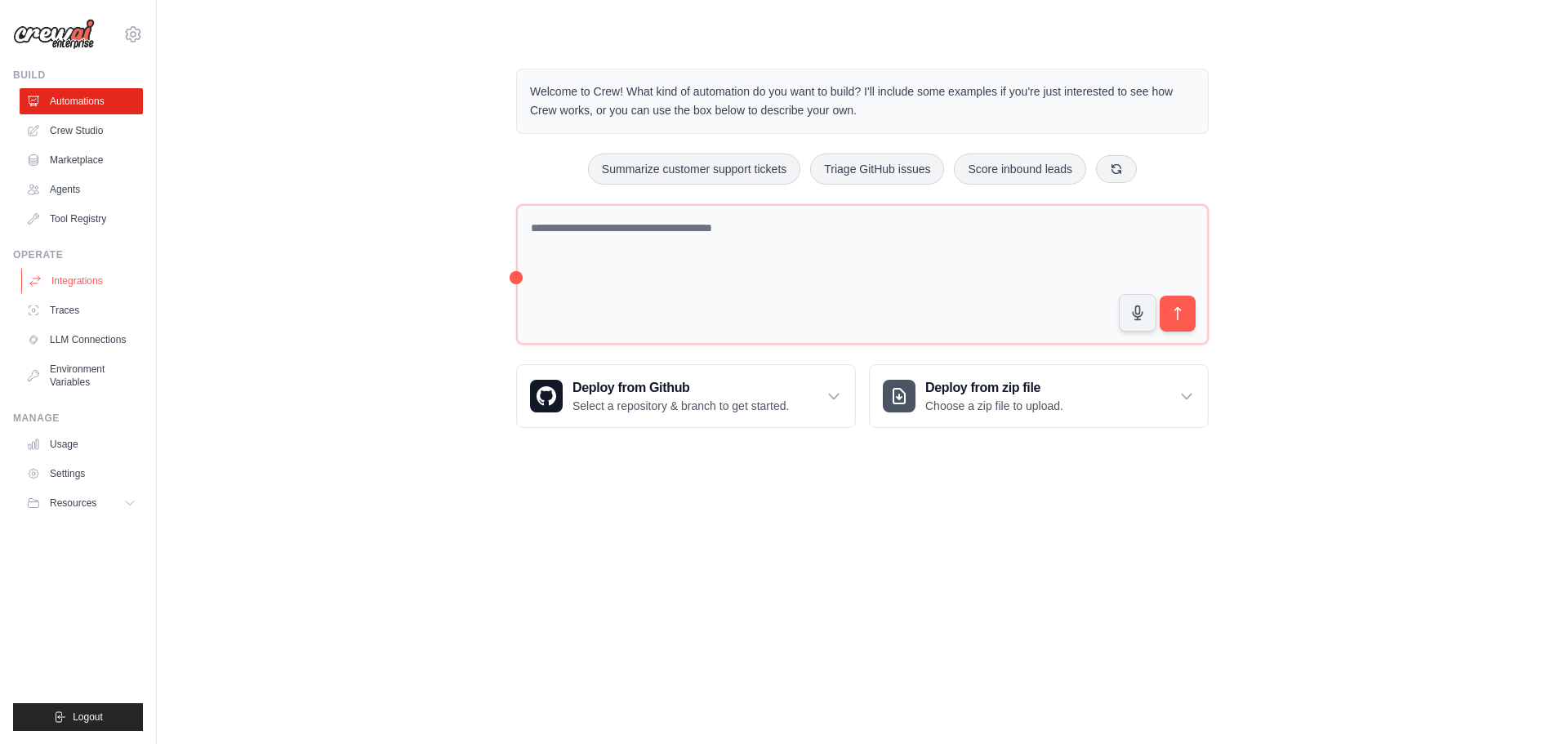
click at [85, 287] on link "Integrations" at bounding box center [83, 281] width 123 height 26
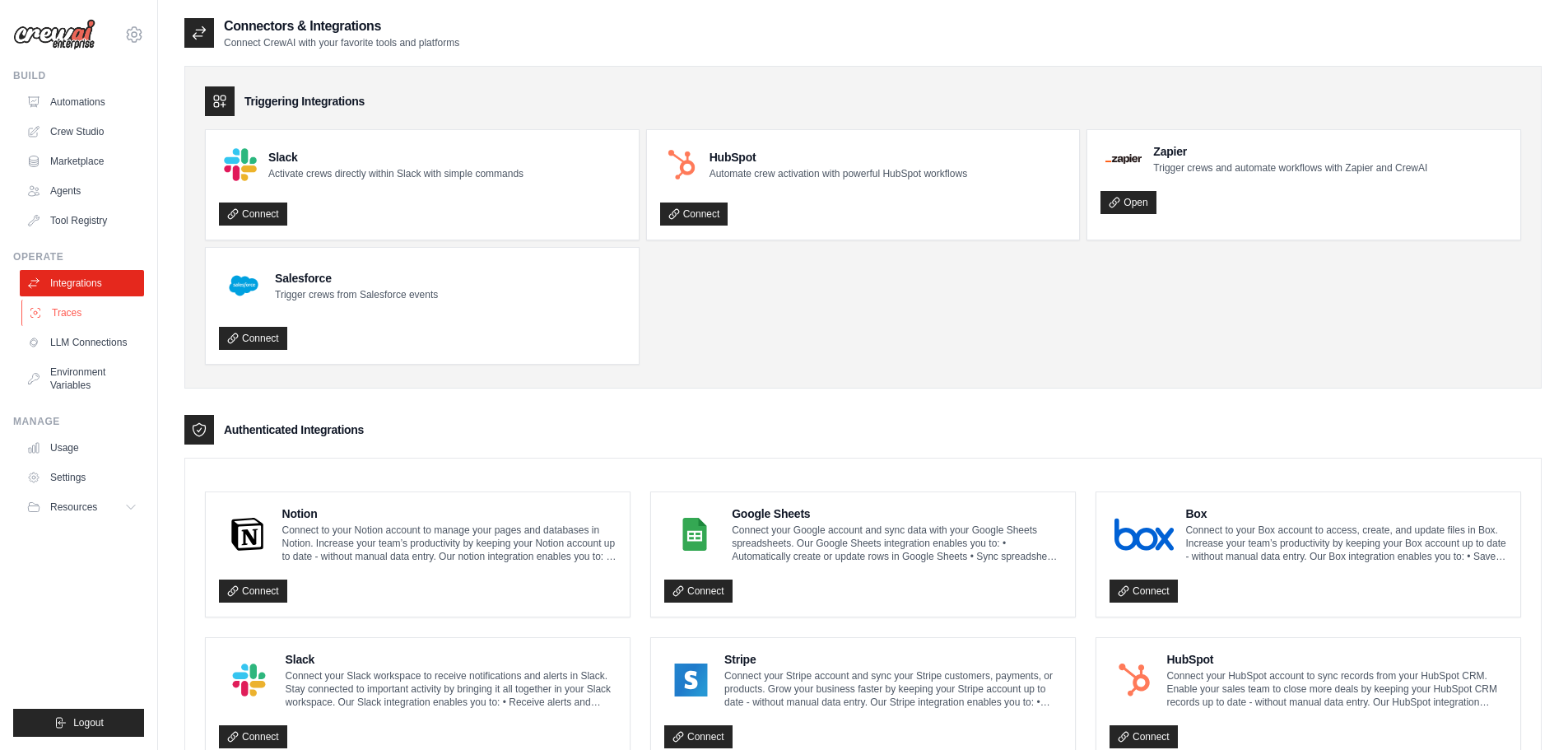
click at [83, 314] on link "Traces" at bounding box center [83, 313] width 124 height 26
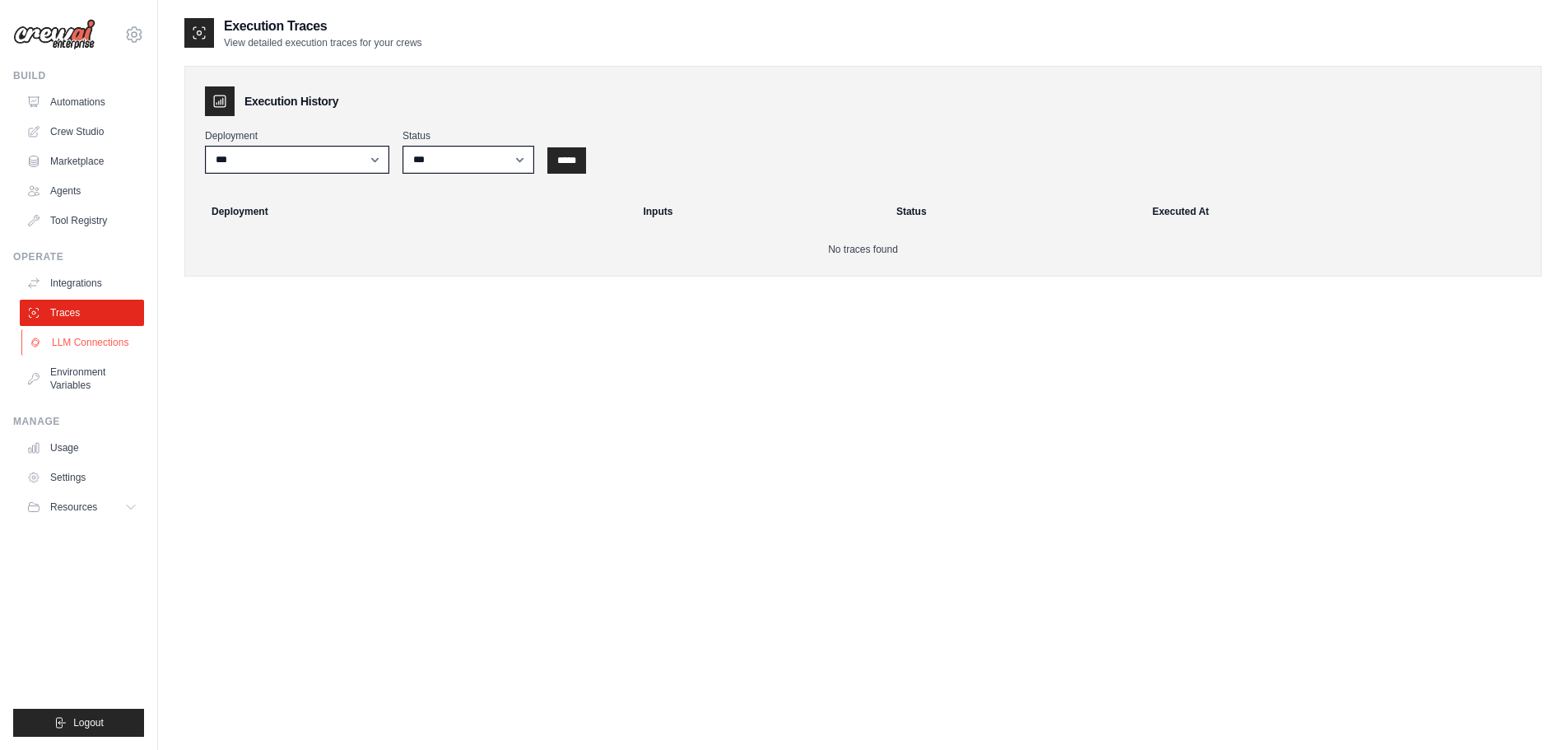
click at [104, 337] on link "LLM Connections" at bounding box center [83, 343] width 124 height 26
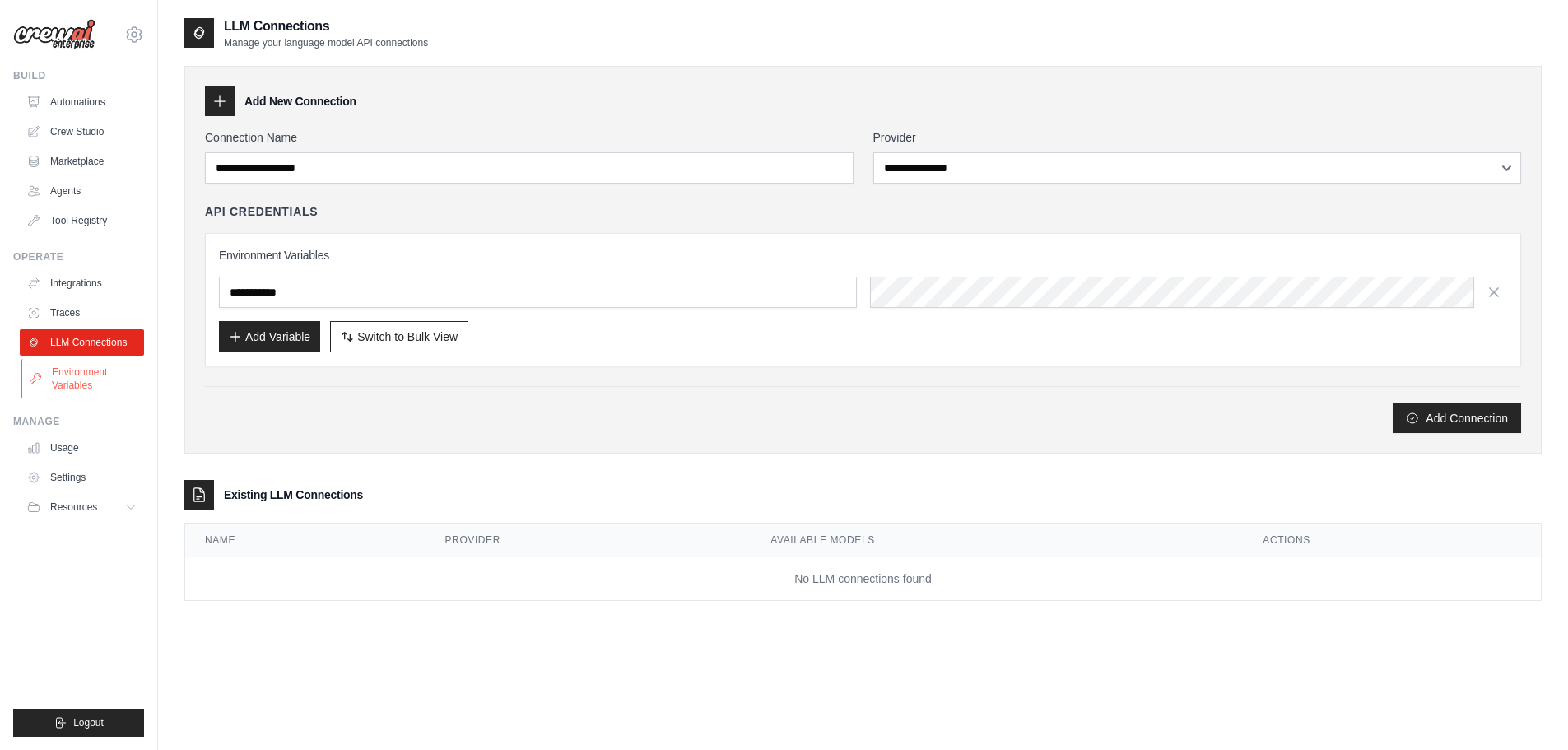
click at [92, 372] on link "Environment Variables" at bounding box center [83, 378] width 124 height 39
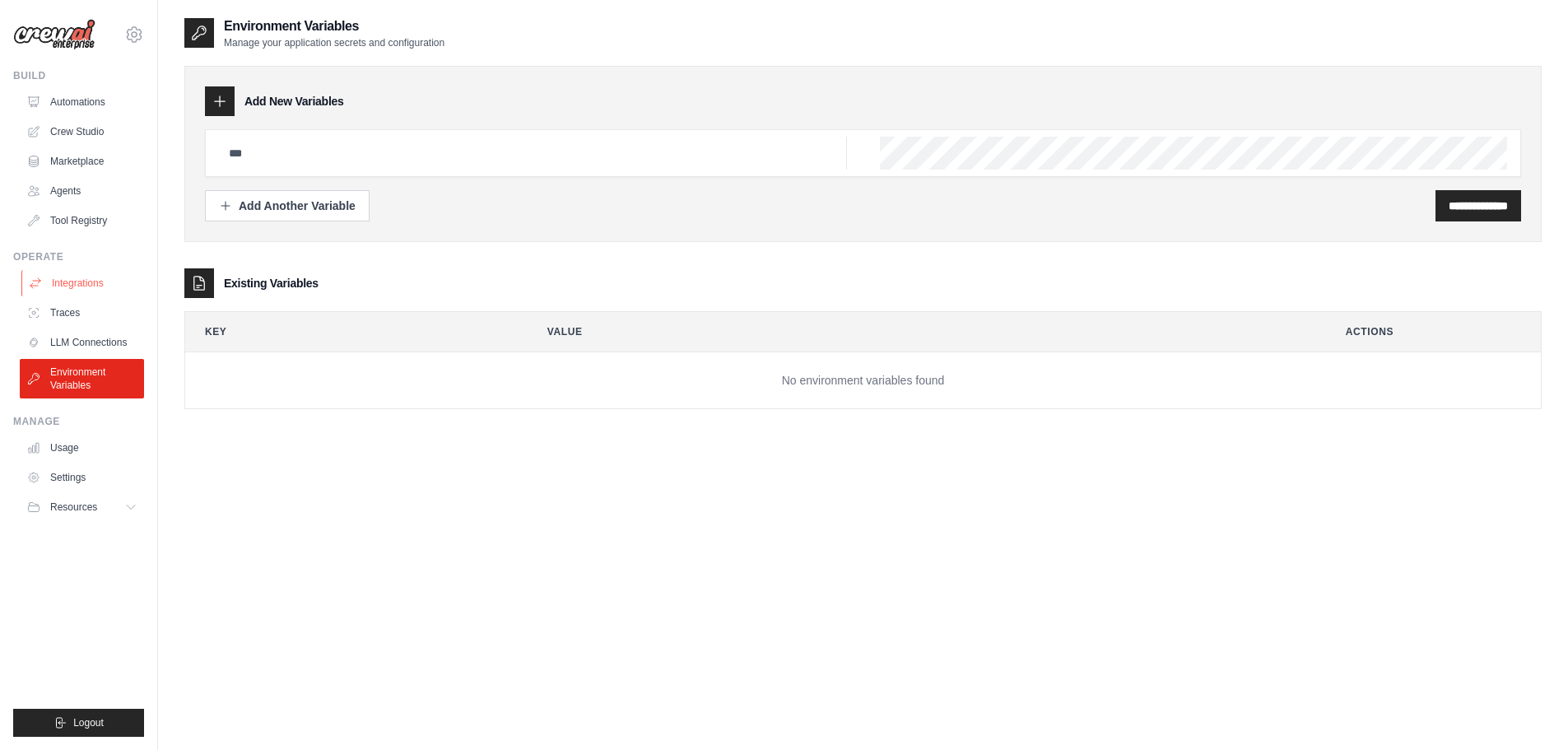
click at [88, 285] on link "Integrations" at bounding box center [83, 283] width 124 height 26
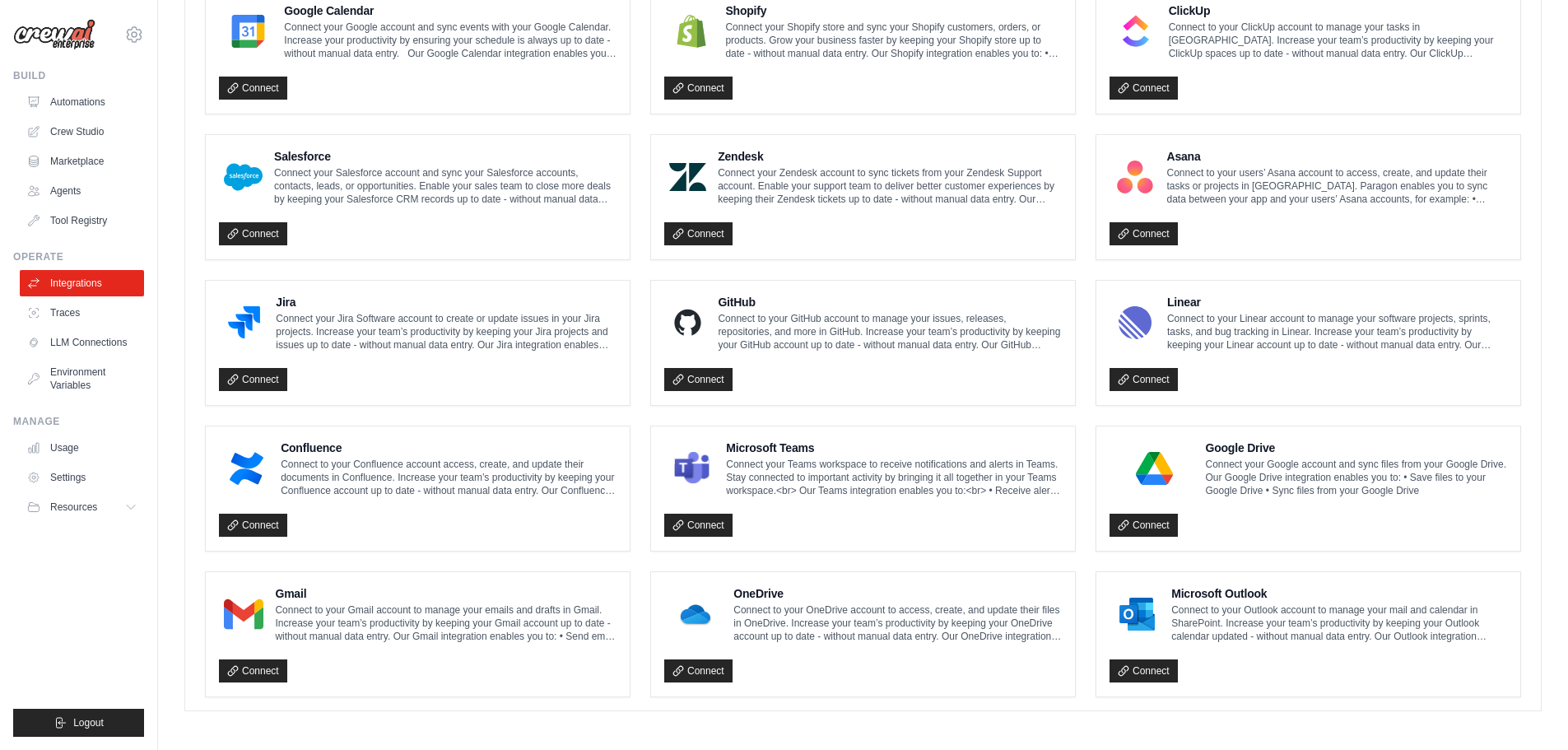
scroll to position [799, 0]
